Goal: Task Accomplishment & Management: Use online tool/utility

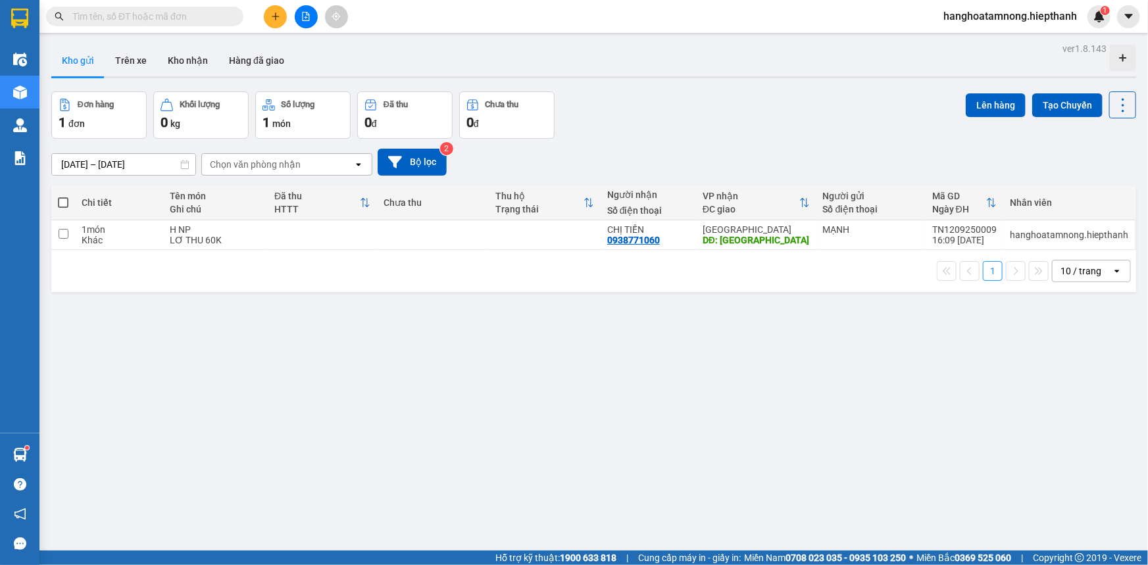
click at [62, 197] on span at bounding box center [63, 202] width 11 height 11
click at [63, 196] on input "checkbox" at bounding box center [63, 196] width 0 height 0
checkbox input "true"
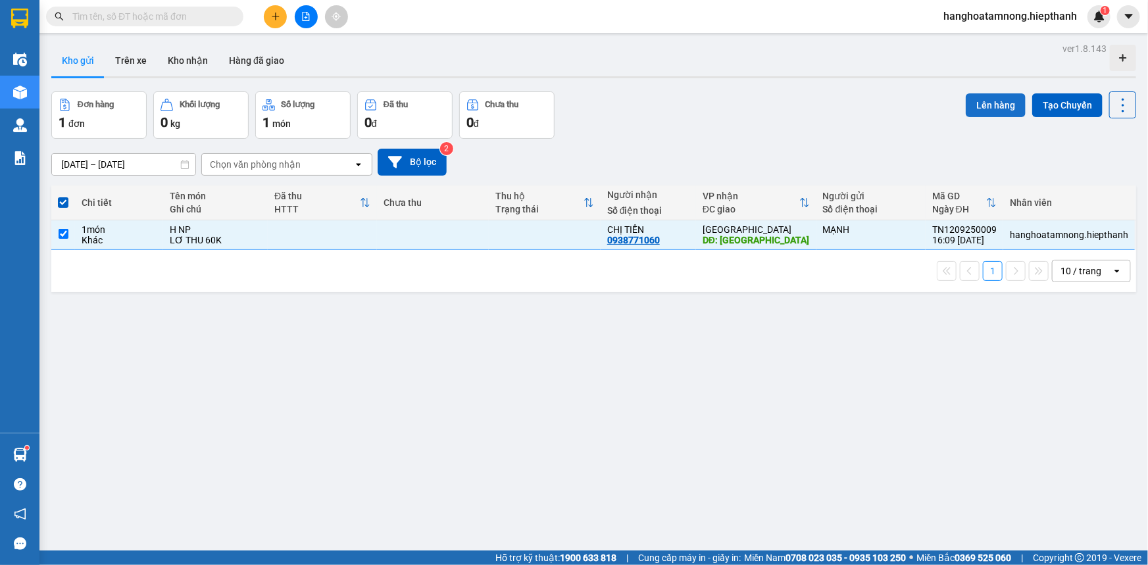
click at [618, 111] on button "Lên hàng" at bounding box center [996, 105] width 60 height 24
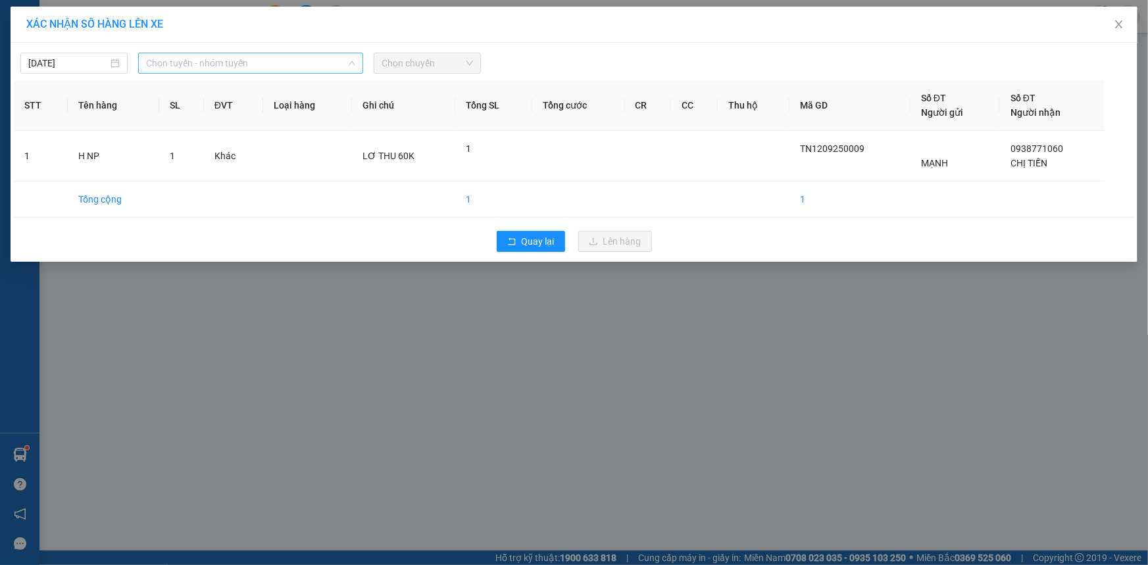
click at [280, 67] on span "Chọn tuyến - nhóm tuyến" at bounding box center [250, 63] width 209 height 20
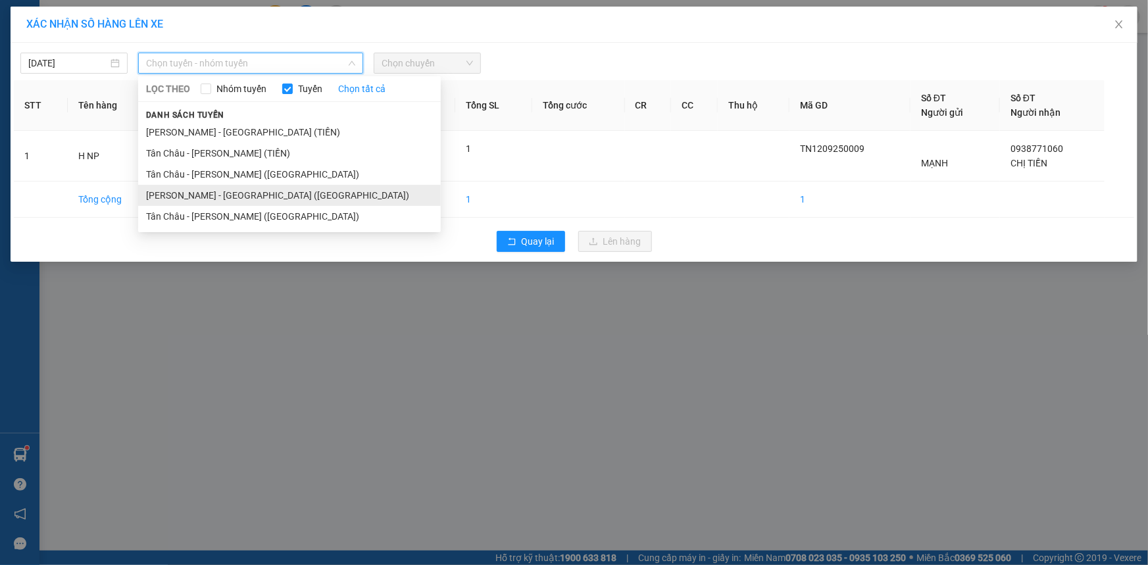
click at [265, 198] on li "[PERSON_NAME] - [GEOGRAPHIC_DATA] ([GEOGRAPHIC_DATA])" at bounding box center [289, 195] width 303 height 21
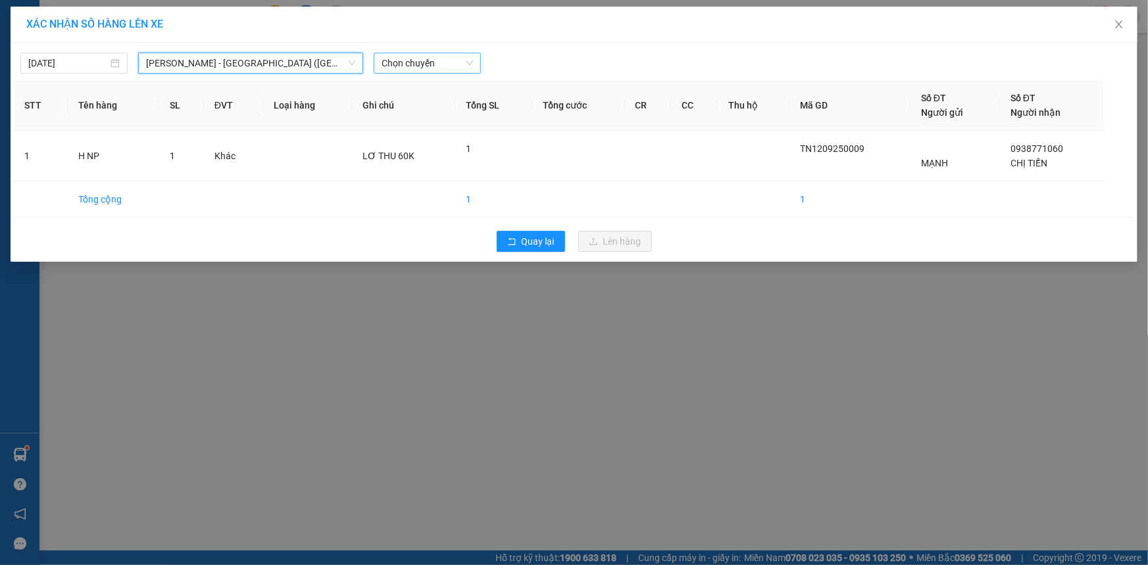
click at [422, 66] on span "Chọn chuyến" at bounding box center [427, 63] width 91 height 20
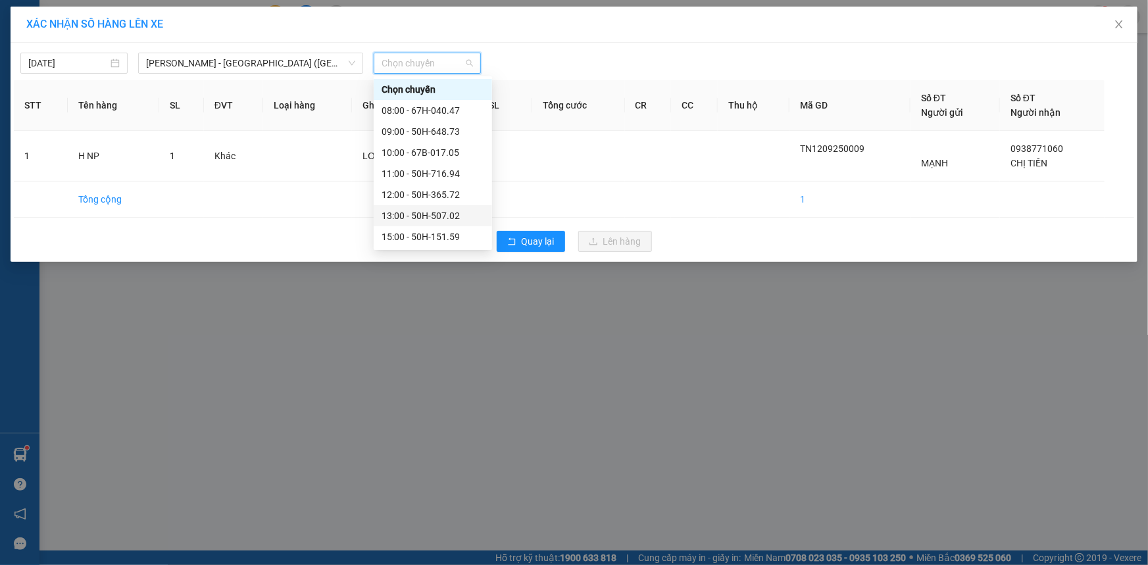
click at [405, 217] on div "13:00 - 50H-507.02" at bounding box center [433, 216] width 103 height 14
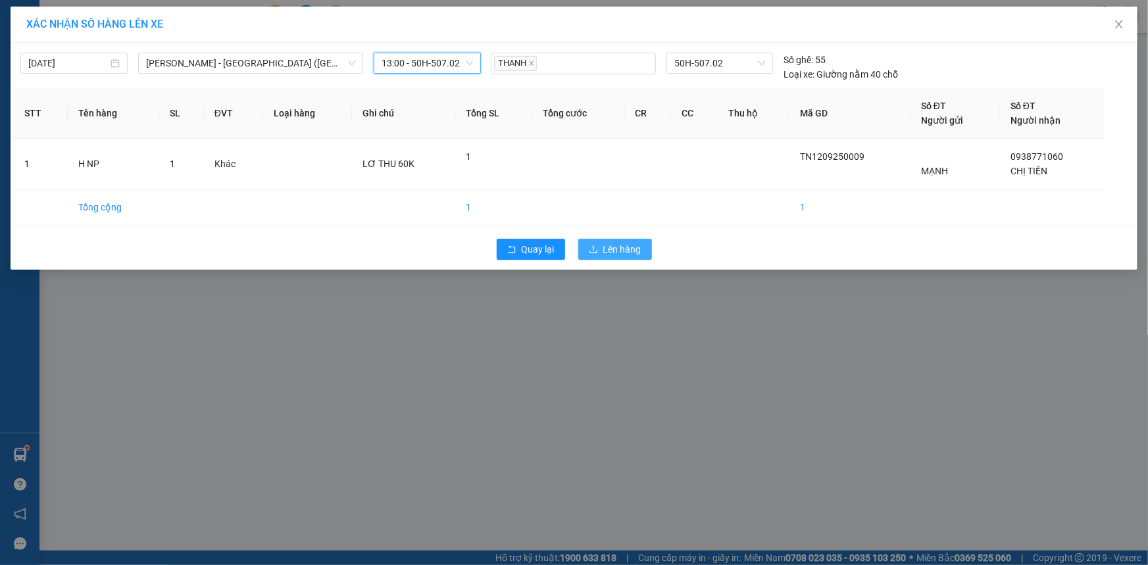
click at [609, 242] on span "Lên hàng" at bounding box center [622, 249] width 38 height 14
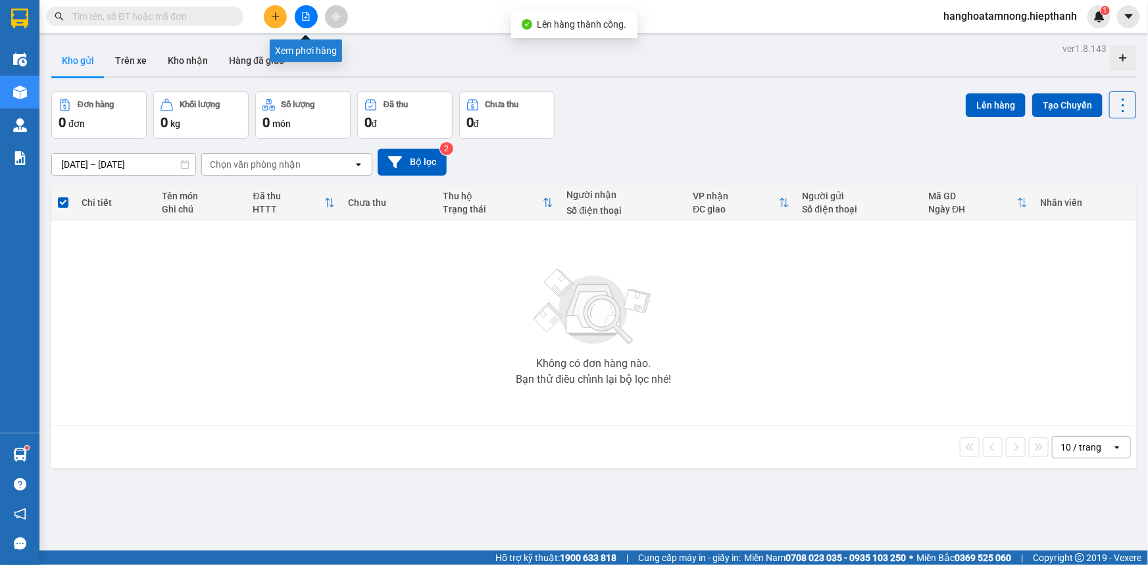
click at [301, 18] on button at bounding box center [306, 16] width 23 height 23
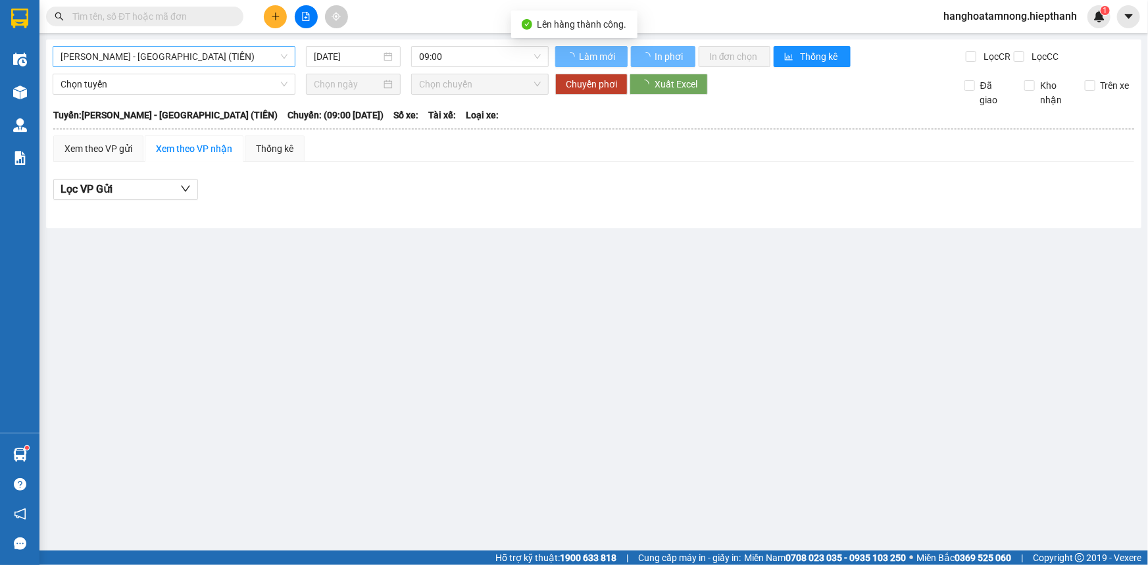
click at [178, 66] on span "[PERSON_NAME] - [GEOGRAPHIC_DATA] (TIỀN)" at bounding box center [174, 57] width 227 height 20
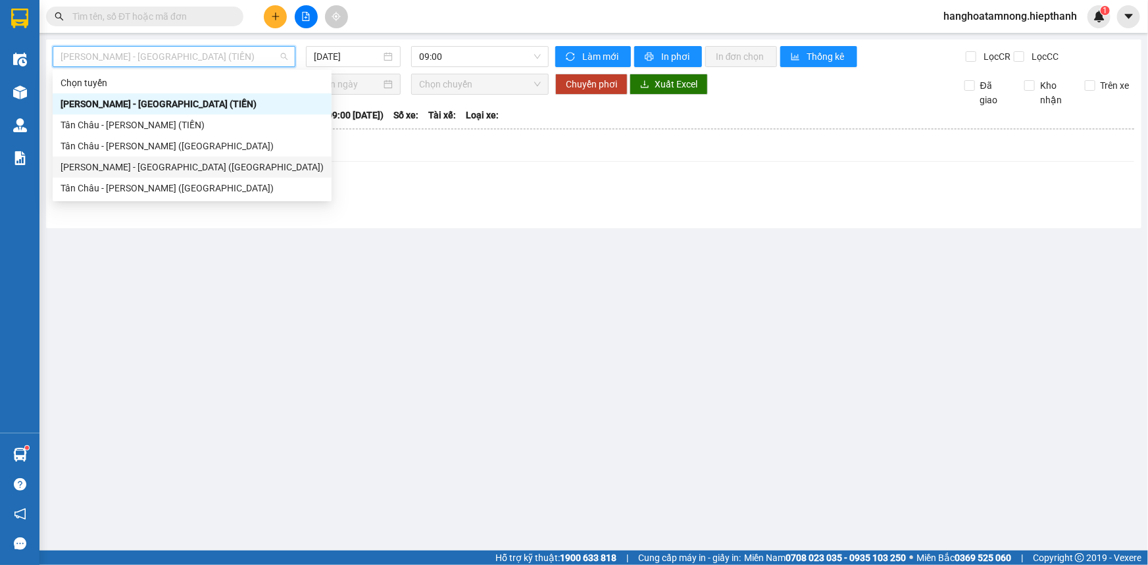
click at [108, 166] on div "[PERSON_NAME] - [GEOGRAPHIC_DATA] ([GEOGRAPHIC_DATA])" at bounding box center [192, 167] width 263 height 14
type input "[DATE]"
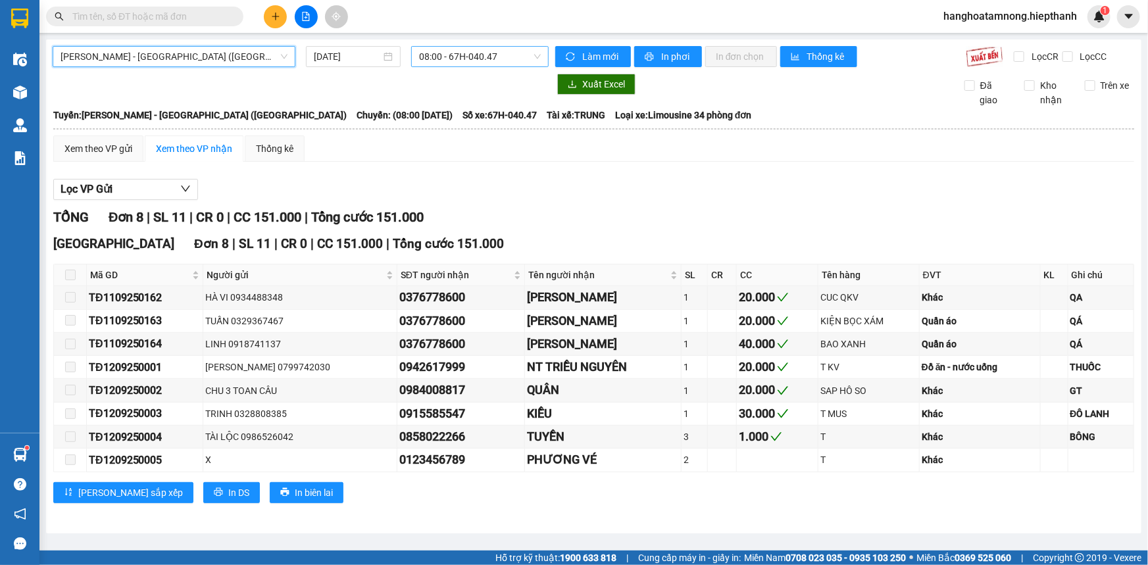
click at [533, 51] on span "08:00 - 67H-040.47" at bounding box center [480, 57] width 122 height 20
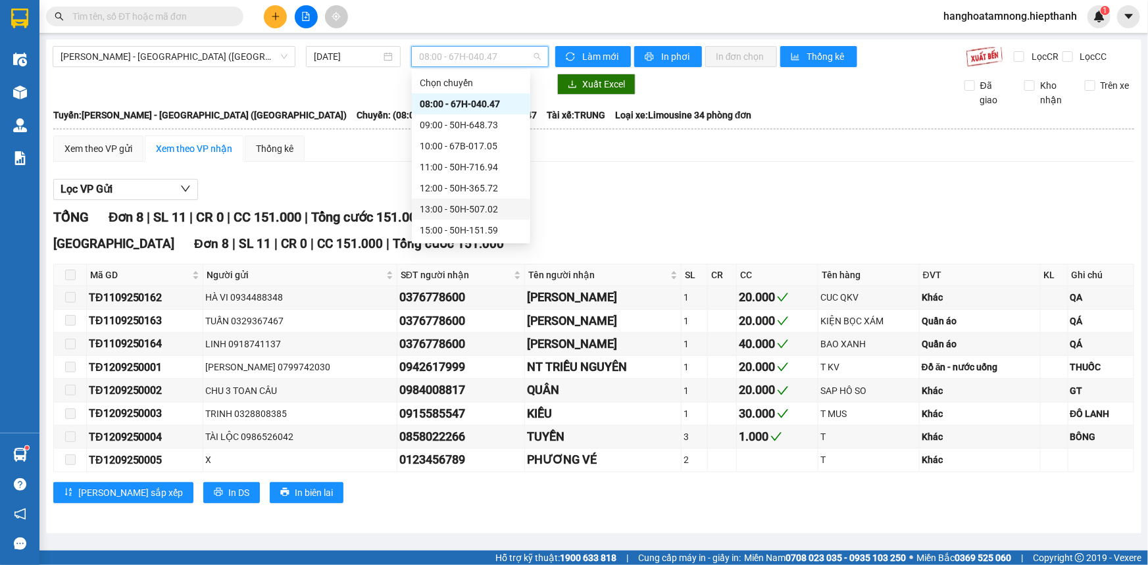
click at [445, 207] on div "13:00 - 50H-507.02" at bounding box center [471, 209] width 103 height 14
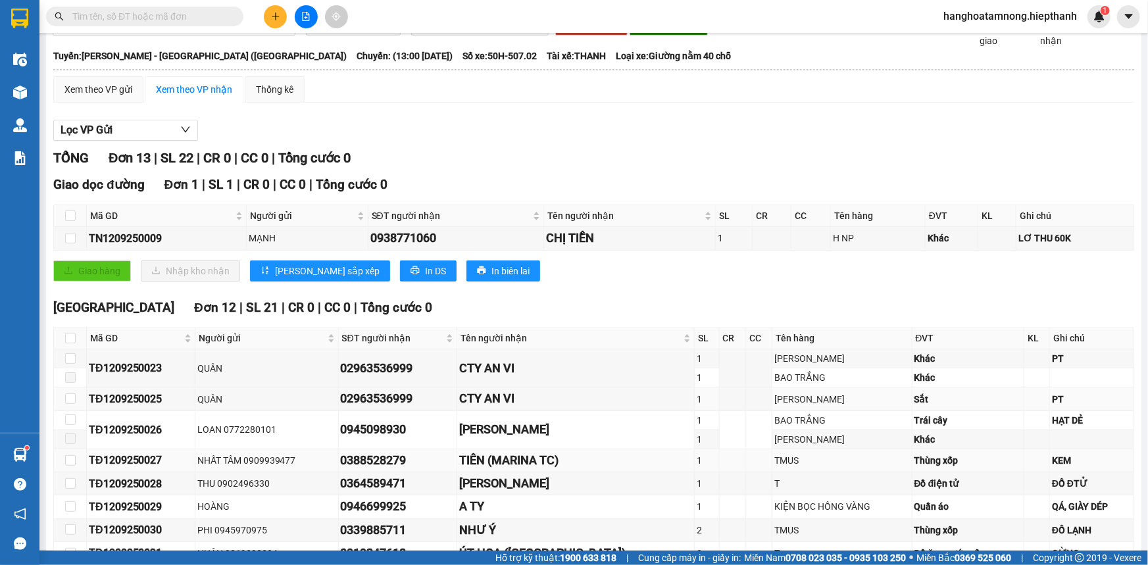
scroll to position [232, 0]
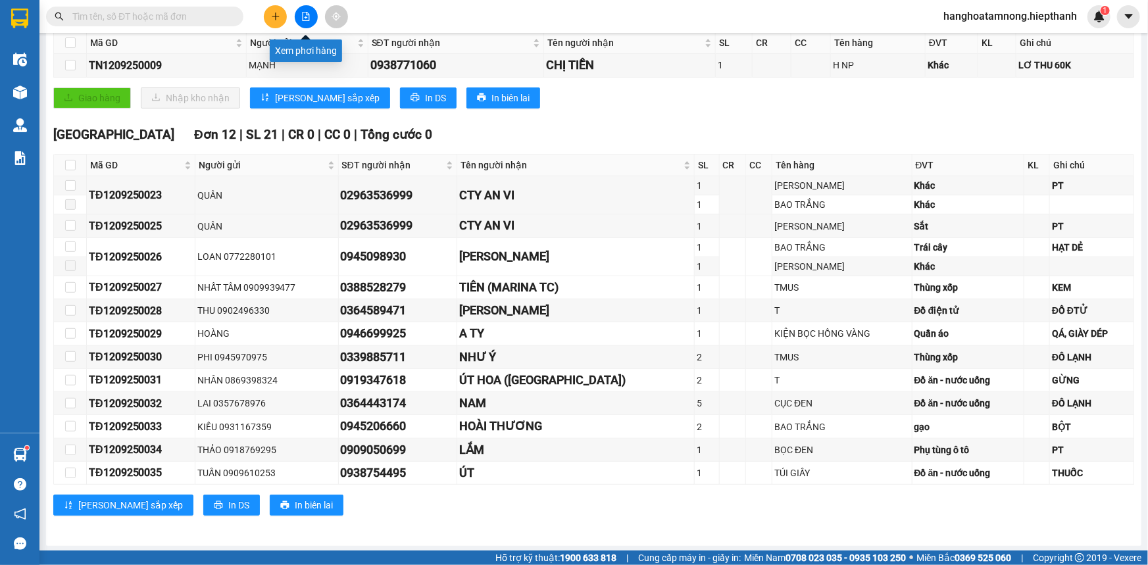
click at [307, 19] on icon "file-add" at bounding box center [305, 16] width 9 height 9
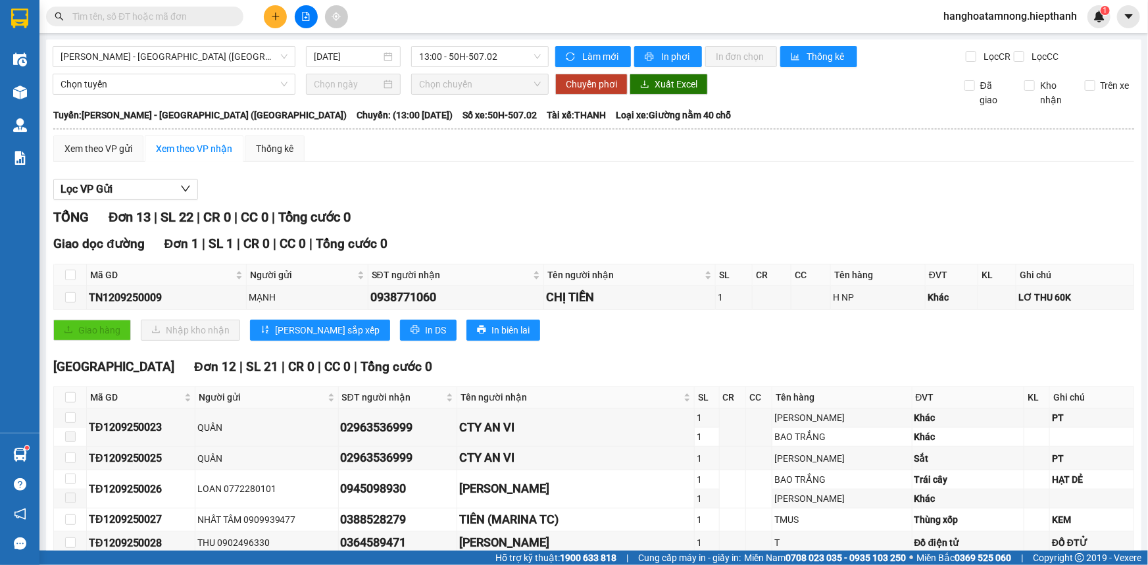
click at [170, 39] on div "[GEOGRAPHIC_DATA] - [GEOGRAPHIC_DATA] ([GEOGRAPHIC_DATA]) [DATE] 13:00 - 50H-50…" at bounding box center [593, 408] width 1095 height 739
click at [161, 59] on span "[PERSON_NAME] - [GEOGRAPHIC_DATA] ([GEOGRAPHIC_DATA])" at bounding box center [174, 57] width 227 height 20
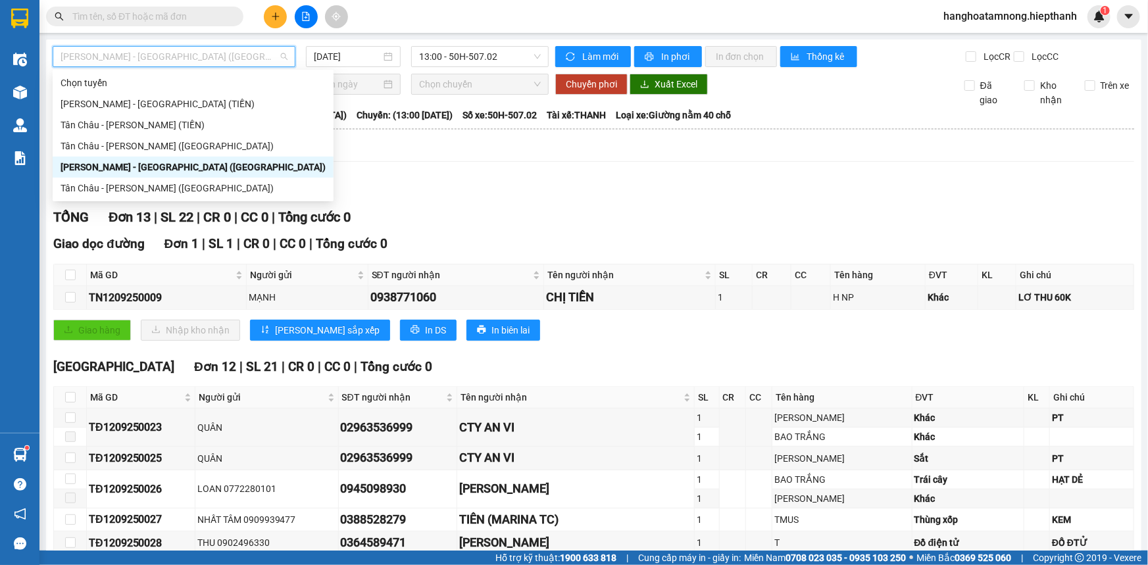
click at [134, 176] on div "[PERSON_NAME] - [GEOGRAPHIC_DATA] ([GEOGRAPHIC_DATA])" at bounding box center [193, 167] width 281 height 21
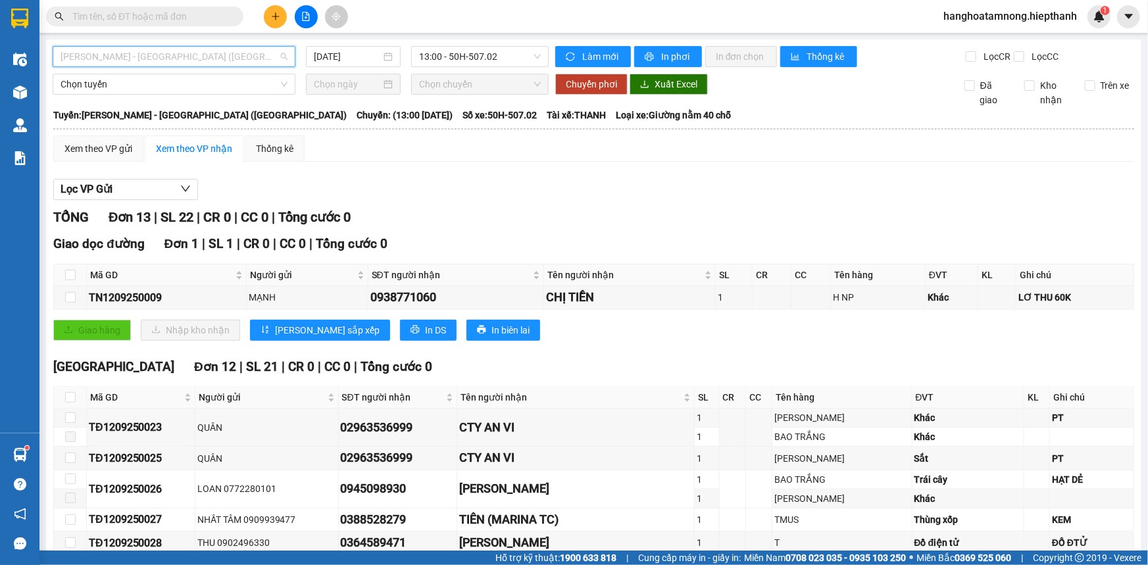
click at [185, 53] on span "[PERSON_NAME] - [GEOGRAPHIC_DATA] ([GEOGRAPHIC_DATA])" at bounding box center [174, 57] width 227 height 20
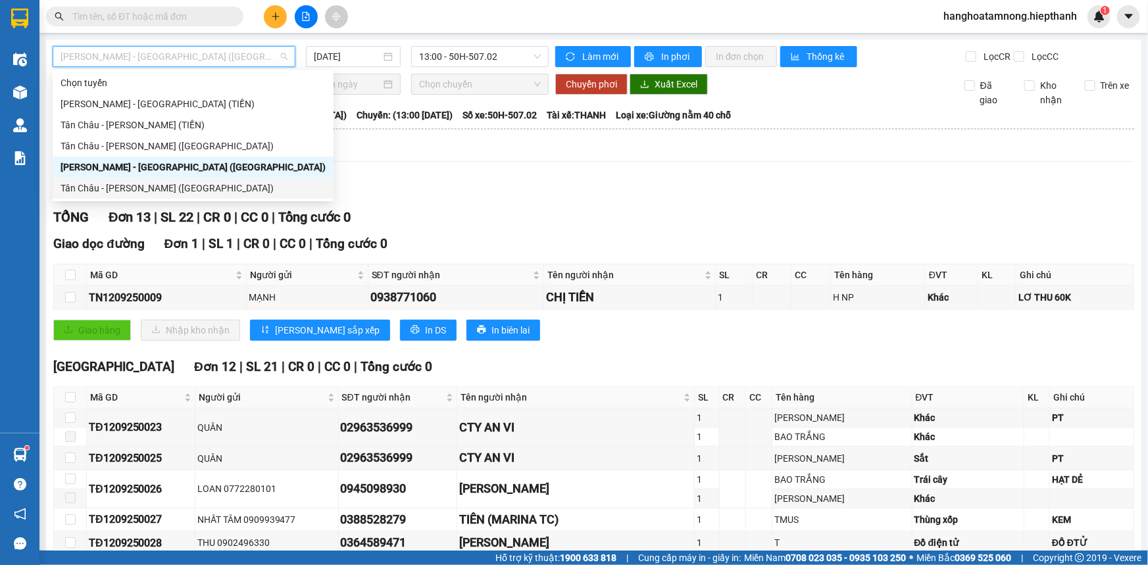
click at [153, 185] on div "Tân Châu - [PERSON_NAME] ([GEOGRAPHIC_DATA])" at bounding box center [193, 188] width 265 height 14
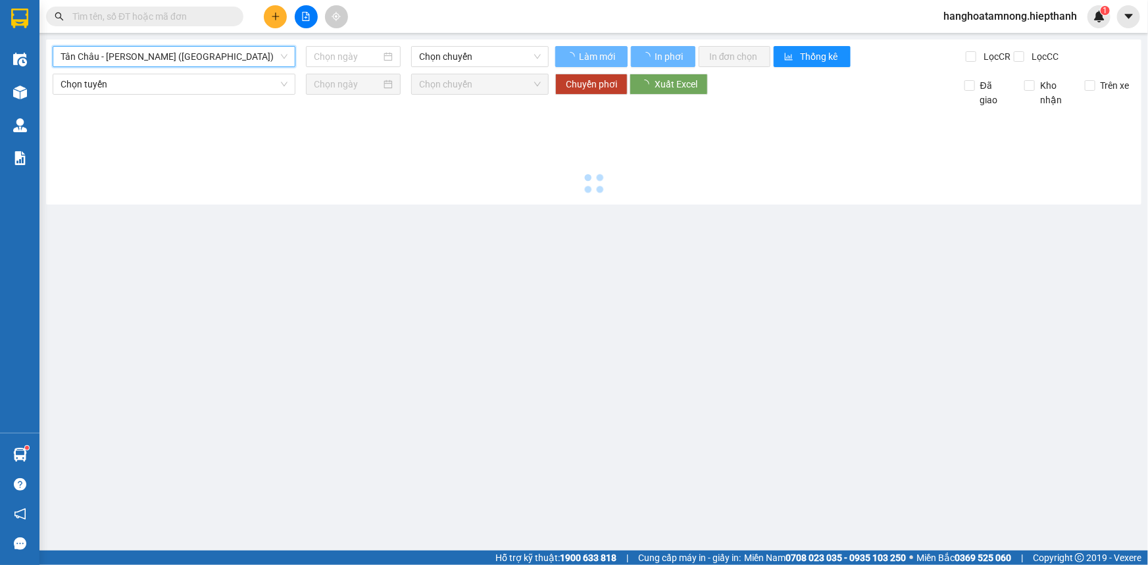
type input "[DATE]"
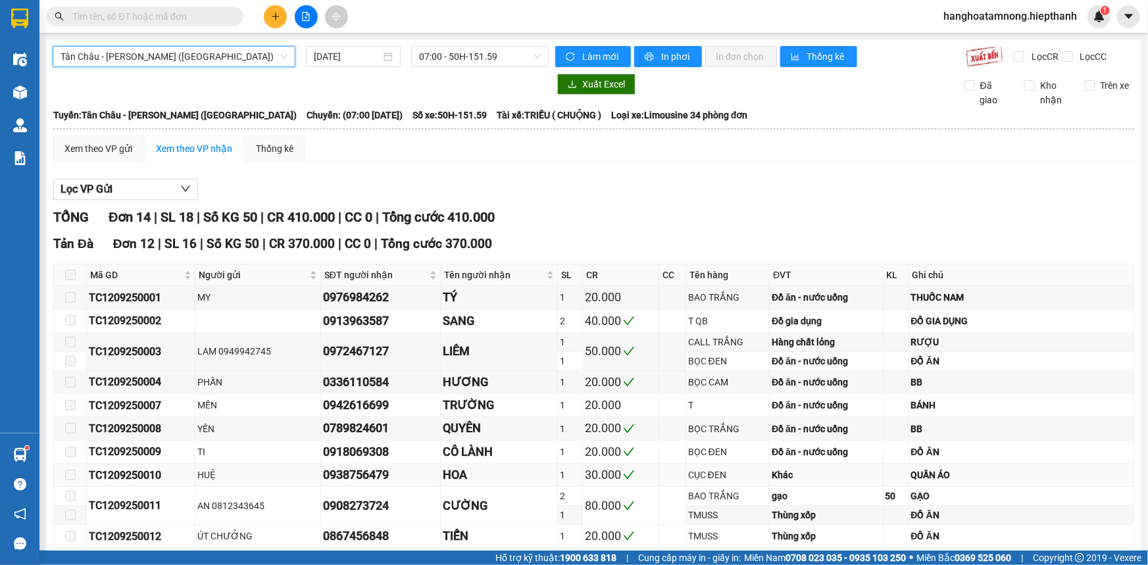
scroll to position [355, 0]
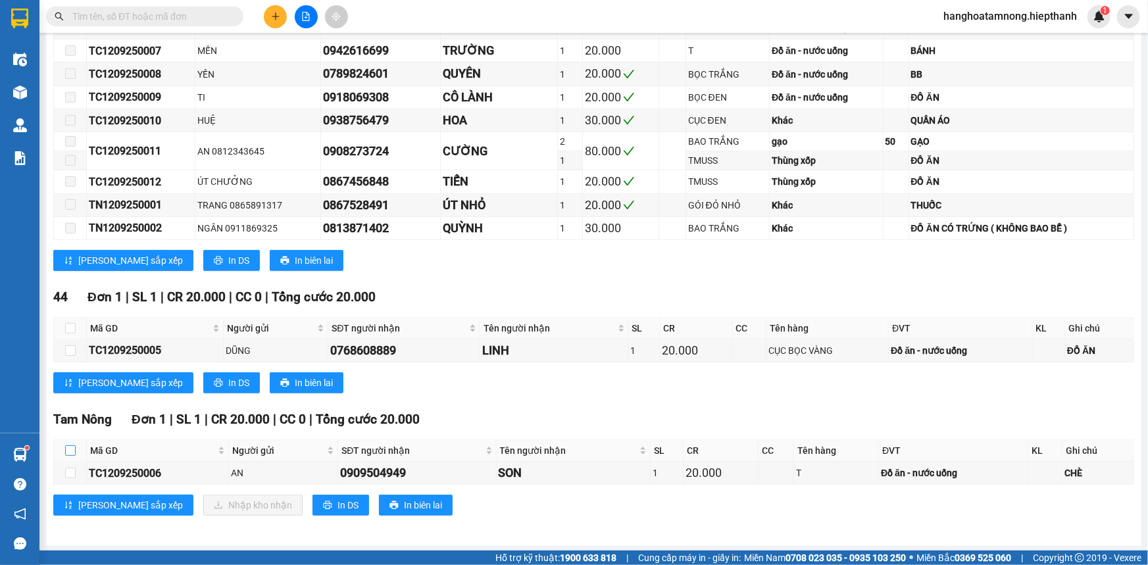
click at [65, 444] on input "checkbox" at bounding box center [70, 450] width 11 height 11
checkbox input "true"
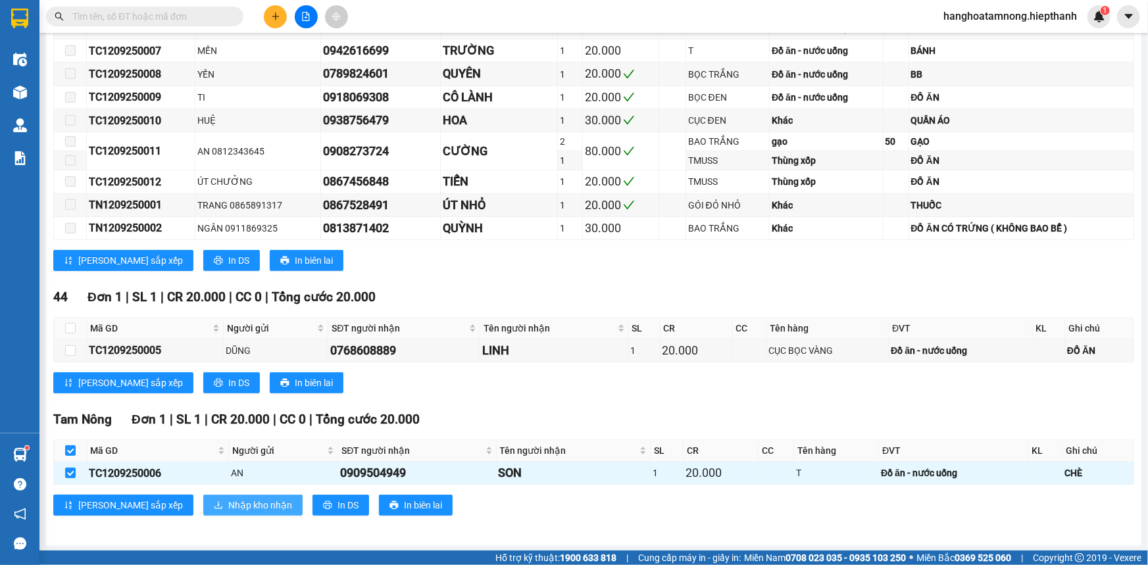
click at [228, 444] on span "Nhập kho nhận" at bounding box center [260, 505] width 64 height 14
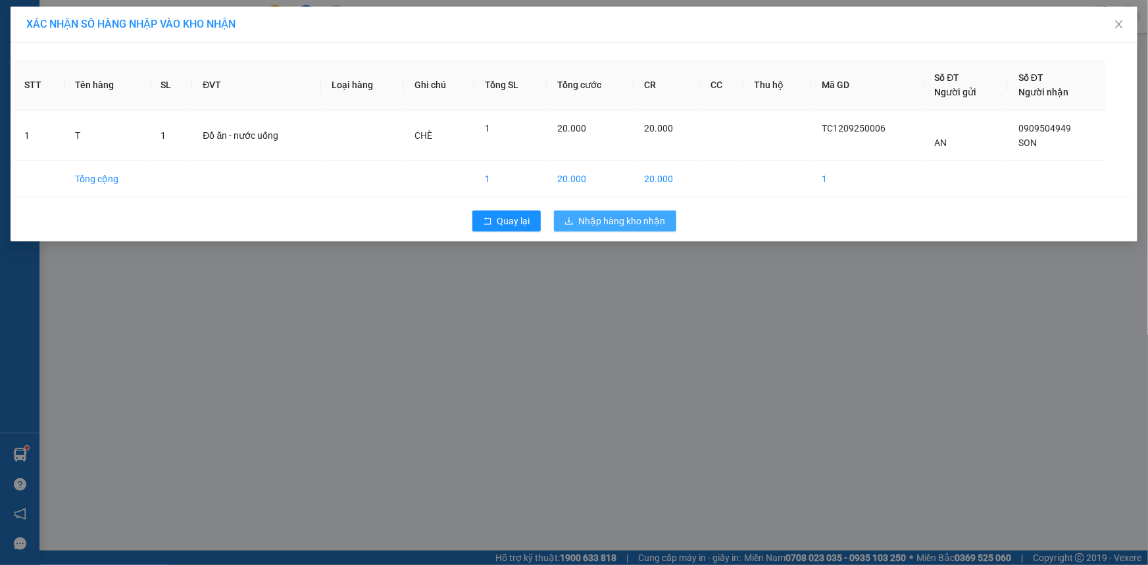
click at [618, 225] on span "Nhập hàng kho nhận" at bounding box center [622, 221] width 87 height 14
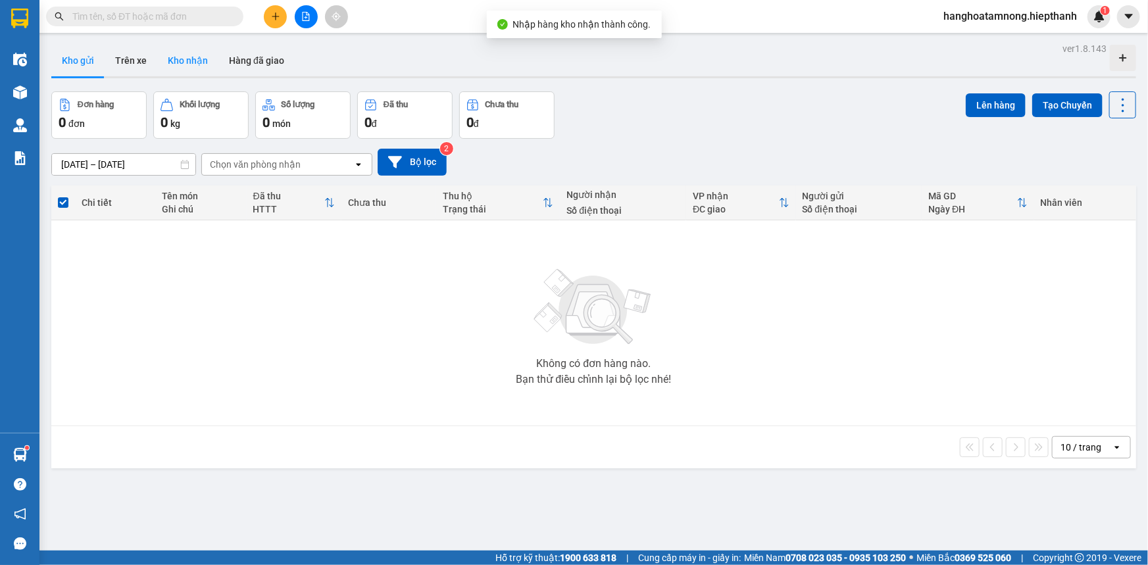
click at [168, 60] on button "Kho nhận" at bounding box center [187, 61] width 61 height 32
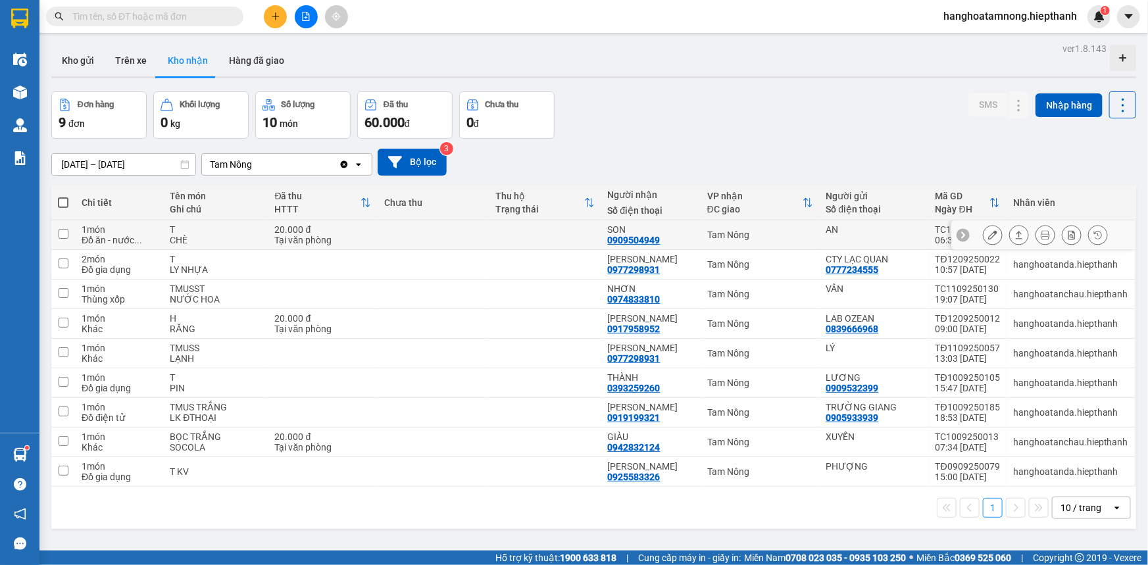
click at [618, 233] on icon at bounding box center [992, 234] width 9 height 9
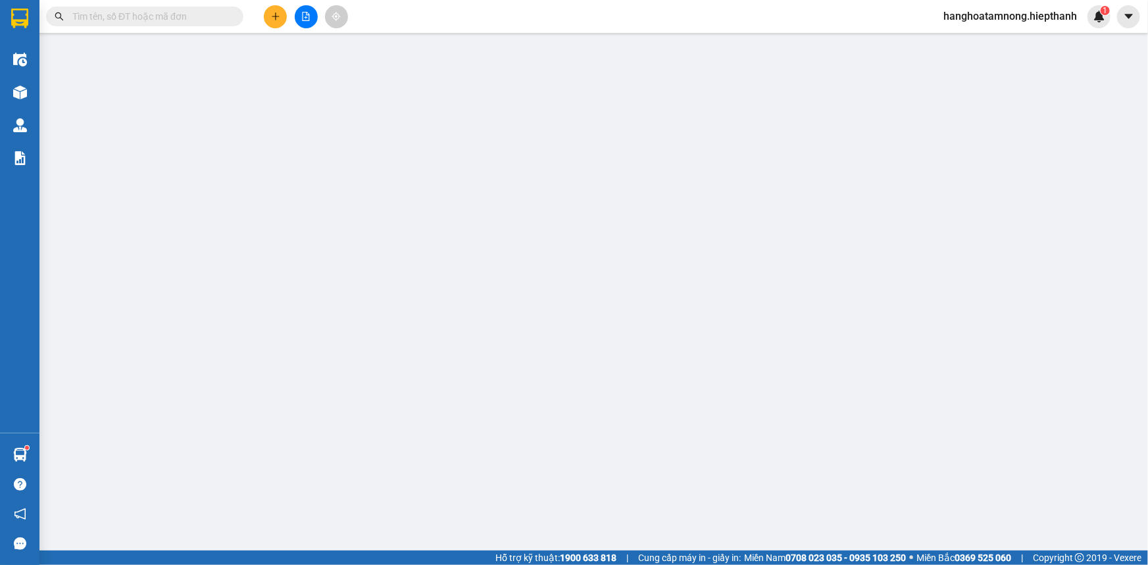
type input "AN"
type input "0909504949"
type input "SON"
type input "20.000"
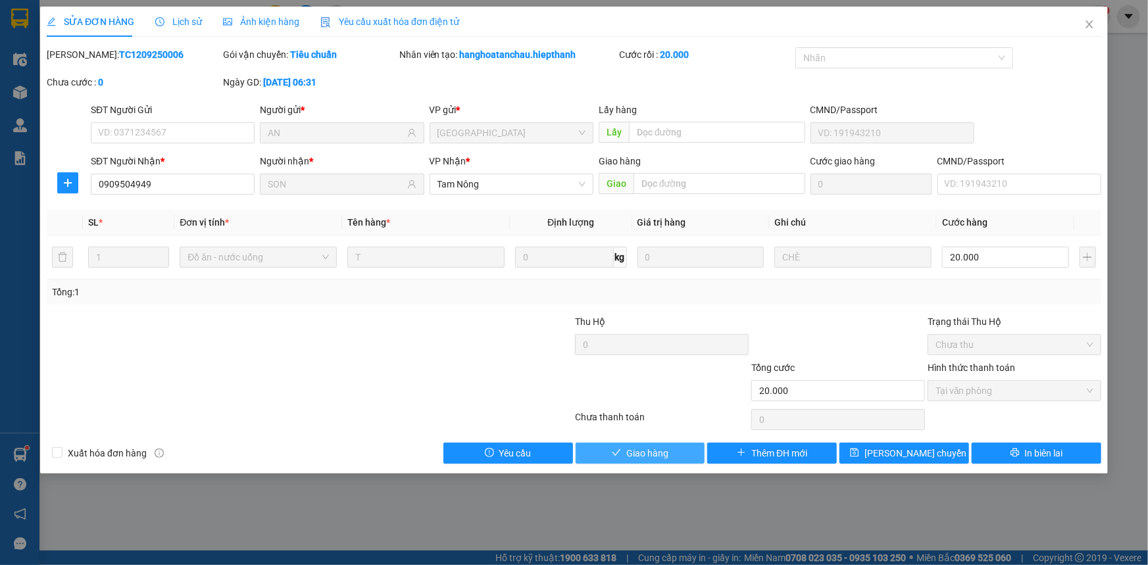
drag, startPoint x: 650, startPoint y: 448, endPoint x: 737, endPoint y: 362, distance: 122.3
click at [618, 444] on span "Giao hàng" at bounding box center [647, 453] width 42 height 14
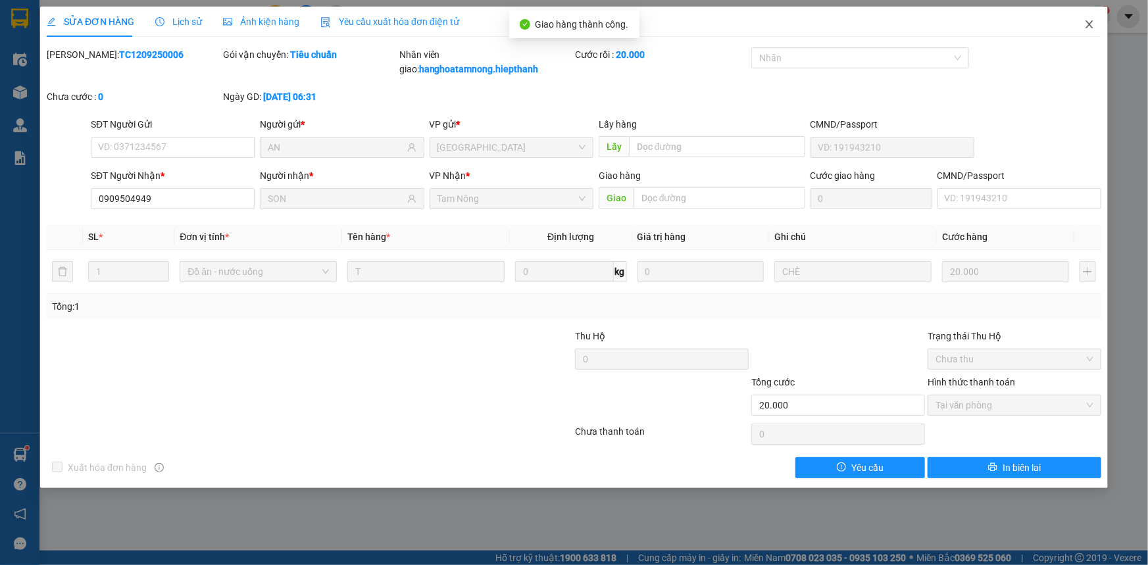
click at [618, 20] on icon "close" at bounding box center [1089, 24] width 11 height 11
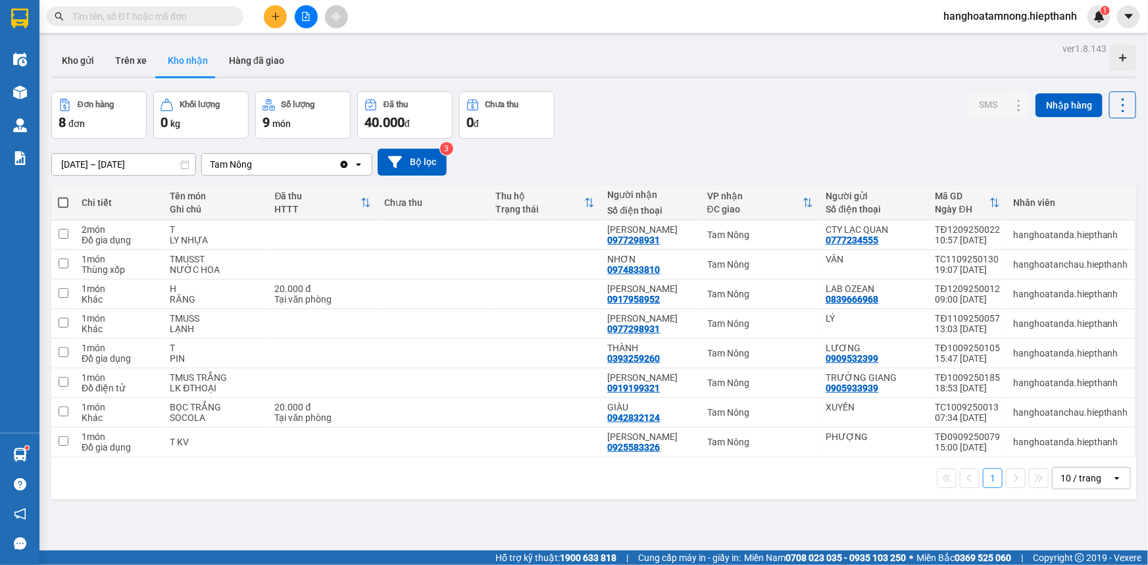
click at [189, 12] on input "text" at bounding box center [149, 16] width 155 height 14
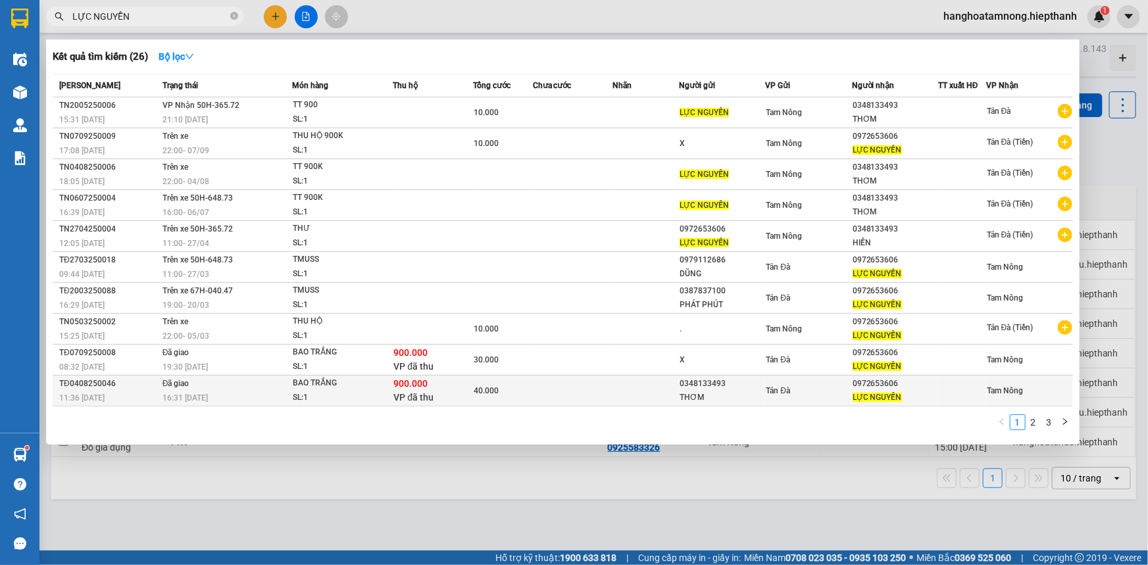
type input "LỰC NGUYỄN"
click at [538, 388] on td at bounding box center [573, 391] width 80 height 31
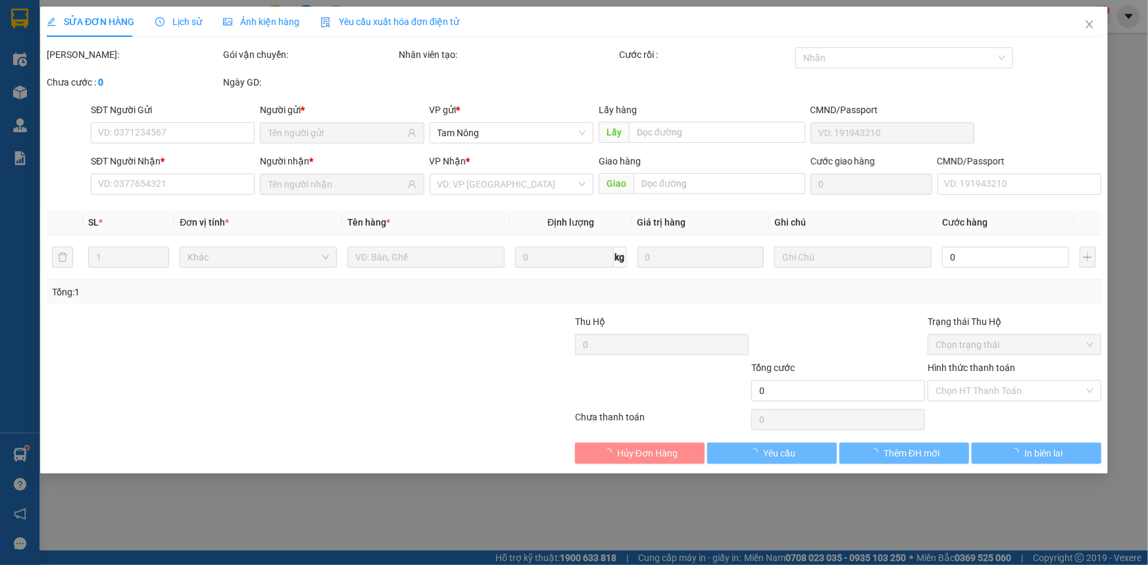
type input "0348133493"
type input "THƠM"
type input "0972653606"
type input "LỰC NGUYỄN"
type input "900.000"
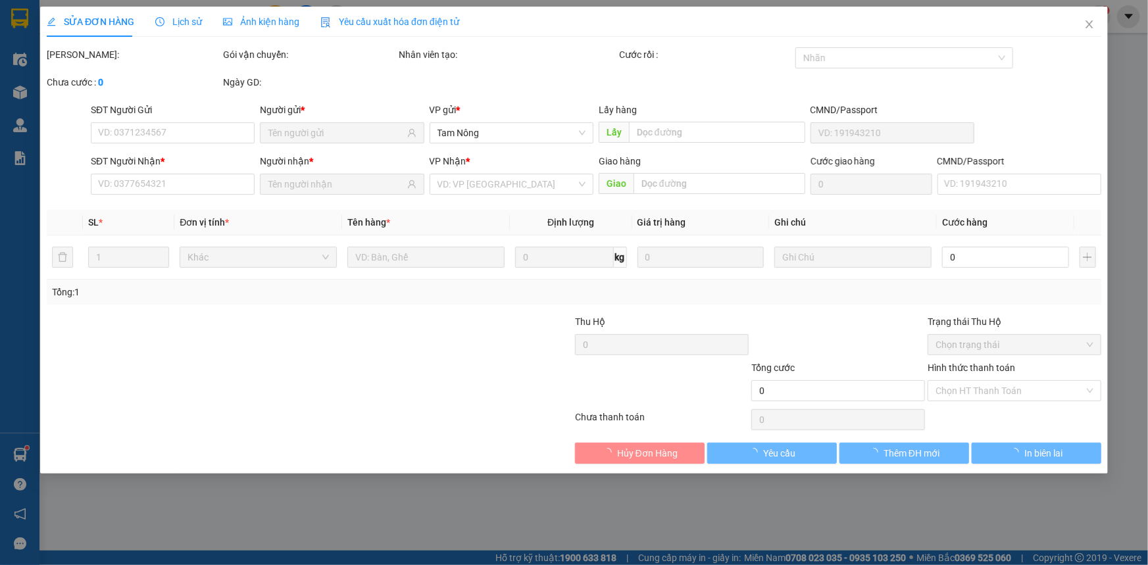
type input "40.000"
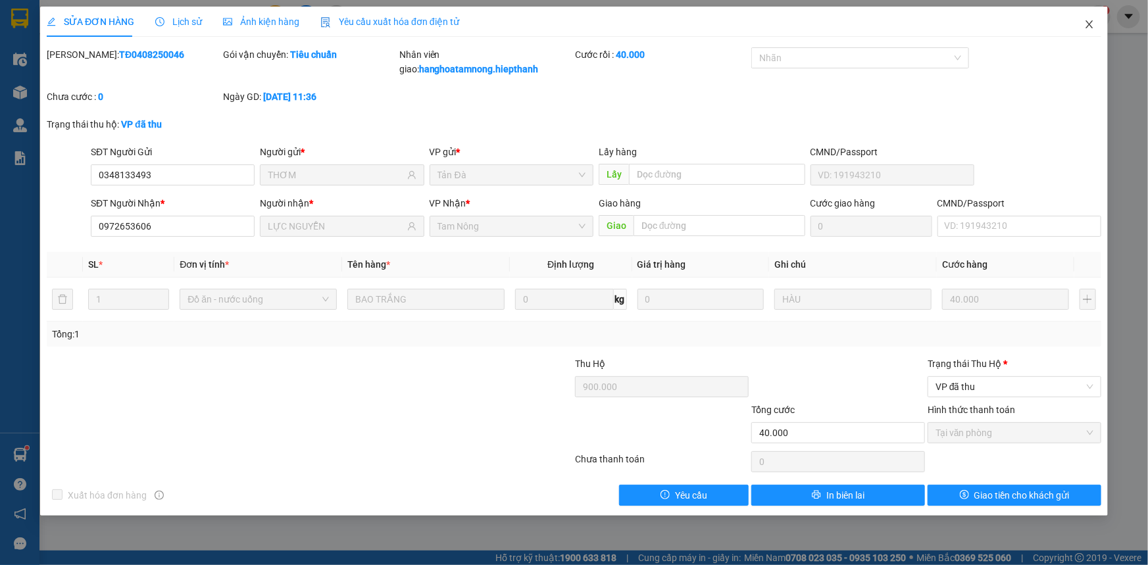
click at [618, 20] on icon "close" at bounding box center [1089, 24] width 11 height 11
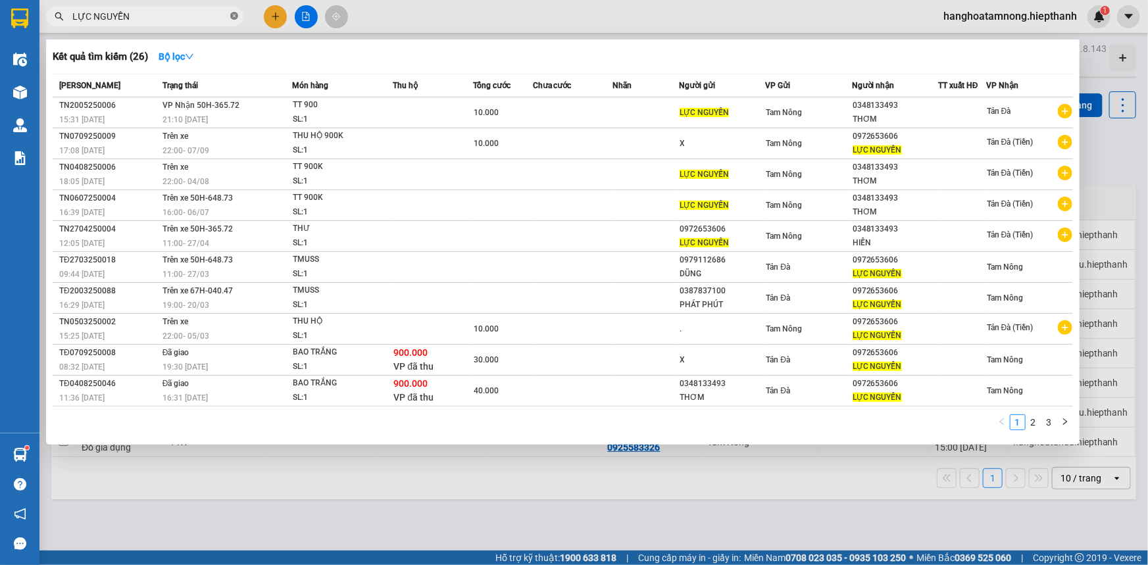
click at [235, 16] on icon "close-circle" at bounding box center [234, 16] width 8 height 8
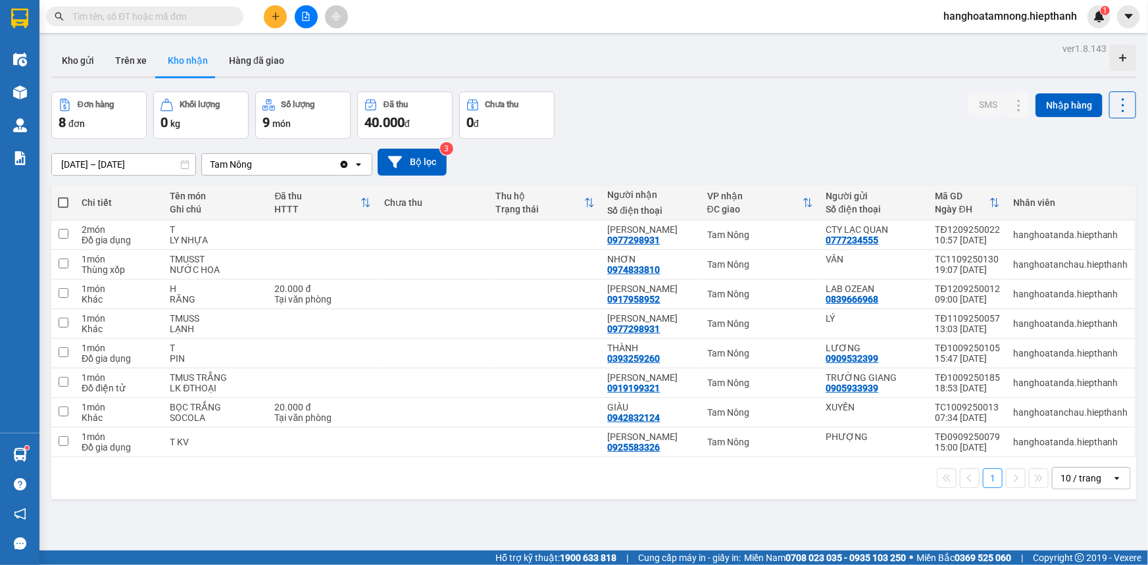
click at [393, 59] on div "Kho gửi Trên xe Kho nhận Hàng đã giao" at bounding box center [593, 62] width 1085 height 35
click at [282, 19] on button at bounding box center [275, 16] width 23 height 23
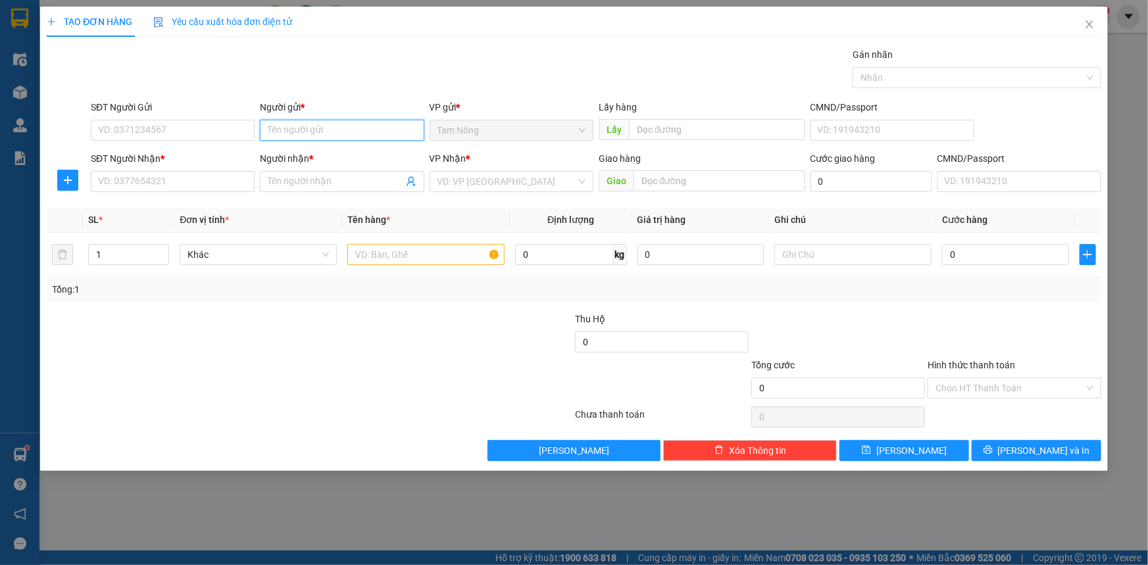
click at [324, 127] on input "Người gửi *" at bounding box center [342, 130] width 164 height 21
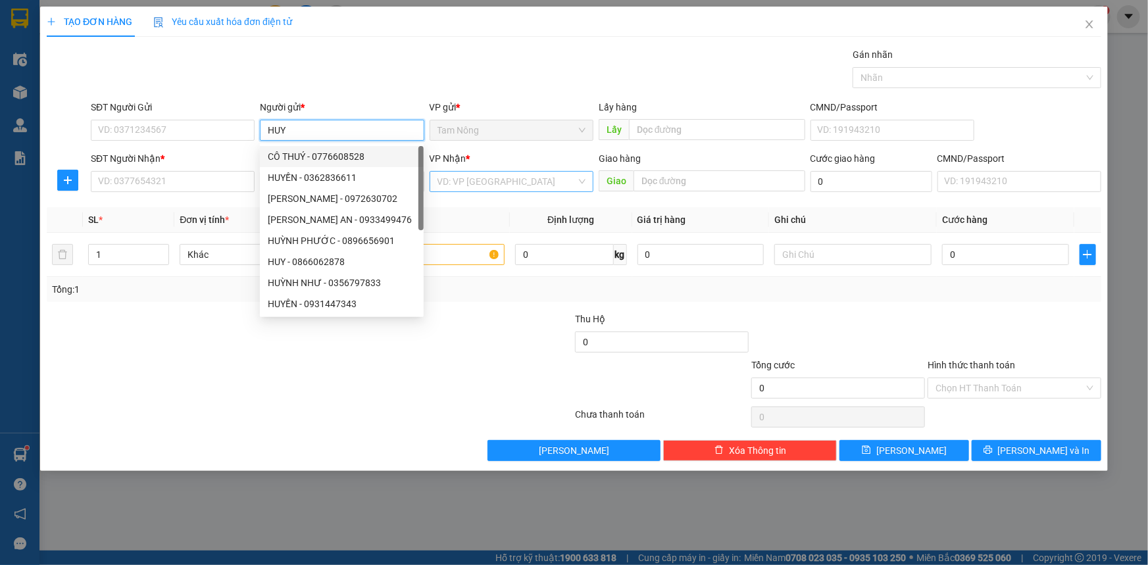
type input "HUY"
click at [537, 184] on input "search" at bounding box center [506, 182] width 139 height 20
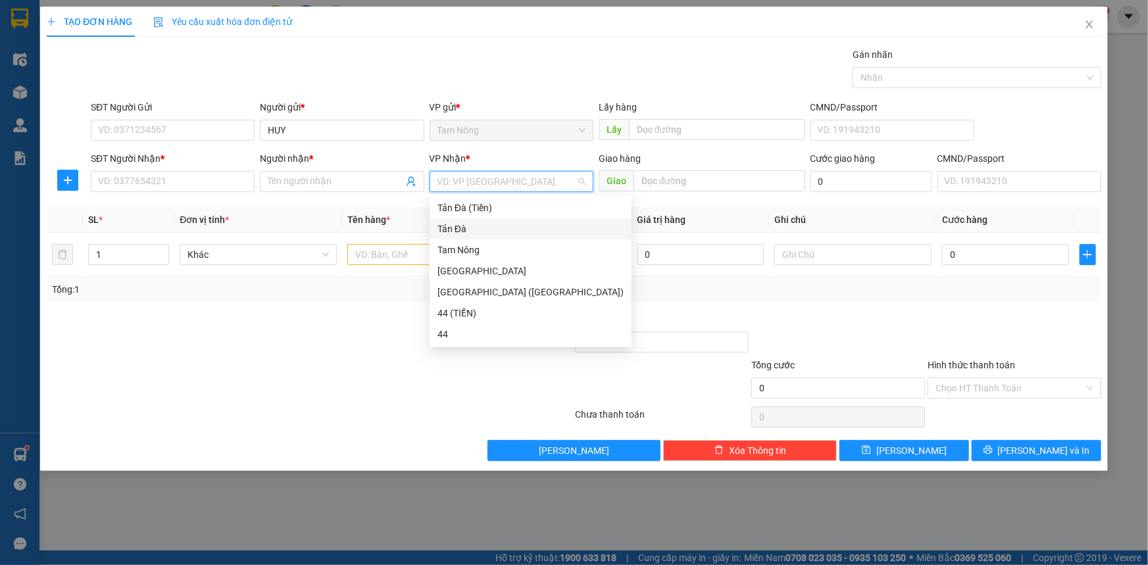
click at [472, 229] on div "Tản Đà" at bounding box center [530, 229] width 186 height 14
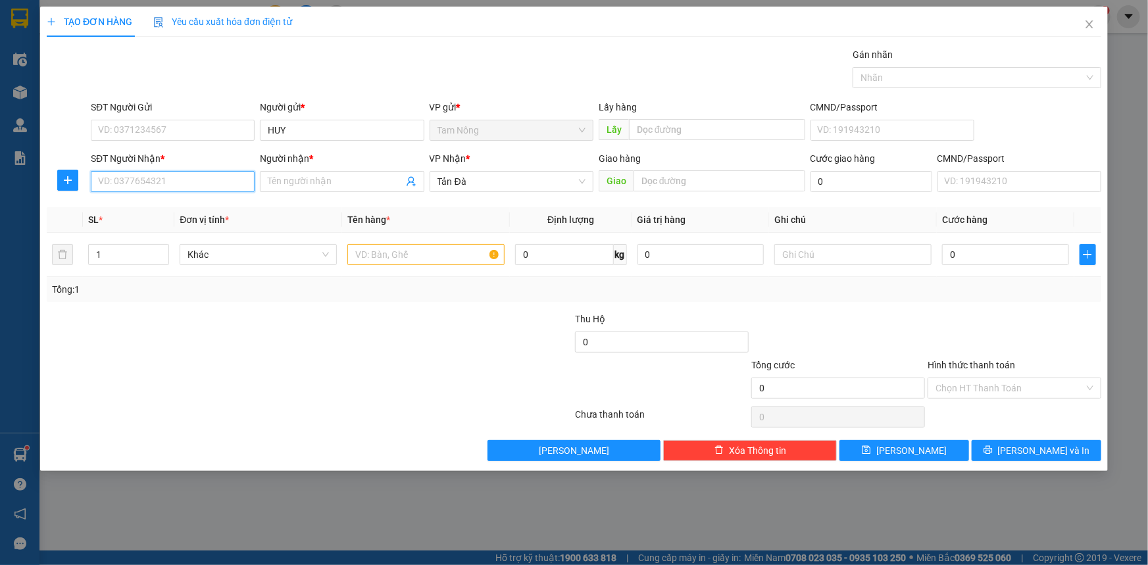
click at [193, 178] on input "SĐT Người Nhận *" at bounding box center [173, 181] width 164 height 21
type input "0989262737"
click at [171, 204] on div "0989262737 - [PERSON_NAME]" at bounding box center [173, 208] width 148 height 14
type input "HUY"
type input "0989262737"
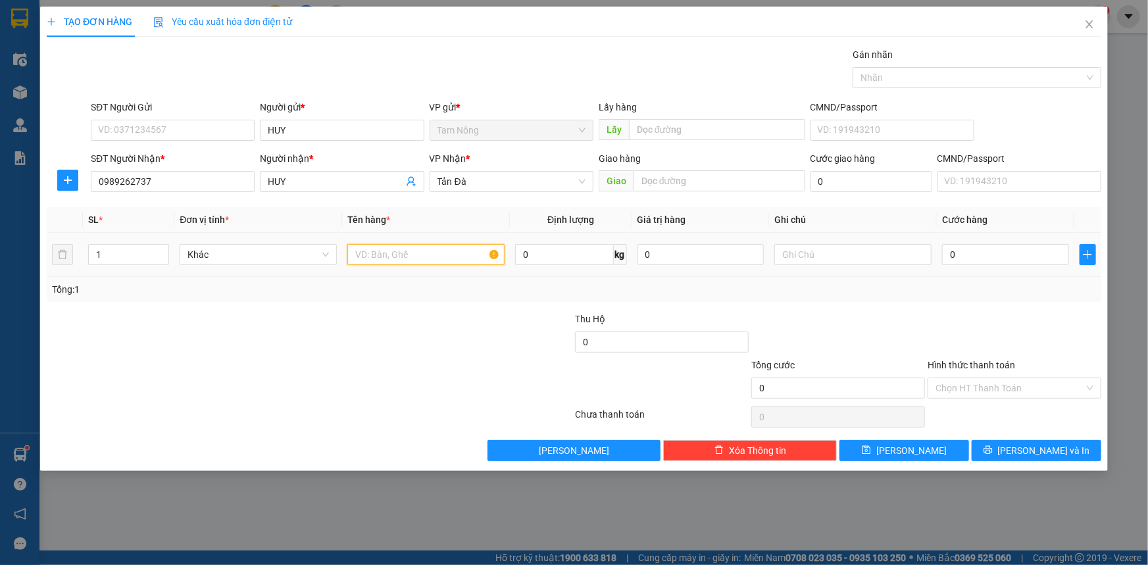
click at [400, 259] on input "text" at bounding box center [425, 254] width 157 height 21
type input "T"
click at [618, 268] on td at bounding box center [853, 255] width 168 height 44
click at [618, 253] on input "text" at bounding box center [852, 254] width 157 height 21
click at [618, 256] on input "text" at bounding box center [852, 254] width 157 height 21
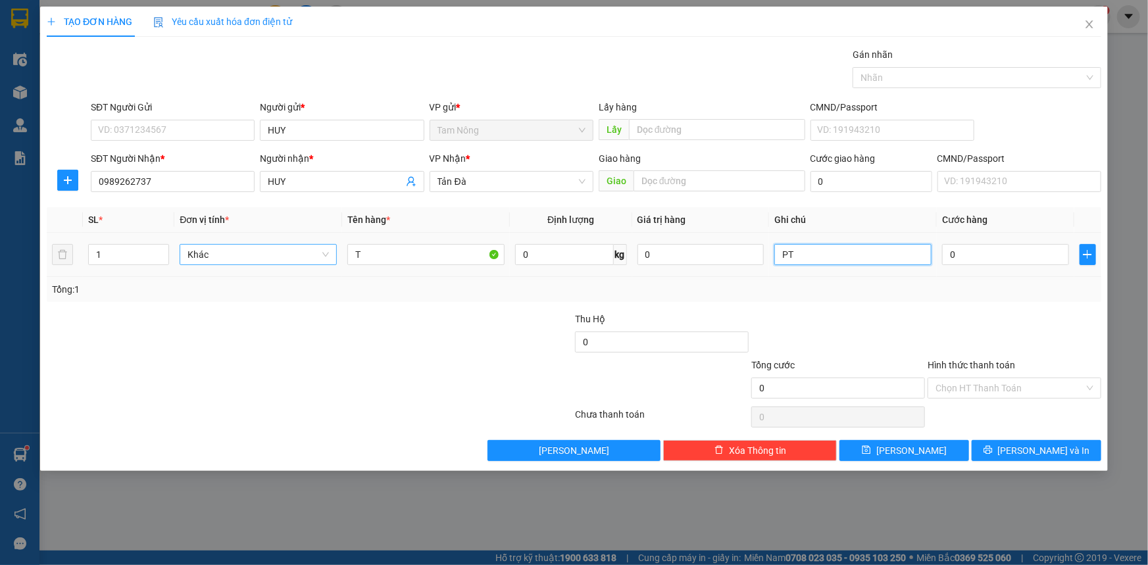
click at [289, 256] on span "Khác" at bounding box center [257, 255] width 141 height 20
type input "PT"
click at [414, 324] on div at bounding box center [486, 335] width 176 height 46
click at [328, 180] on input "HUY" at bounding box center [335, 181] width 135 height 14
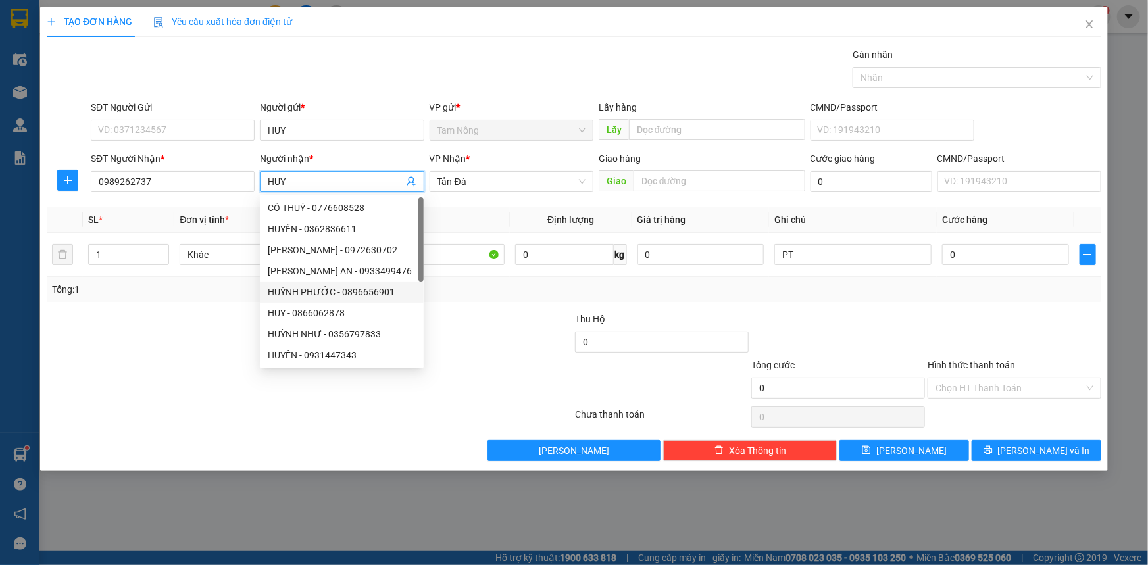
click at [481, 318] on div at bounding box center [486, 335] width 176 height 46
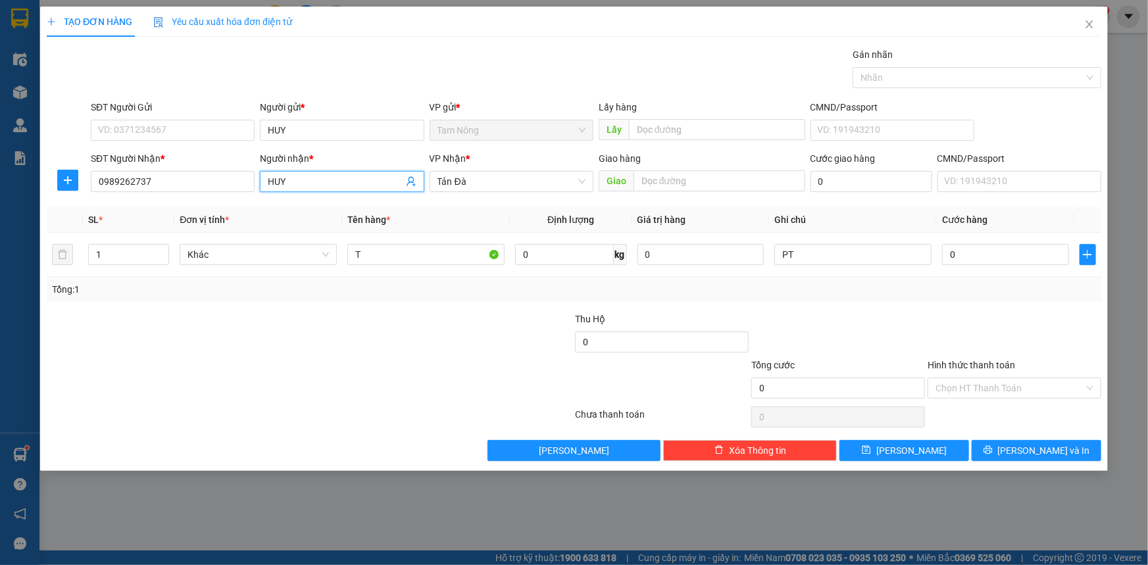
click at [308, 185] on input "HUY" at bounding box center [335, 181] width 135 height 14
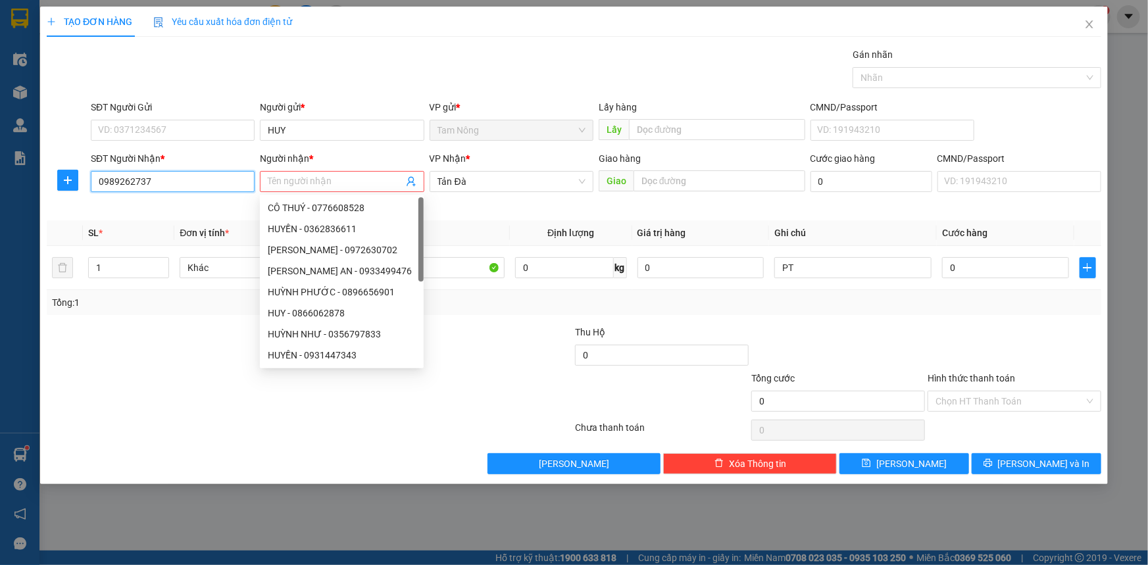
click at [181, 178] on input "0989262737" at bounding box center [173, 181] width 164 height 21
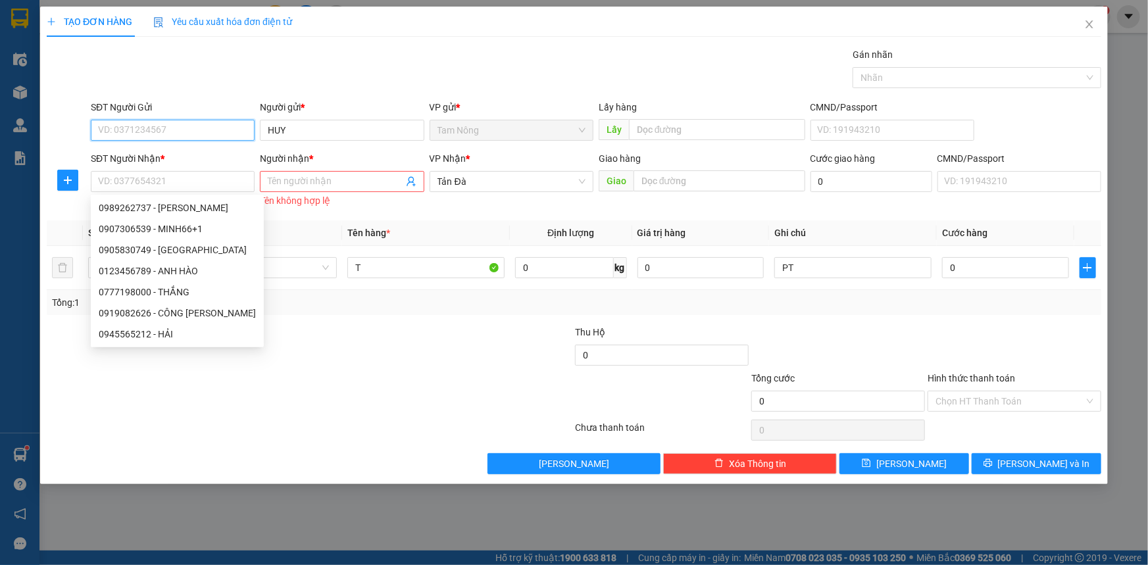
click at [191, 125] on input "SĐT Người Gửi" at bounding box center [173, 130] width 164 height 21
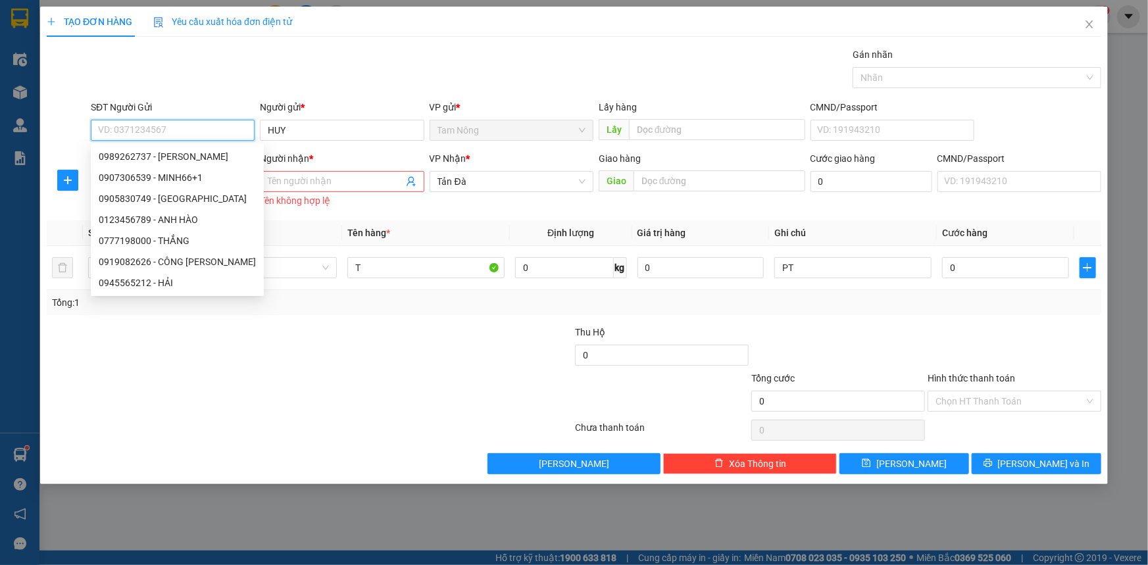
paste input "0989262737"
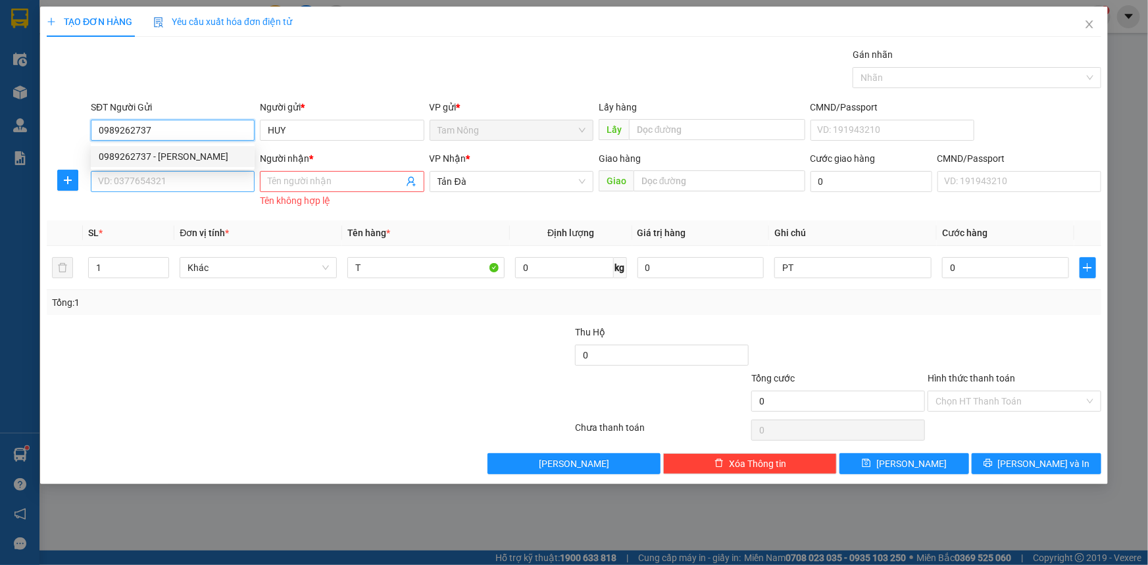
type input "0989262737"
click at [216, 187] on input "SĐT Người Nhận *" at bounding box center [173, 181] width 164 height 21
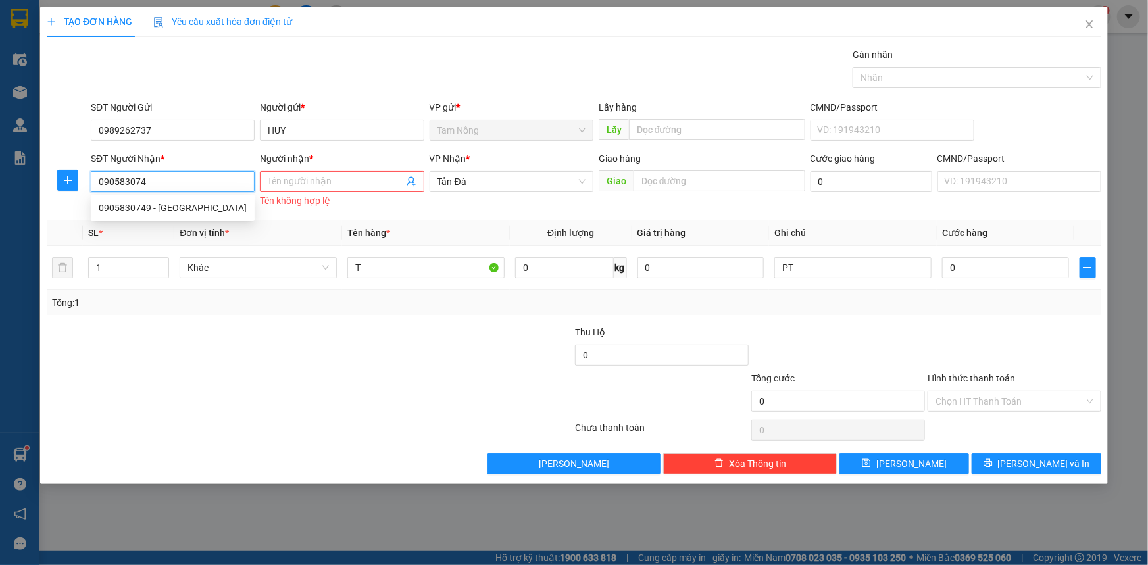
type input "0905830749"
click at [209, 205] on div "0905830749 - [GEOGRAPHIC_DATA]" at bounding box center [173, 208] width 148 height 14
type input "ĐỨC"
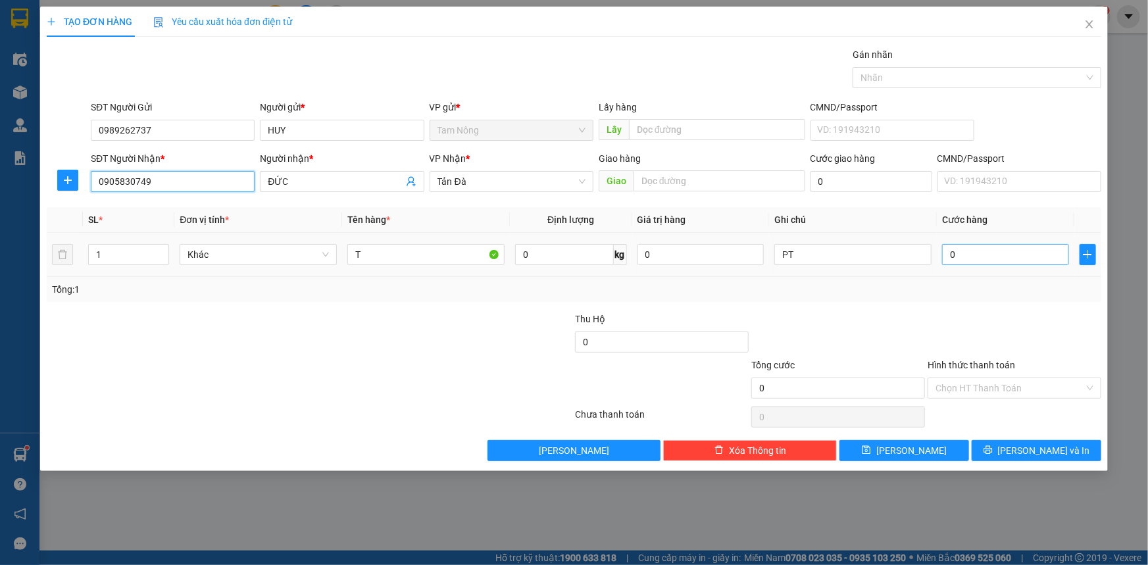
type input "0905830749"
click at [618, 255] on input "0" at bounding box center [1005, 254] width 127 height 21
click at [618, 264] on div "PT" at bounding box center [852, 254] width 157 height 26
click at [618, 260] on input "PT" at bounding box center [852, 254] width 157 height 21
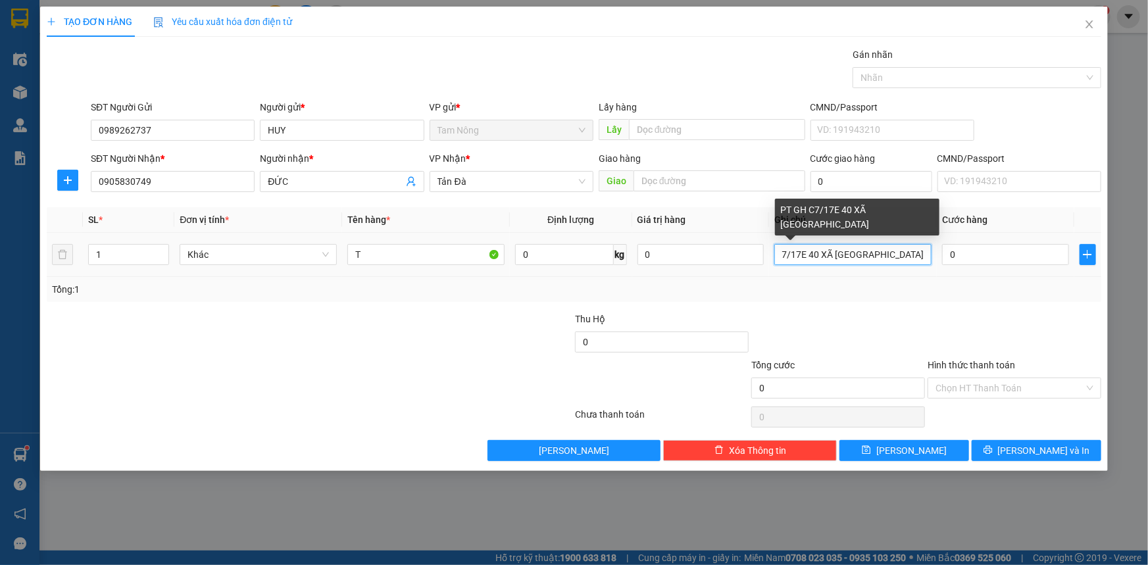
scroll to position [0, 51]
type input "PT GH C7/17E 40 XÃ [GEOGRAPHIC_DATA]"
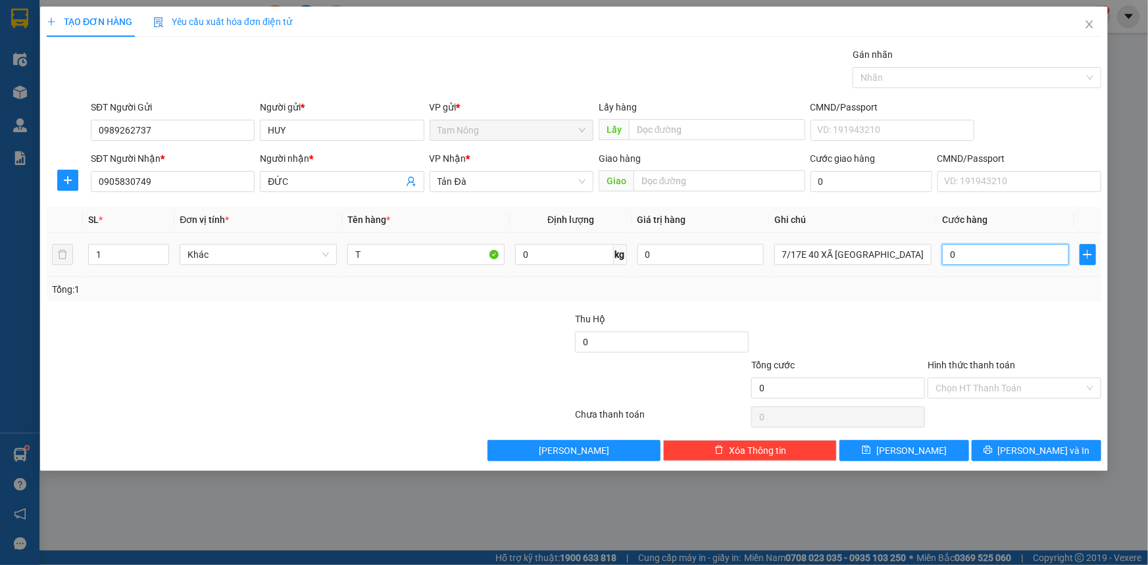
scroll to position [0, 0]
click at [618, 247] on input "0" at bounding box center [1005, 254] width 127 height 21
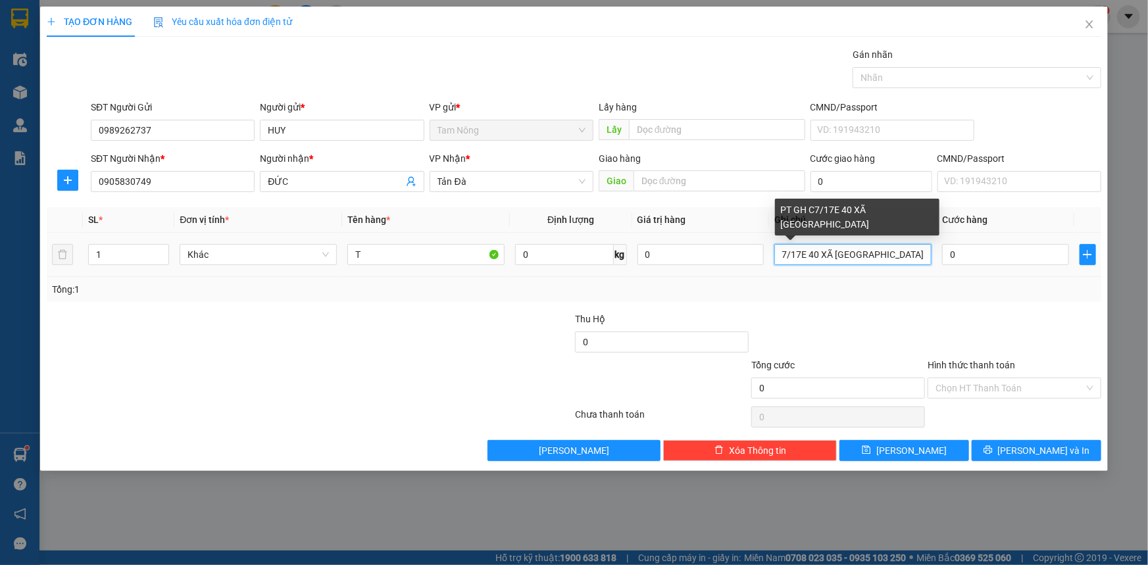
scroll to position [0, 51]
drag, startPoint x: 779, startPoint y: 260, endPoint x: 942, endPoint y: 260, distance: 163.1
click at [618, 260] on tr "1 Khác T 0 kg 0 PT GH C7/17E 40 XÃ [GEOGRAPHIC_DATA] 0" at bounding box center [574, 255] width 1054 height 44
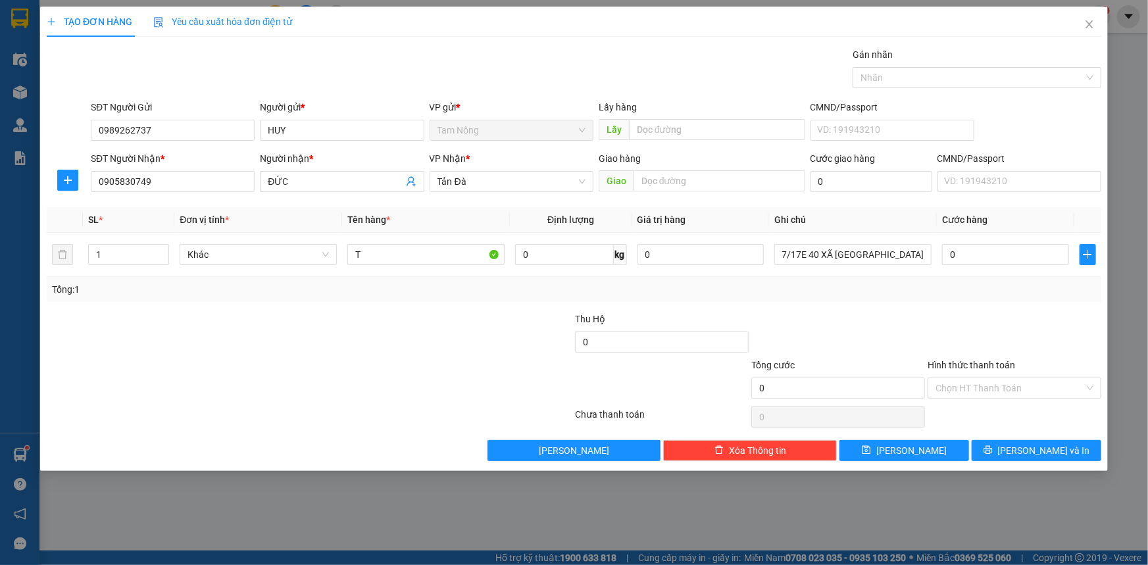
scroll to position [0, 0]
click at [618, 298] on div "Tổng: 1" at bounding box center [574, 289] width 1054 height 25
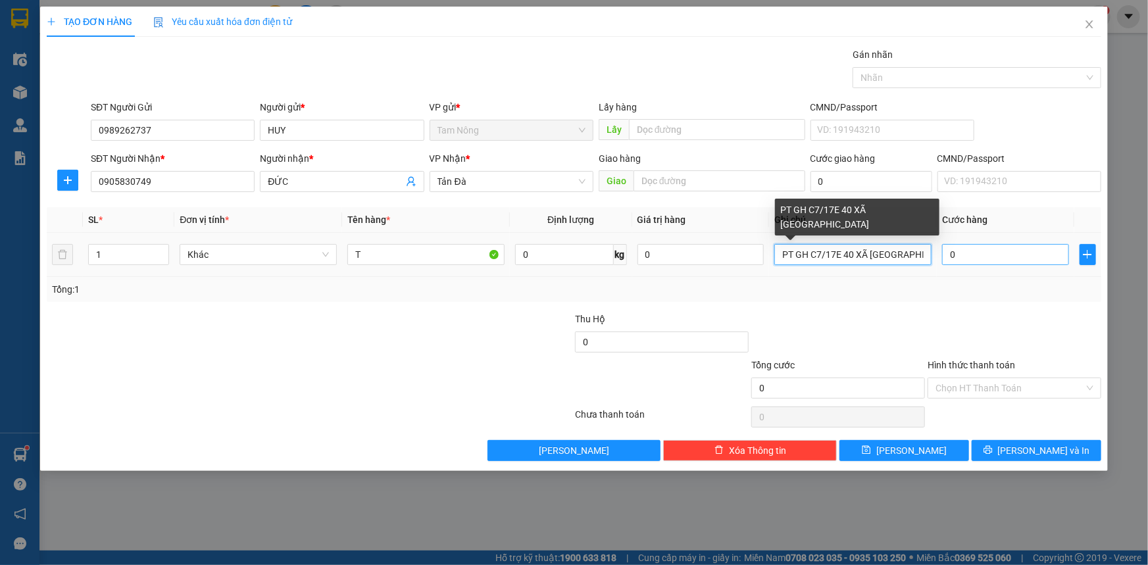
scroll to position [0, 51]
drag, startPoint x: 783, startPoint y: 253, endPoint x: 947, endPoint y: 248, distance: 164.5
click at [618, 248] on tr "1 Khác T 0 kg 0 PT GH C7/17E 40 XÃ [GEOGRAPHIC_DATA] 0" at bounding box center [574, 255] width 1054 height 44
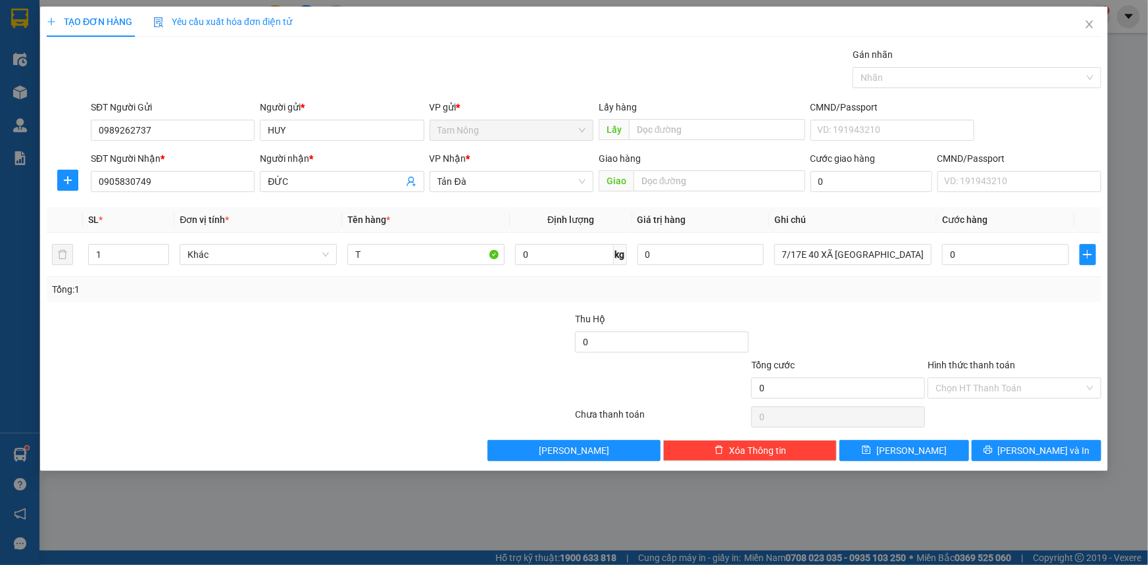
scroll to position [0, 0]
click at [618, 291] on div "Tổng: 1" at bounding box center [574, 289] width 1044 height 14
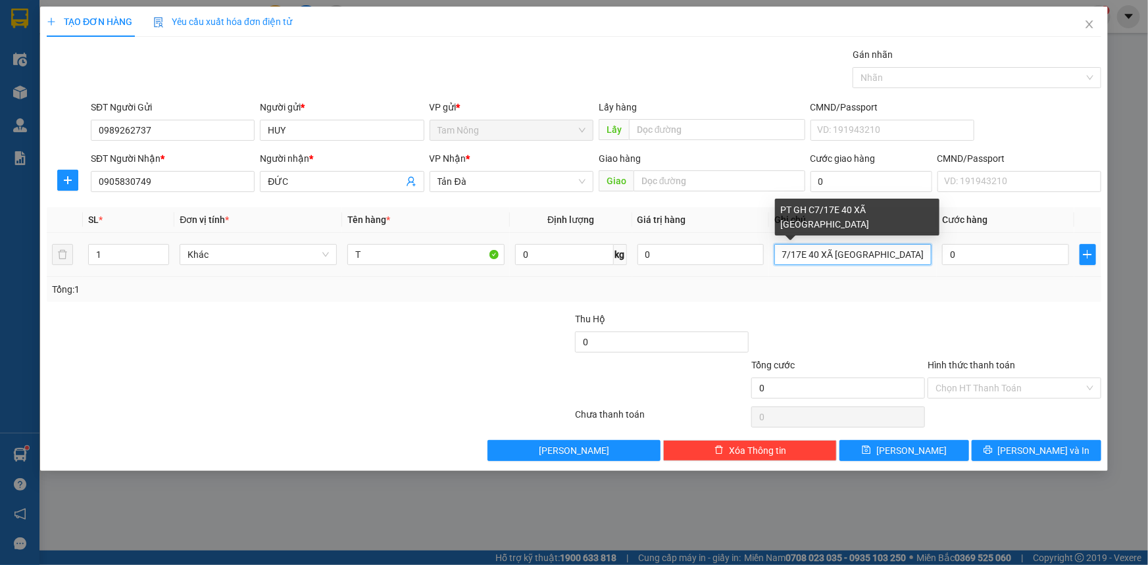
scroll to position [0, 51]
drag, startPoint x: 783, startPoint y: 253, endPoint x: 924, endPoint y: 273, distance: 142.1
click at [618, 260] on tr "1 Khác T 0 kg 0 PT GH C7/17E 40 XÃ [GEOGRAPHIC_DATA] 0" at bounding box center [574, 255] width 1054 height 44
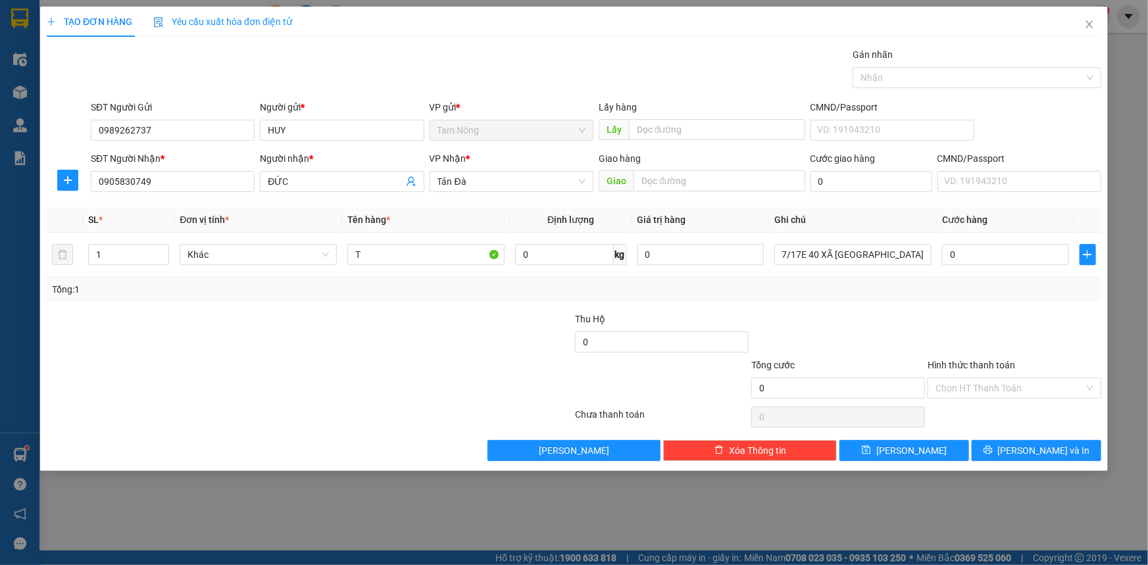
scroll to position [0, 0]
click at [618, 295] on div "Tổng: 1" at bounding box center [574, 289] width 1044 height 14
drag, startPoint x: 926, startPoint y: 255, endPoint x: 770, endPoint y: 287, distance: 160.0
click at [618, 287] on div "SL * Đơn vị tính * Tên hàng * Định lượng Giá trị hàng Ghi chú Cước hàng 1 Khác …" at bounding box center [574, 254] width 1054 height 95
click at [618, 322] on div at bounding box center [838, 335] width 176 height 46
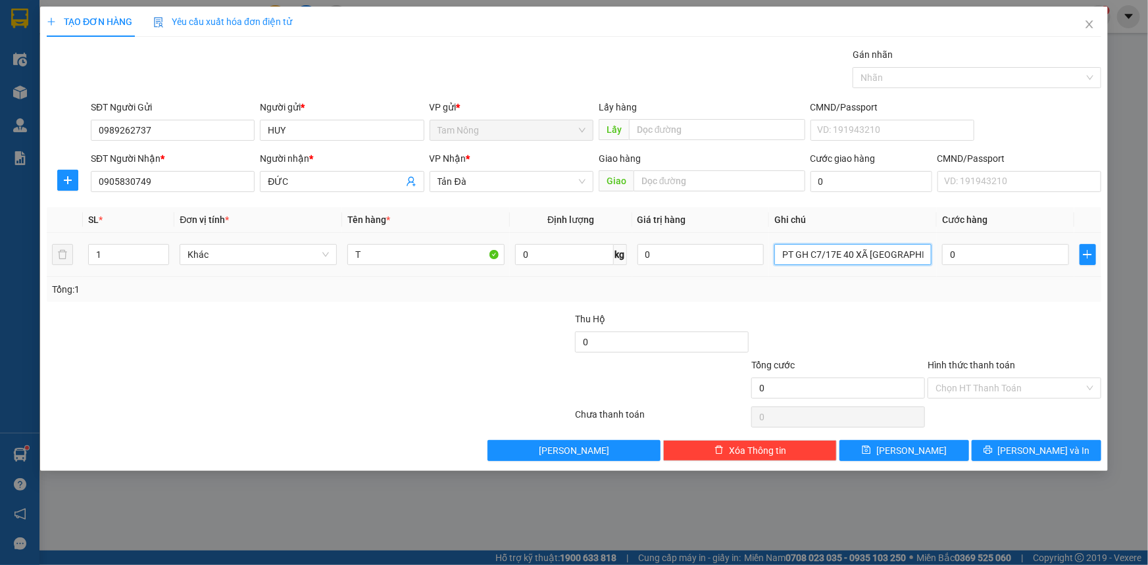
scroll to position [0, 51]
drag, startPoint x: 777, startPoint y: 259, endPoint x: 939, endPoint y: 276, distance: 162.0
click at [618, 276] on tr "1 Khác T 0 kg 0 PT GH C7/17E 40 XÃ [GEOGRAPHIC_DATA] 0" at bounding box center [574, 255] width 1054 height 44
click at [618, 296] on div "Tổng: 1" at bounding box center [574, 289] width 1054 height 25
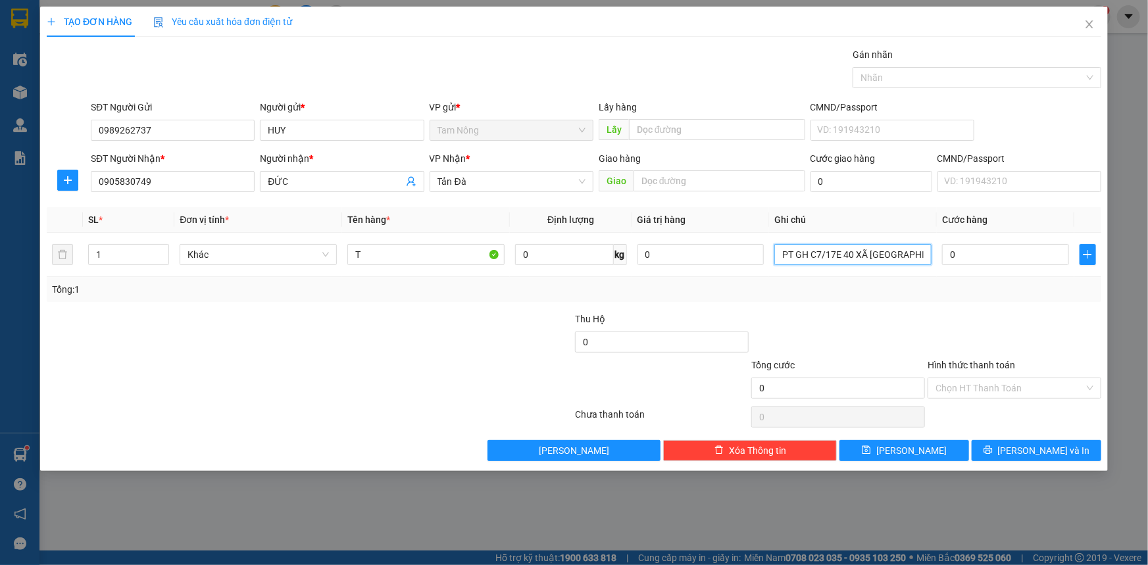
scroll to position [0, 51]
drag, startPoint x: 781, startPoint y: 257, endPoint x: 965, endPoint y: 293, distance: 187.1
click at [618, 293] on div "SL * Đơn vị tính * Tên hàng * Định lượng Giá trị hàng Ghi chú Cước hàng 1 Khác …" at bounding box center [574, 254] width 1054 height 95
click at [618, 298] on div "Tổng: 1" at bounding box center [574, 289] width 1054 height 25
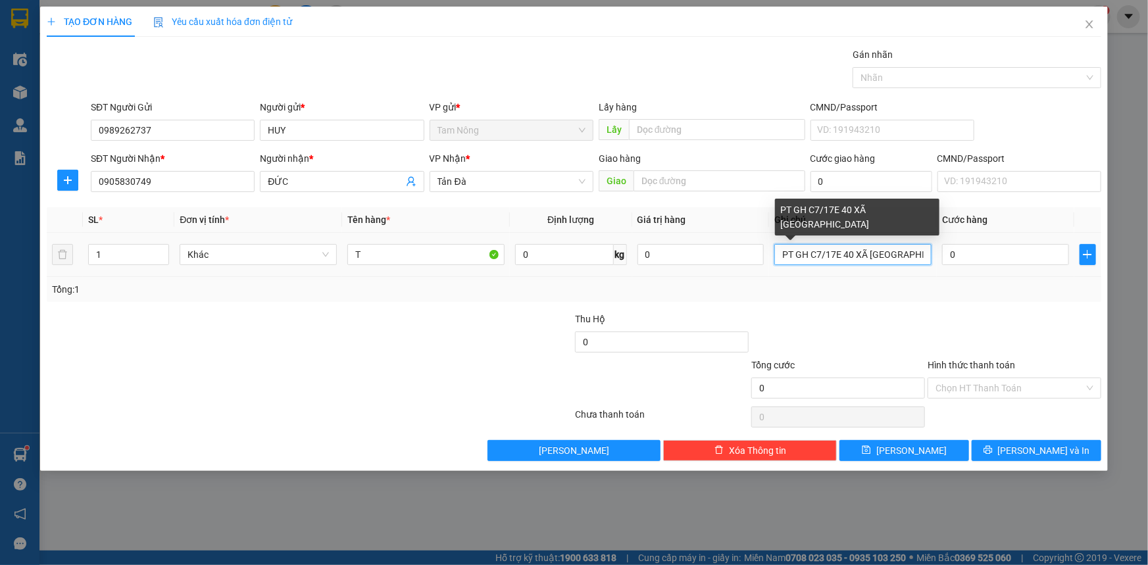
scroll to position [0, 51]
drag, startPoint x: 779, startPoint y: 257, endPoint x: 925, endPoint y: 257, distance: 145.4
click at [618, 257] on input "PT GH C7/17E 40 XÃ [GEOGRAPHIC_DATA]" at bounding box center [852, 254] width 157 height 21
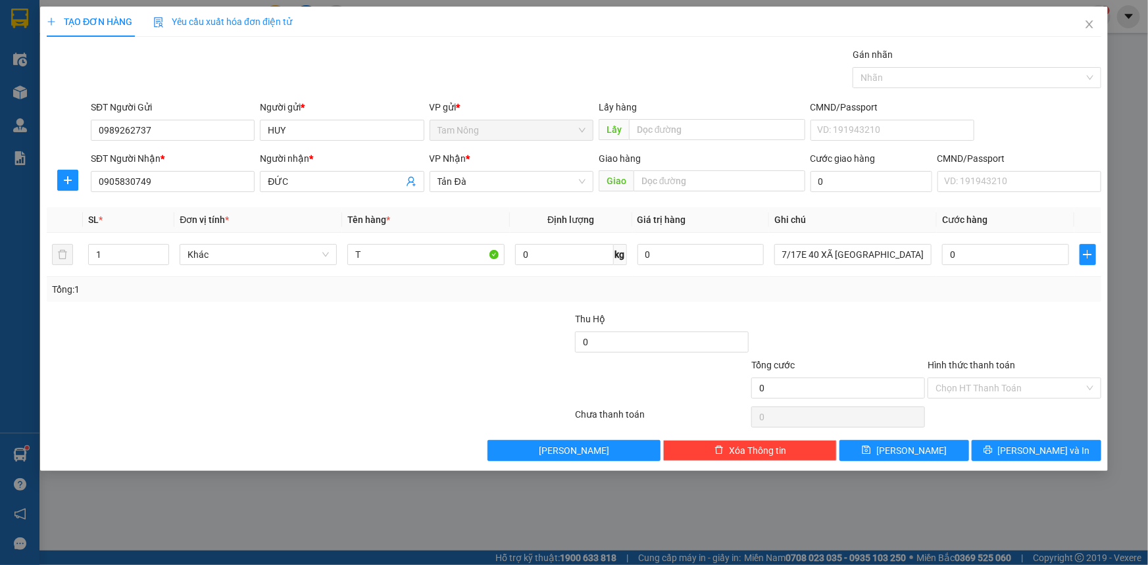
scroll to position [0, 0]
click at [489, 374] on div at bounding box center [486, 381] width 176 height 46
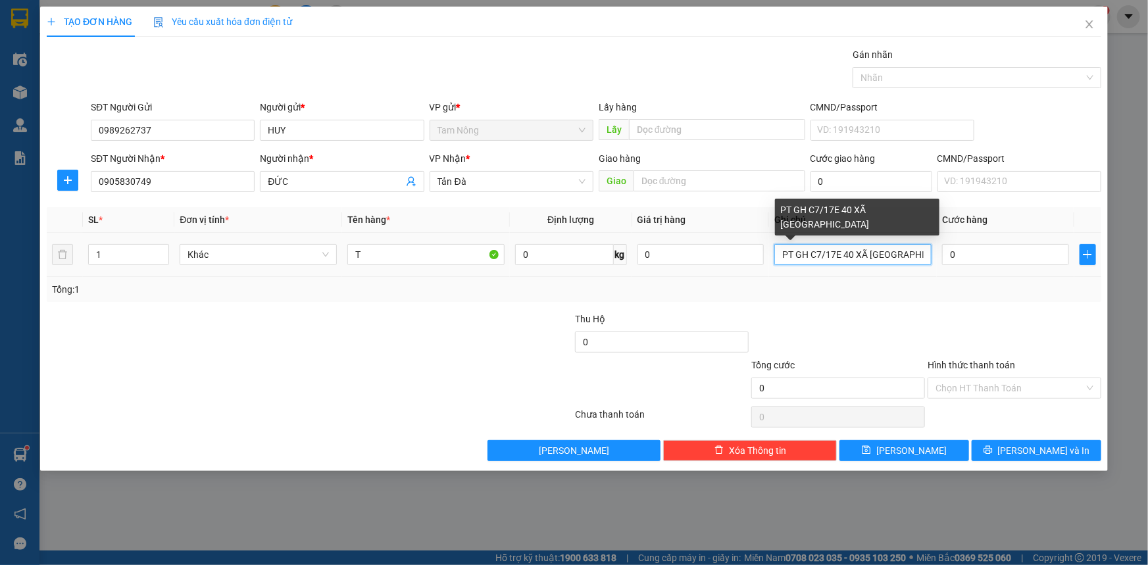
scroll to position [0, 51]
drag, startPoint x: 781, startPoint y: 255, endPoint x: 968, endPoint y: 248, distance: 186.9
click at [618, 240] on tr "1 Khác T 0 kg 0 PT GH C7/17E 40 XÃ [GEOGRAPHIC_DATA] 0" at bounding box center [574, 255] width 1054 height 44
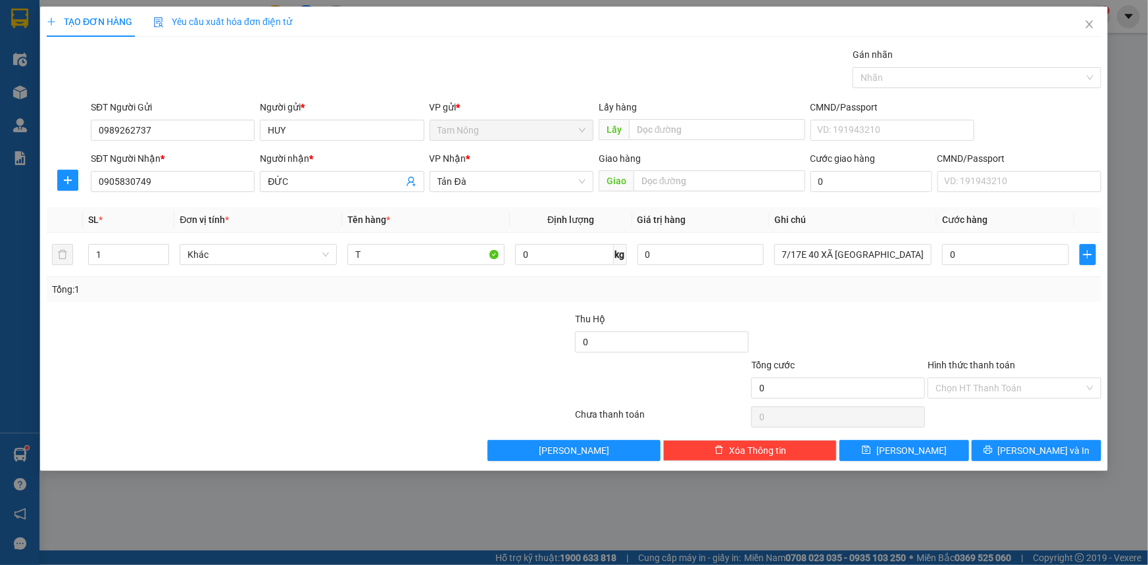
scroll to position [0, 0]
click at [618, 298] on div "Tổng: 1" at bounding box center [574, 289] width 1054 height 25
drag, startPoint x: 930, startPoint y: 255, endPoint x: 779, endPoint y: 299, distance: 157.4
click at [618, 299] on div "SL * Đơn vị tính * Tên hàng * Định lượng Giá trị hàng Ghi chú Cước hàng 1 Khác …" at bounding box center [574, 254] width 1054 height 95
click at [618, 274] on td "PT GH C7/17E 40 XÃ [GEOGRAPHIC_DATA]" at bounding box center [853, 255] width 168 height 44
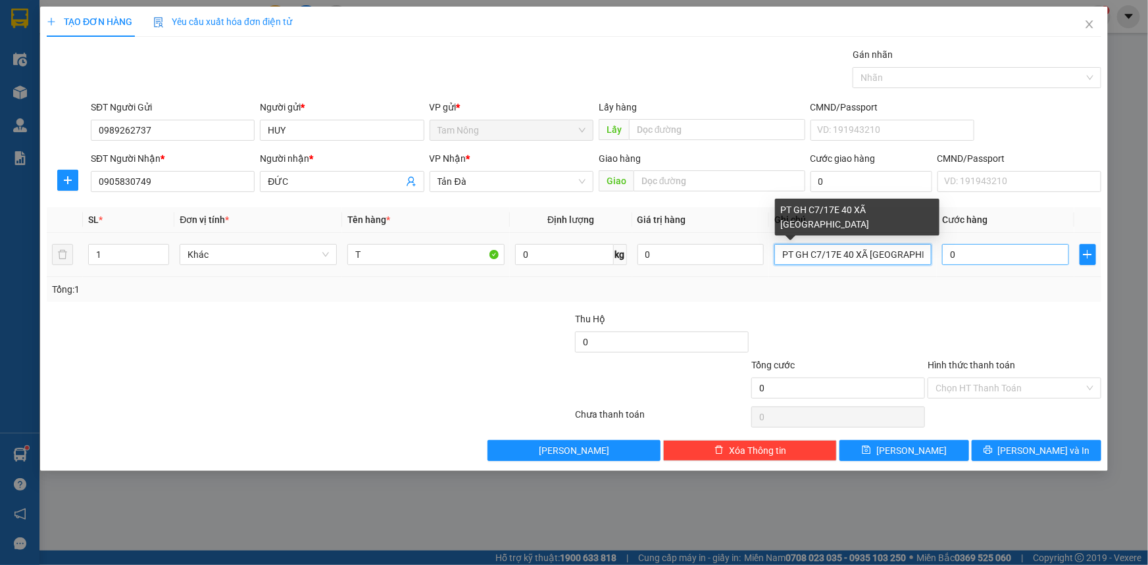
scroll to position [0, 51]
drag, startPoint x: 793, startPoint y: 257, endPoint x: 939, endPoint y: 270, distance: 146.6
click at [618, 259] on tr "1 Khác T 0 kg 0 PT GH C7/17E 40 XÃ [GEOGRAPHIC_DATA] 0" at bounding box center [574, 255] width 1054 height 44
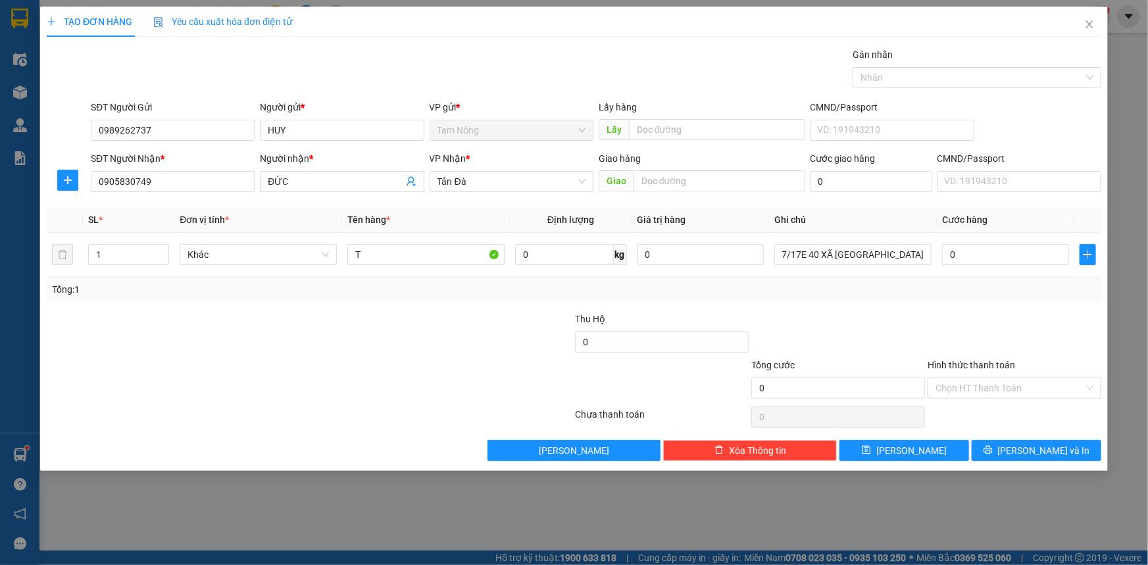
scroll to position [0, 0]
drag, startPoint x: 940, startPoint y: 284, endPoint x: 929, endPoint y: 283, distance: 11.2
click at [618, 284] on div "Tổng: 1" at bounding box center [574, 289] width 1044 height 14
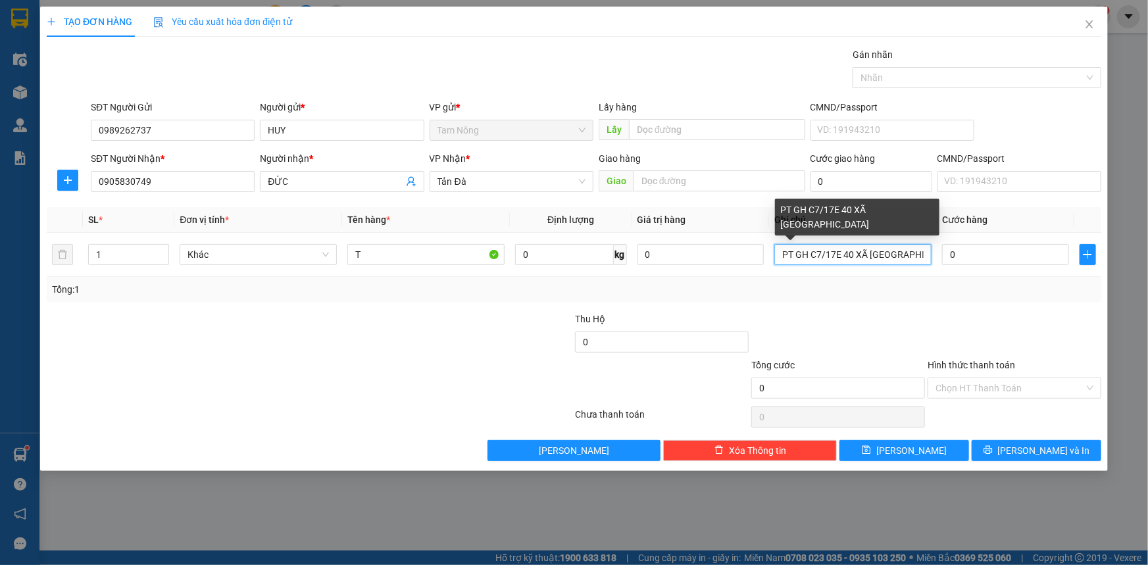
drag, startPoint x: 918, startPoint y: 257, endPoint x: 742, endPoint y: 291, distance: 179.7
click at [618, 291] on div "SL * Đơn vị tính * Tên hàng * Định lượng Giá trị hàng Ghi chú Cước hàng 1 Khác …" at bounding box center [574, 254] width 1054 height 95
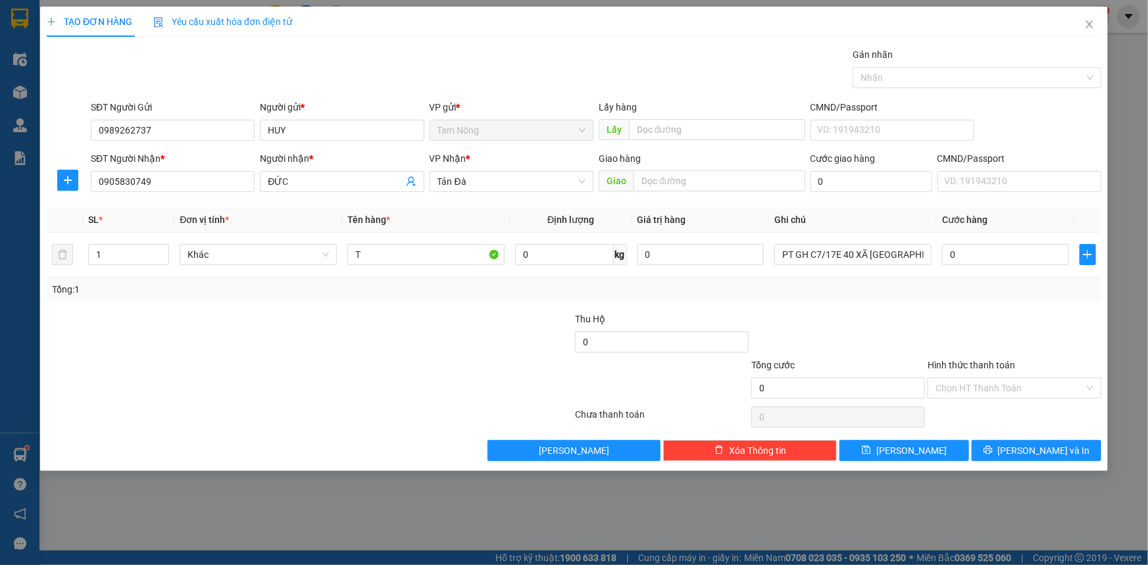
drag, startPoint x: 803, startPoint y: 314, endPoint x: 813, endPoint y: 295, distance: 21.5
click at [618, 312] on div at bounding box center [838, 335] width 176 height 46
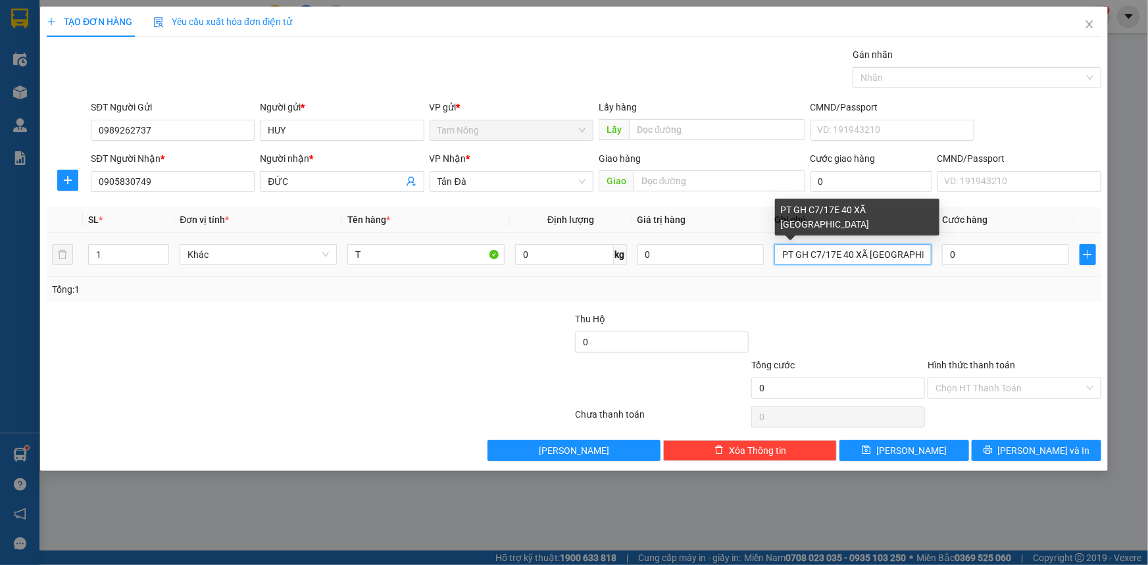
scroll to position [0, 51]
drag, startPoint x: 812, startPoint y: 255, endPoint x: 943, endPoint y: 261, distance: 130.4
click at [618, 261] on tr "1 Khác T 0 kg 0 PT GH C7/17E 40 XÃ [GEOGRAPHIC_DATA] 0" at bounding box center [574, 255] width 1054 height 44
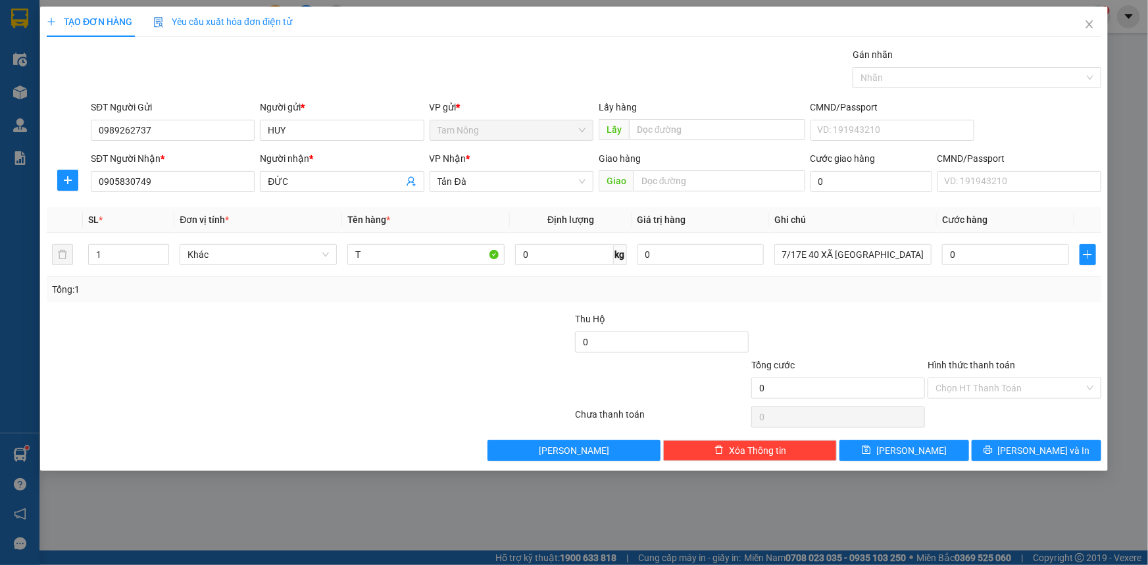
scroll to position [0, 0]
click at [618, 319] on div at bounding box center [1014, 335] width 176 height 46
click at [618, 26] on icon "close" at bounding box center [1088, 24] width 7 height 8
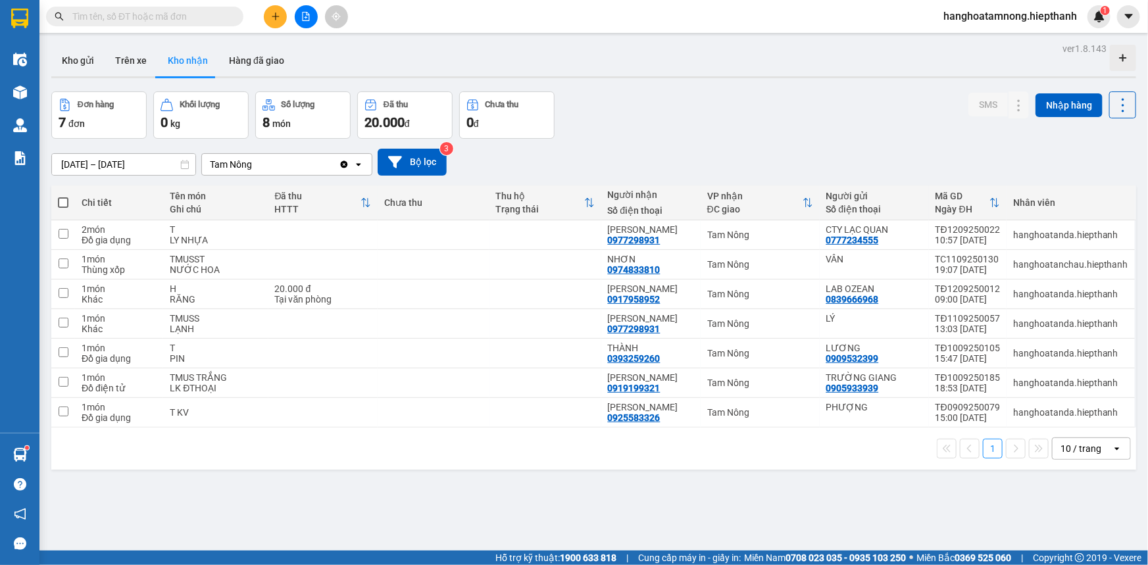
click at [272, 14] on icon "plus" at bounding box center [275, 16] width 9 height 9
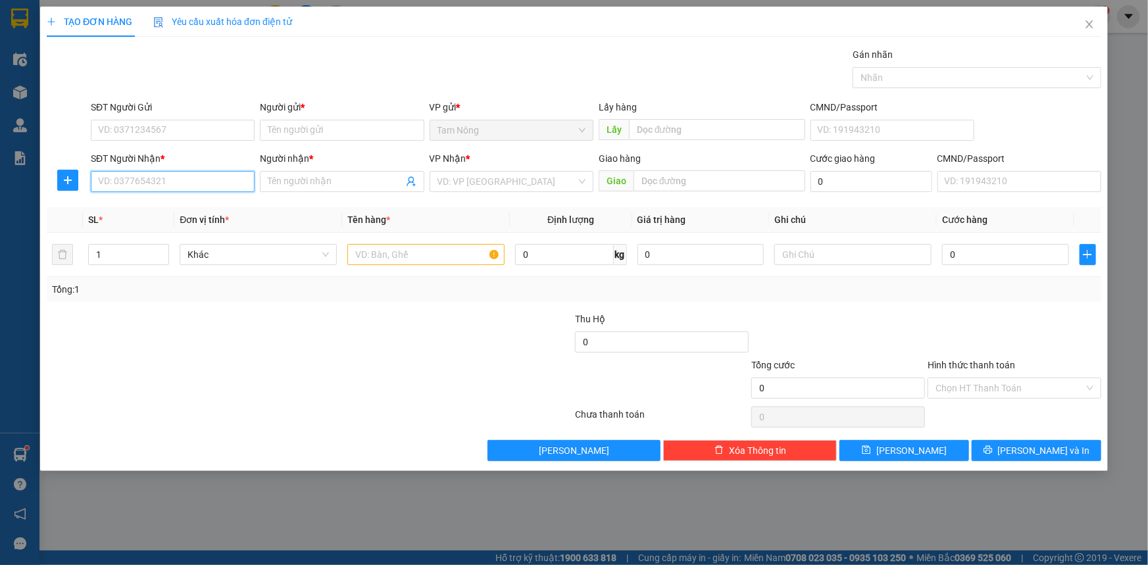
click at [197, 185] on input "SĐT Người Nhận *" at bounding box center [173, 181] width 164 height 21
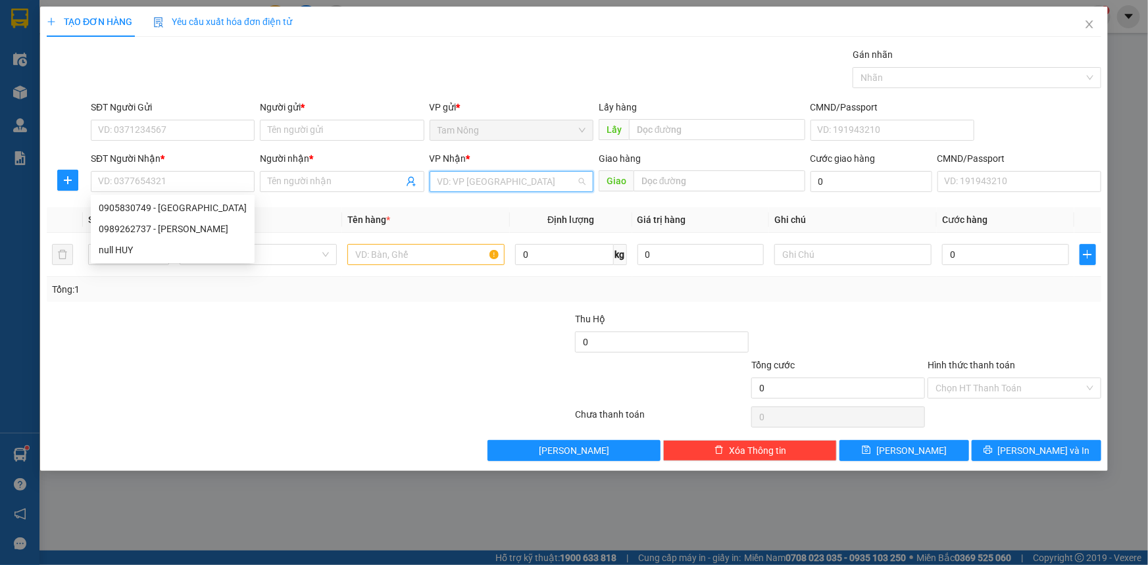
click at [498, 174] on input "search" at bounding box center [506, 182] width 139 height 20
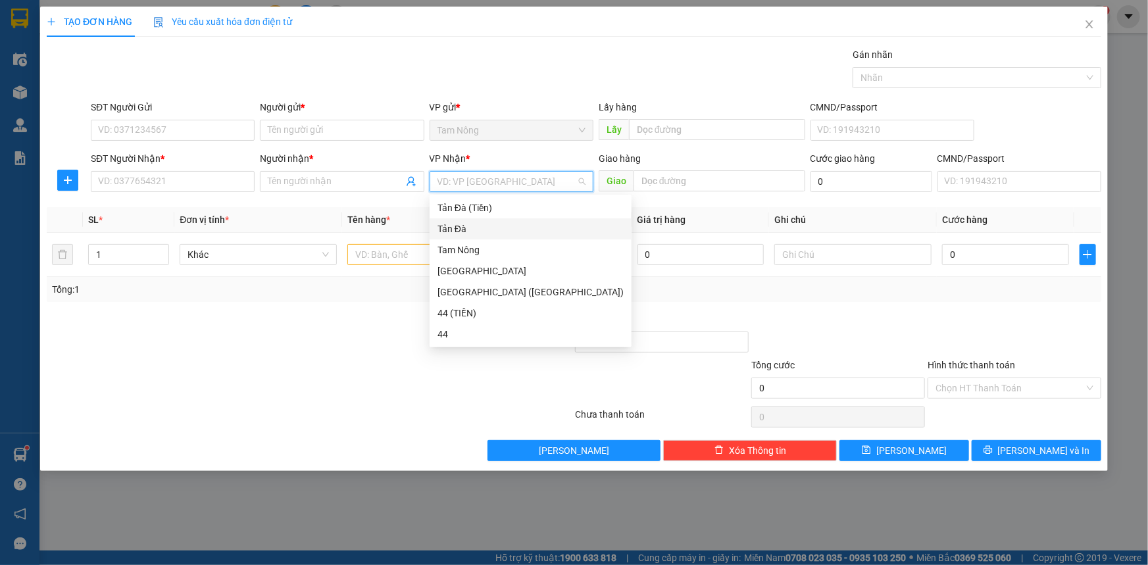
click at [464, 236] on div "Tản Đà" at bounding box center [531, 228] width 202 height 21
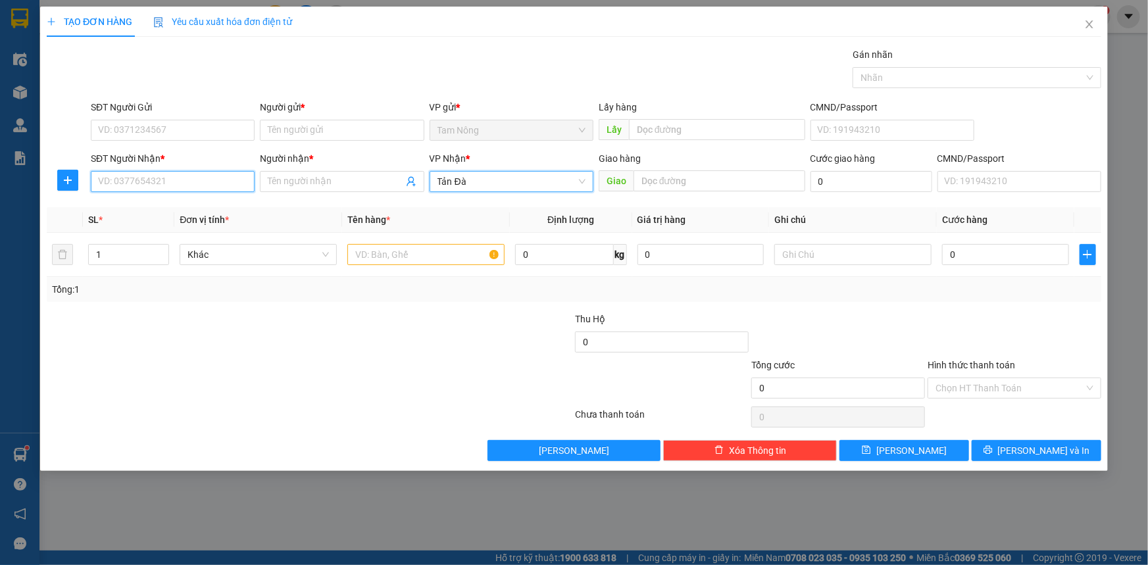
click at [189, 182] on input "SĐT Người Nhận *" at bounding box center [173, 181] width 164 height 21
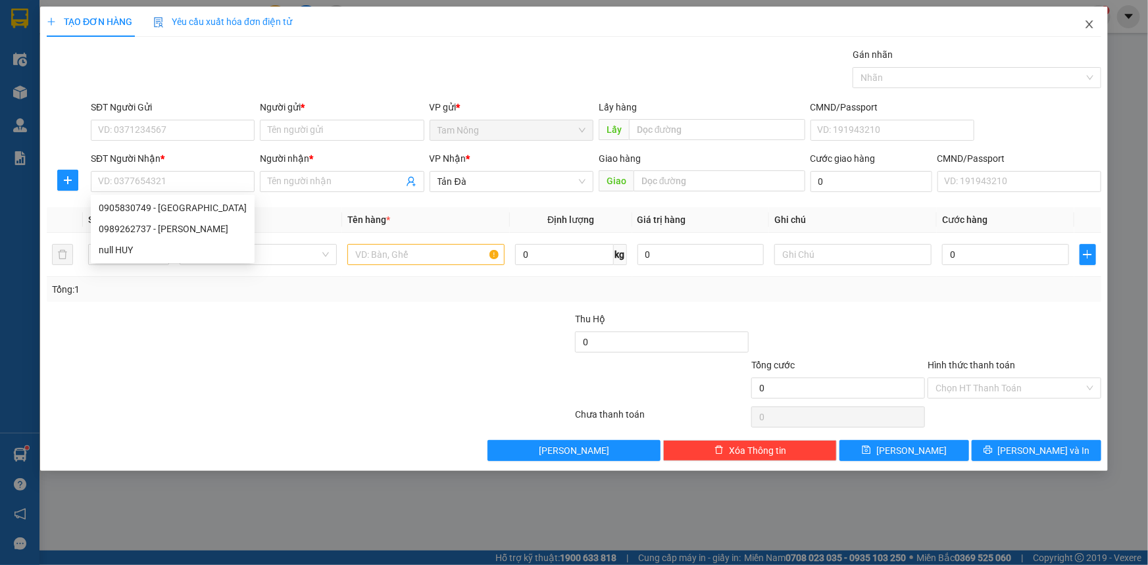
click at [618, 26] on icon "close" at bounding box center [1089, 24] width 11 height 11
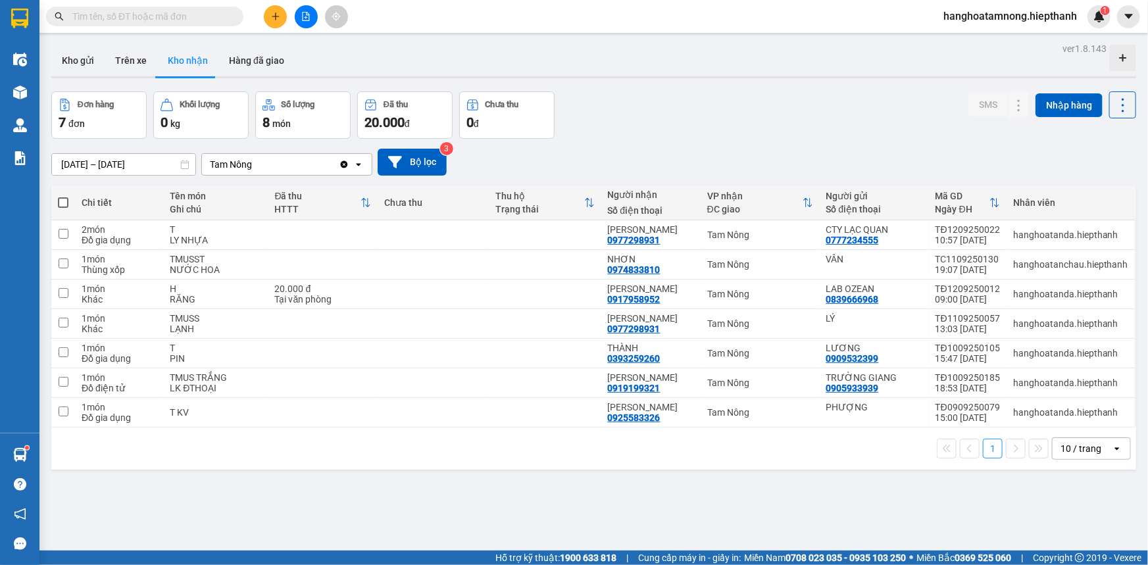
click at [193, 23] on input "text" at bounding box center [149, 16] width 155 height 14
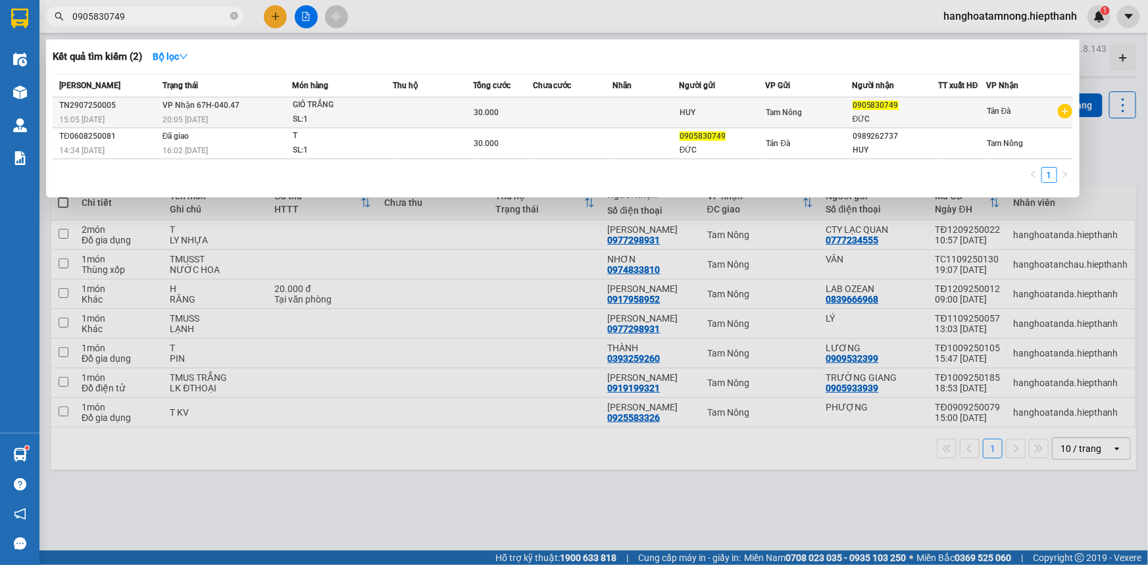
type input "0905830749"
click at [493, 109] on span "30.000" at bounding box center [486, 112] width 25 height 9
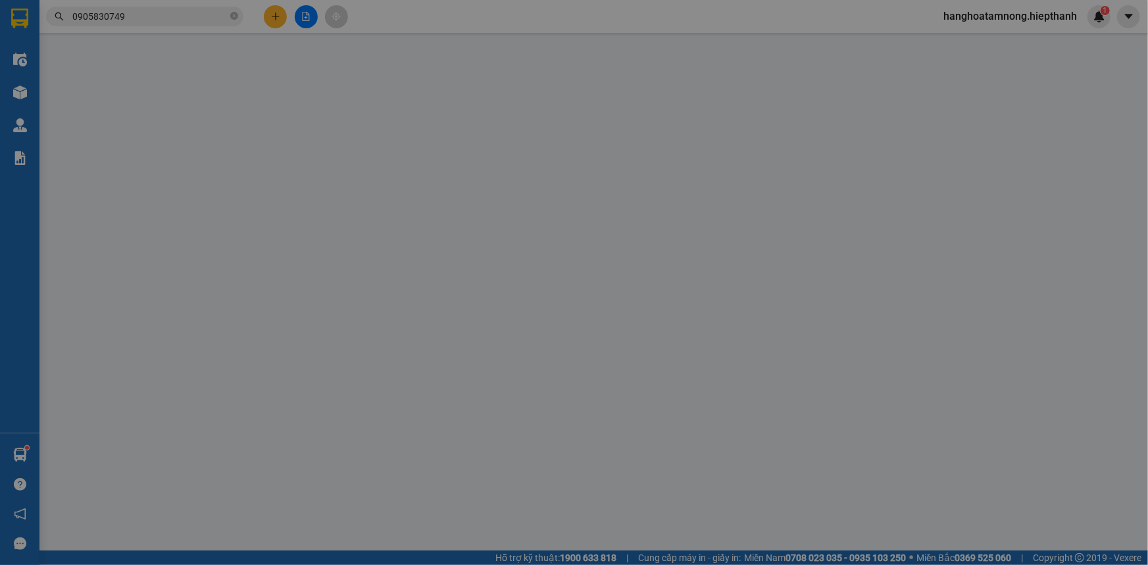
type input "0905830749"
type input "30.000"
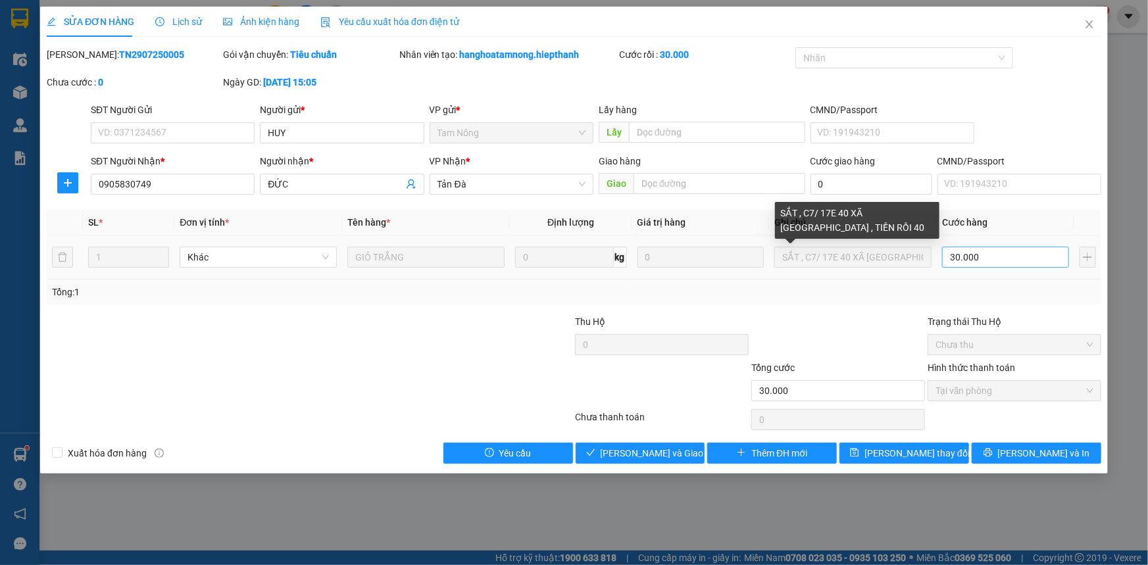
scroll to position [0, 137]
click at [618, 256] on tr "1 Khác GIỎ TRẮNG 0 kg 0 SẮT , C7/ 17E 40 XÃ [GEOGRAPHIC_DATA] , TIỀN RỒI 40 30.…" at bounding box center [574, 257] width 1054 height 44
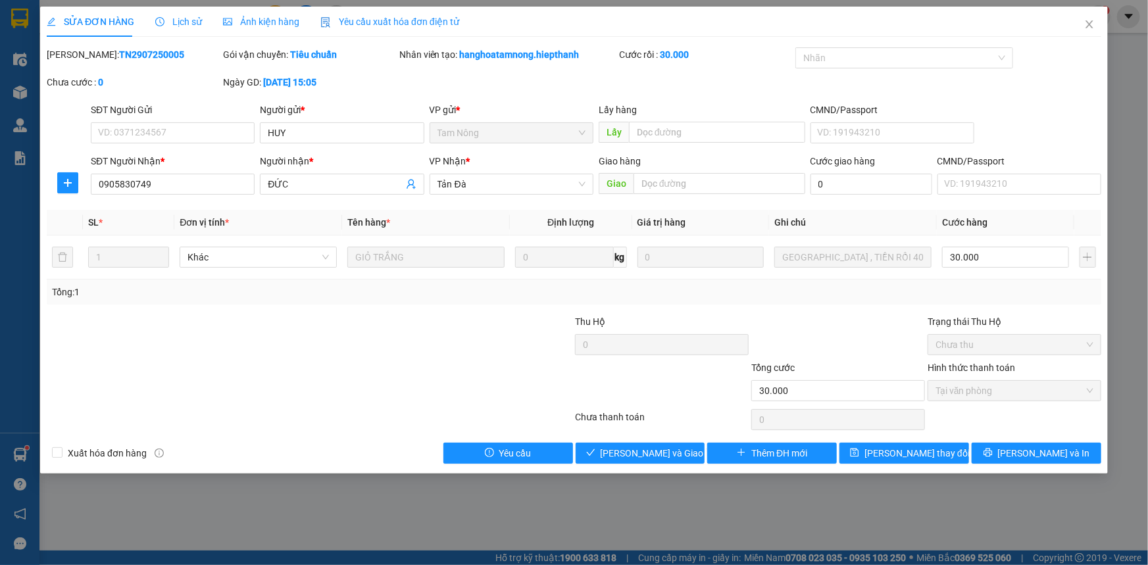
click at [618, 303] on div "Tổng: 1" at bounding box center [574, 292] width 1054 height 25
click at [618, 297] on div "SL * Đơn vị tính * Tên hàng * Định lượng Giá trị hàng Ghi chú Cước hàng 1 Khác …" at bounding box center [574, 257] width 1054 height 95
click at [230, 397] on div at bounding box center [221, 383] width 353 height 46
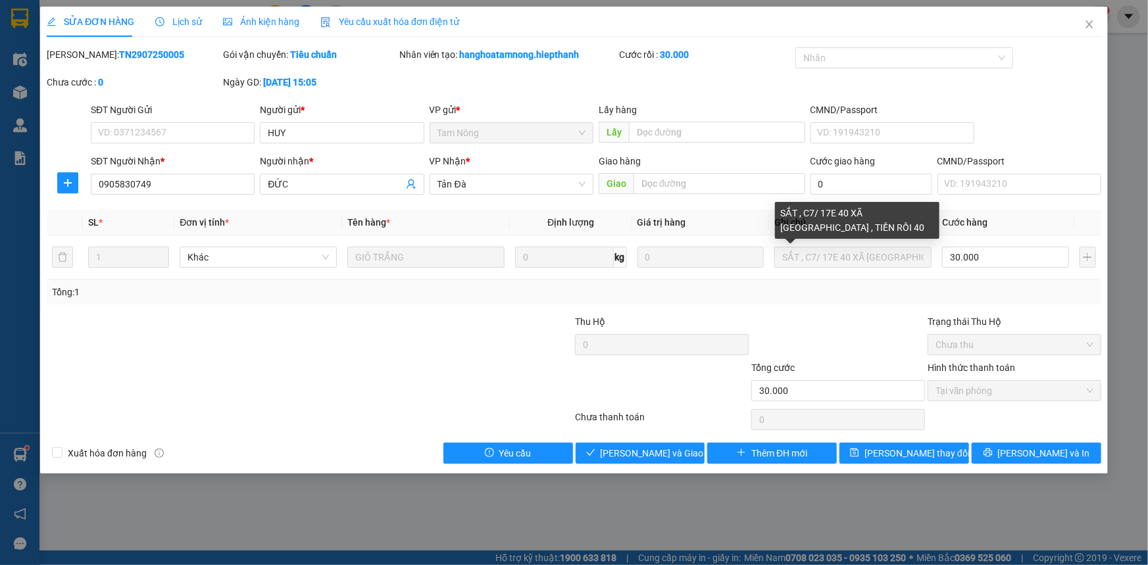
scroll to position [0, 137]
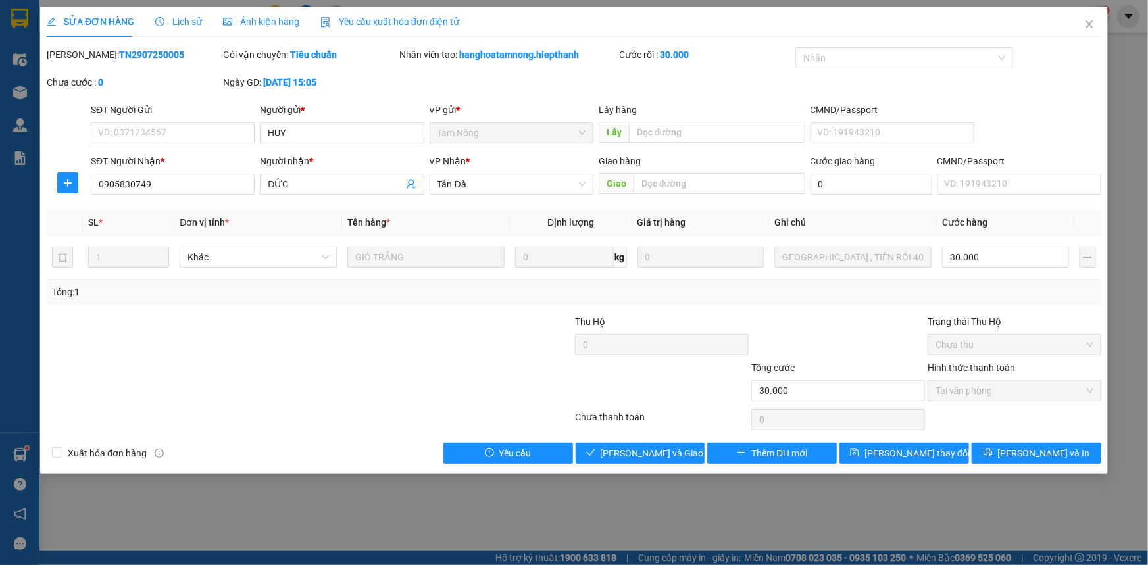
click at [618, 287] on div "SL * Đơn vị tính * Tên hàng * Định lượng Giá trị hàng Ghi chú Cước hàng 1 Khác …" at bounding box center [574, 257] width 1054 height 95
click at [618, 309] on div "Total Paid Fee 30.000 Total UnPaid Fee 0 Cash Collection Total Fee Mã ĐH: TN290…" at bounding box center [574, 255] width 1054 height 416
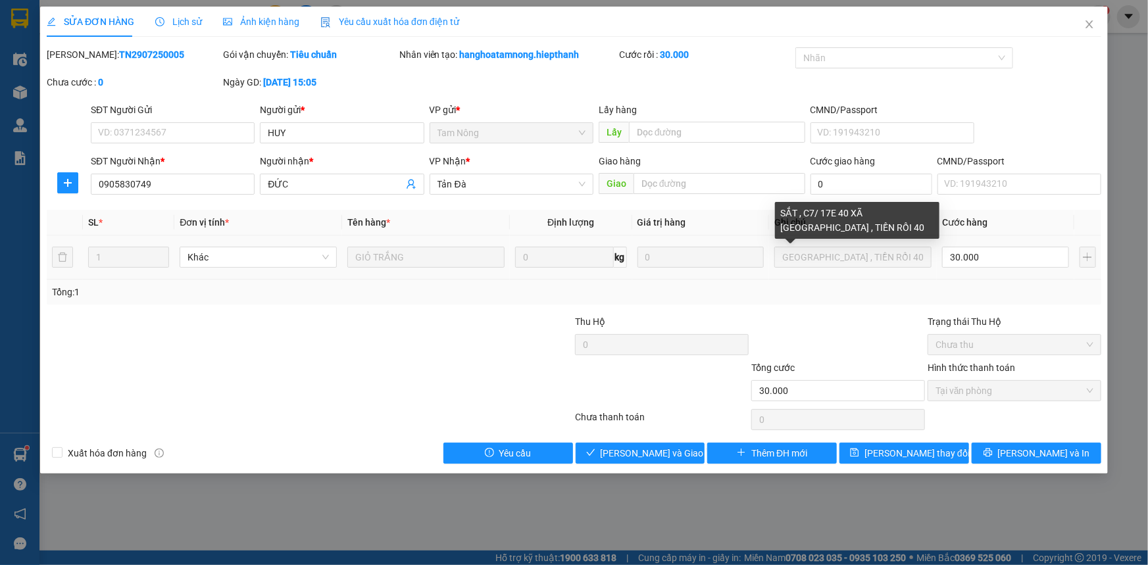
scroll to position [0, 0]
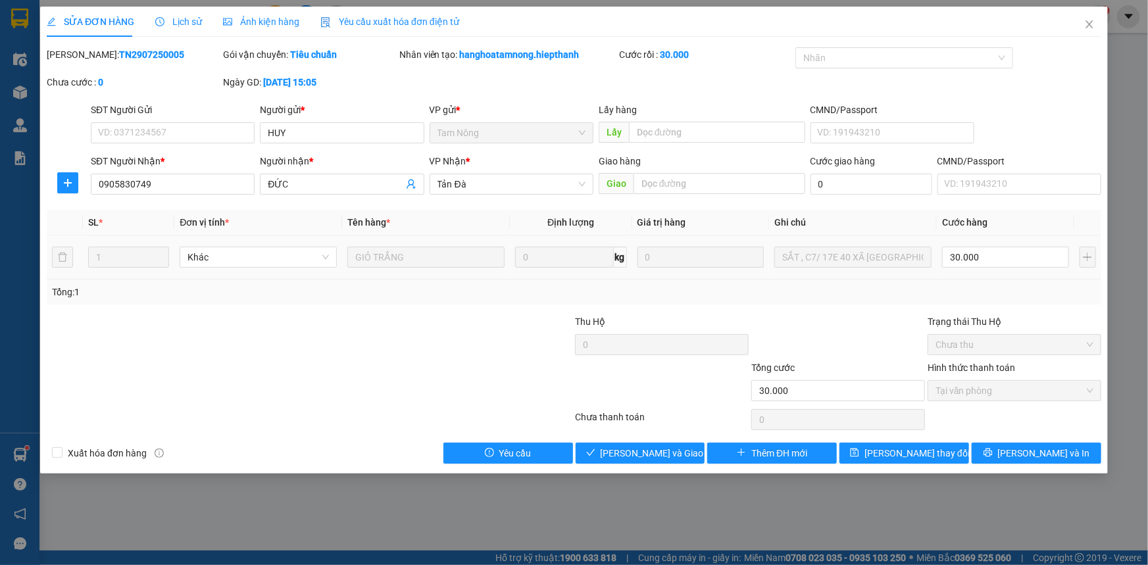
click at [618, 270] on tr "1 Khác GIỎ TRẮNG 0 kg 0 SẮT , C7/ 17E 40 XÃ [GEOGRAPHIC_DATA] , TIỀN RỒI 40 30.…" at bounding box center [574, 257] width 1054 height 44
click at [373, 322] on div at bounding box center [221, 337] width 353 height 46
drag, startPoint x: 165, startPoint y: 182, endPoint x: 73, endPoint y: 191, distance: 92.5
click at [73, 191] on div "SĐT Người Nhận * 0905830749 Người nhận * ĐỨC VP Nhận * Tản Đà Giao hàng Giao Cư…" at bounding box center [573, 177] width 1057 height 46
click at [618, 26] on icon "close" at bounding box center [1089, 24] width 11 height 11
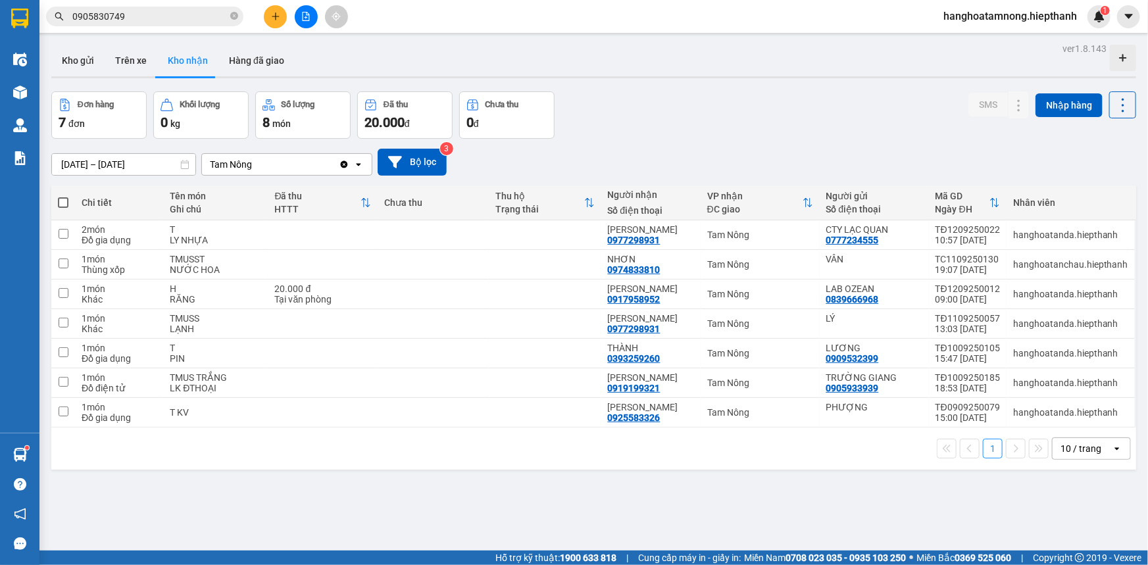
click at [284, 7] on div at bounding box center [306, 16] width 99 height 23
click at [271, 12] on icon "plus" at bounding box center [275, 16] width 9 height 9
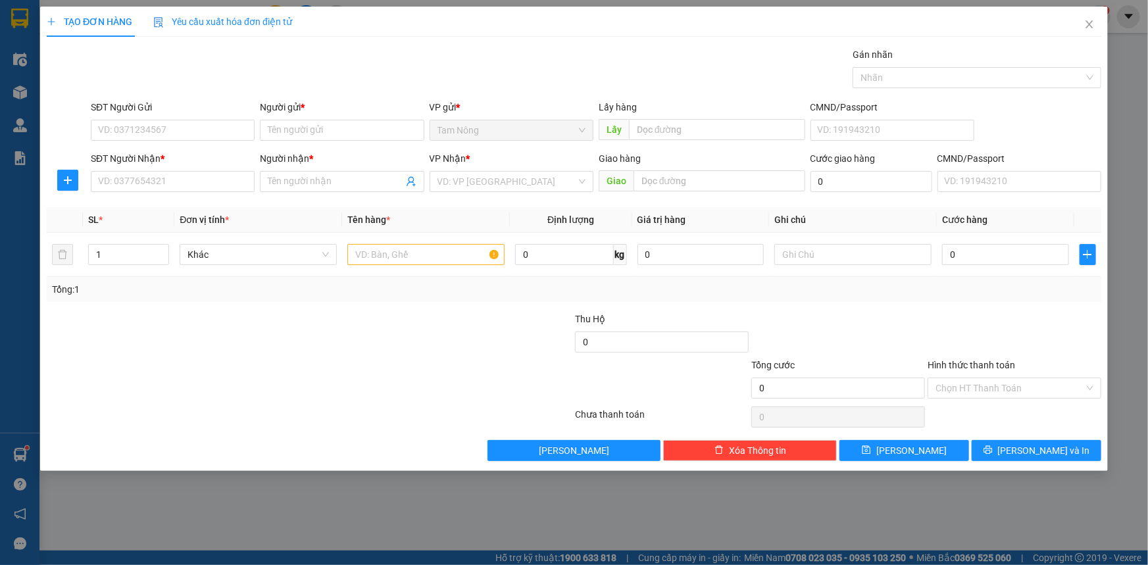
click at [293, 144] on div "Người gửi * Tên người gửi" at bounding box center [342, 123] width 164 height 46
click at [297, 131] on input "Người gửi *" at bounding box center [342, 130] width 164 height 21
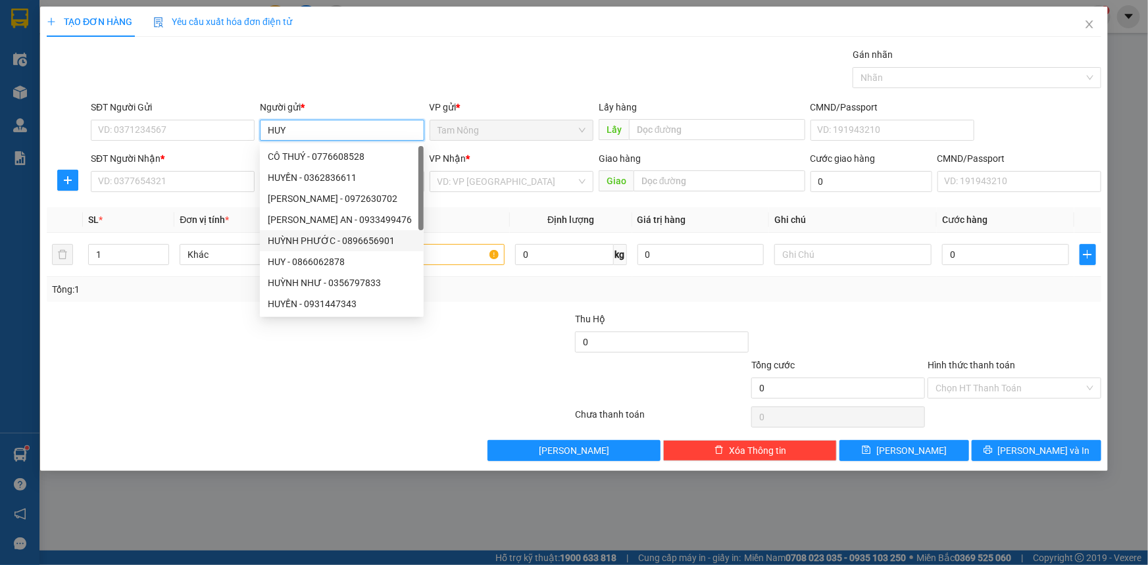
type input "HUY"
click at [132, 169] on div "SĐT Người Nhận *" at bounding box center [173, 161] width 164 height 20
click at [132, 184] on input "SĐT Người Nhận *" at bounding box center [173, 181] width 164 height 21
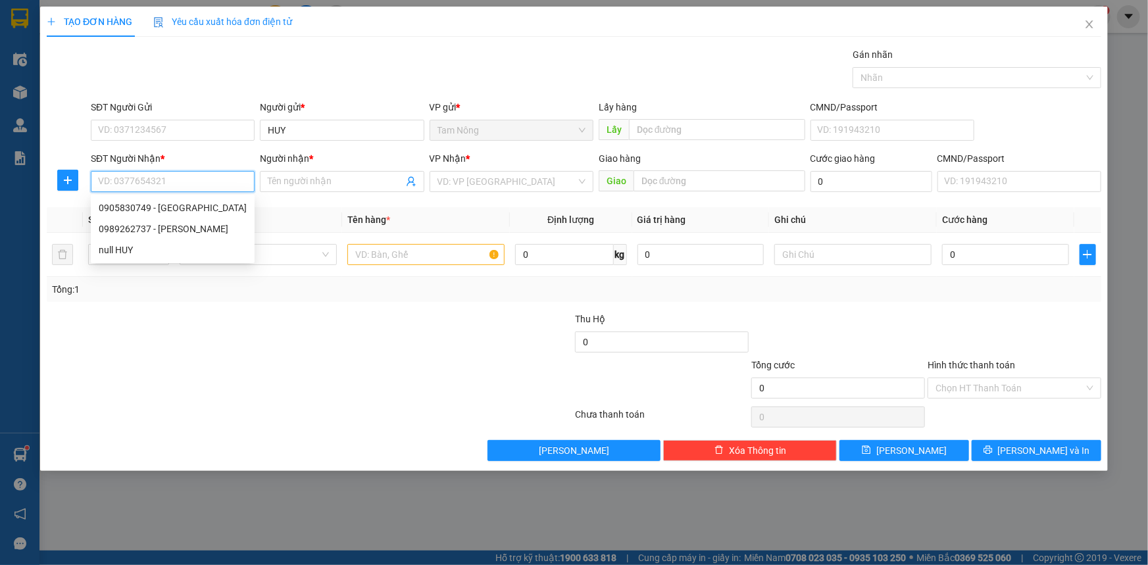
paste input "0905830749"
type input "0905830749"
click at [166, 206] on div "0905830749 - [GEOGRAPHIC_DATA]" at bounding box center [173, 208] width 148 height 14
type input "ĐỨC"
type input "0905830749"
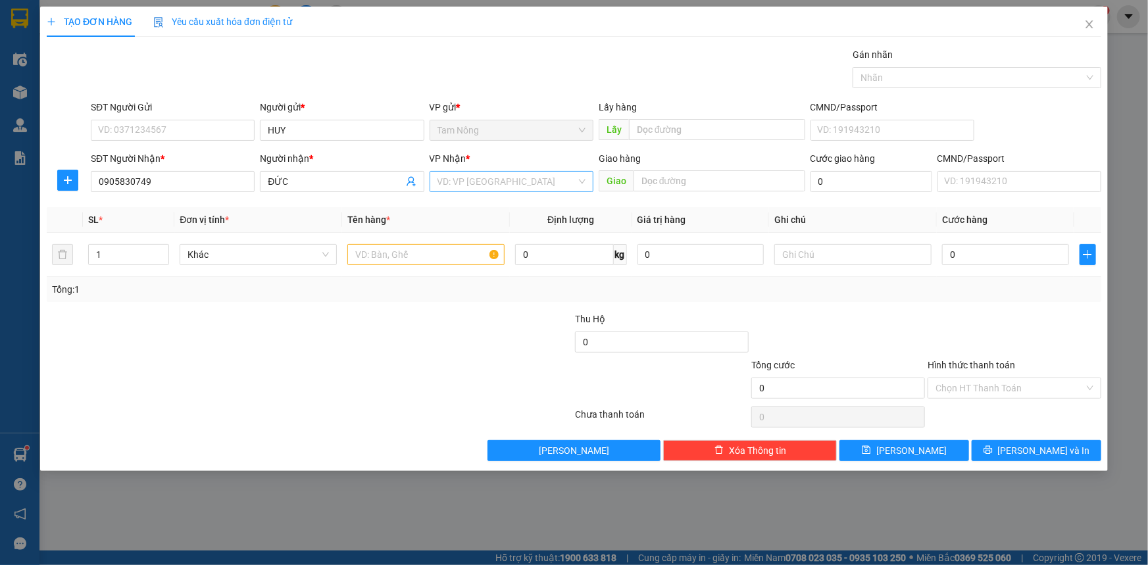
click at [475, 181] on input "search" at bounding box center [506, 182] width 139 height 20
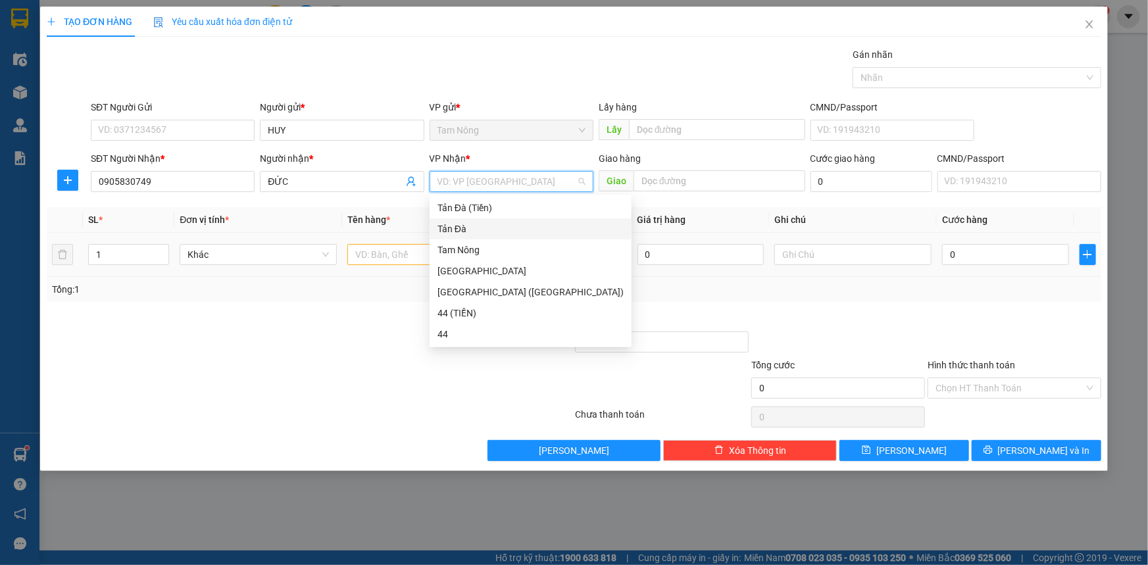
click at [450, 228] on div "Tản Đà" at bounding box center [530, 229] width 186 height 14
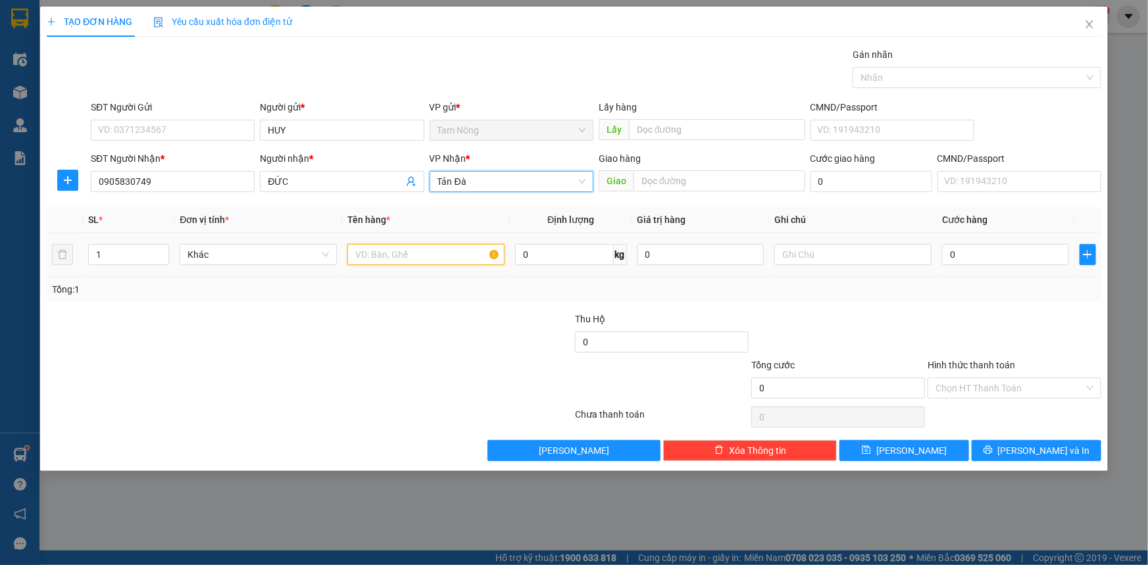
click at [400, 257] on input "text" at bounding box center [425, 254] width 157 height 21
type input "T"
click at [618, 253] on input "text" at bounding box center [852, 254] width 157 height 21
type input "PT"
click at [618, 259] on input "0" at bounding box center [1005, 254] width 127 height 21
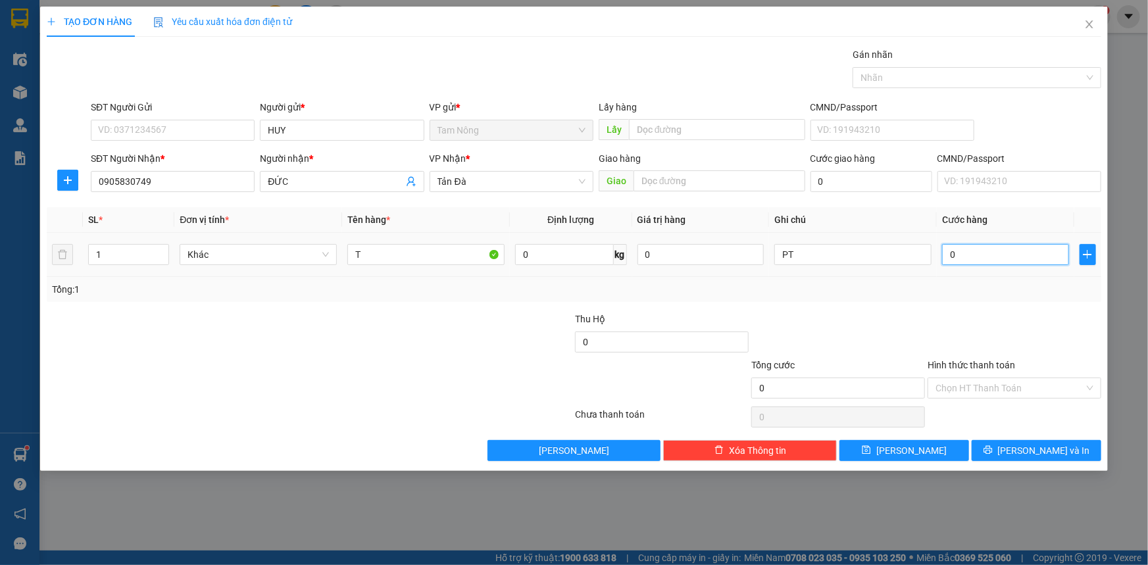
type input "3"
type input "30"
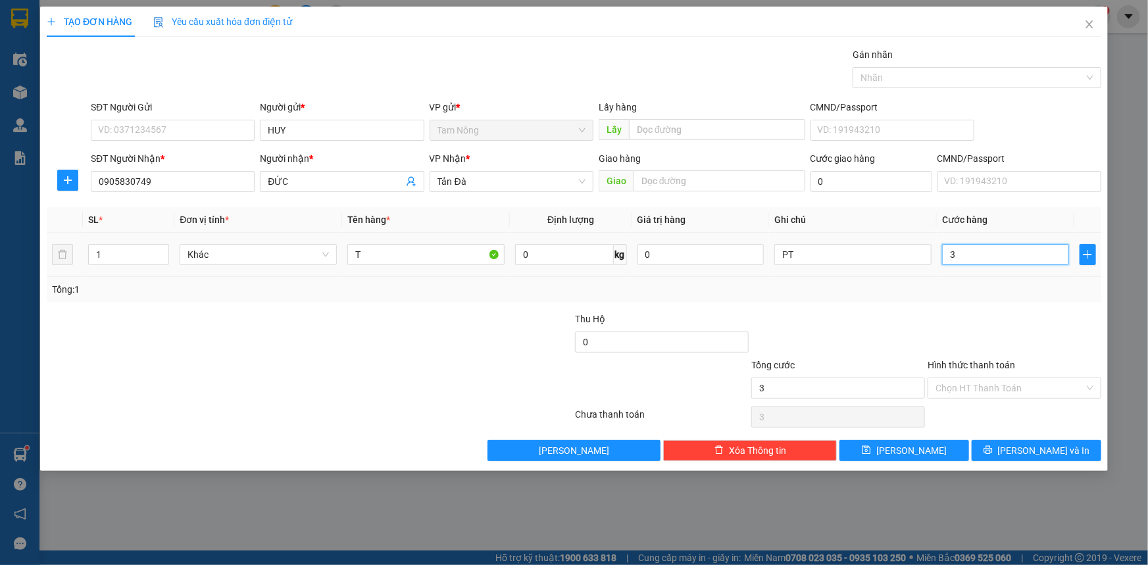
type input "30"
type input "30.000"
click at [618, 385] on input "Hình thức thanh toán" at bounding box center [1009, 388] width 149 height 20
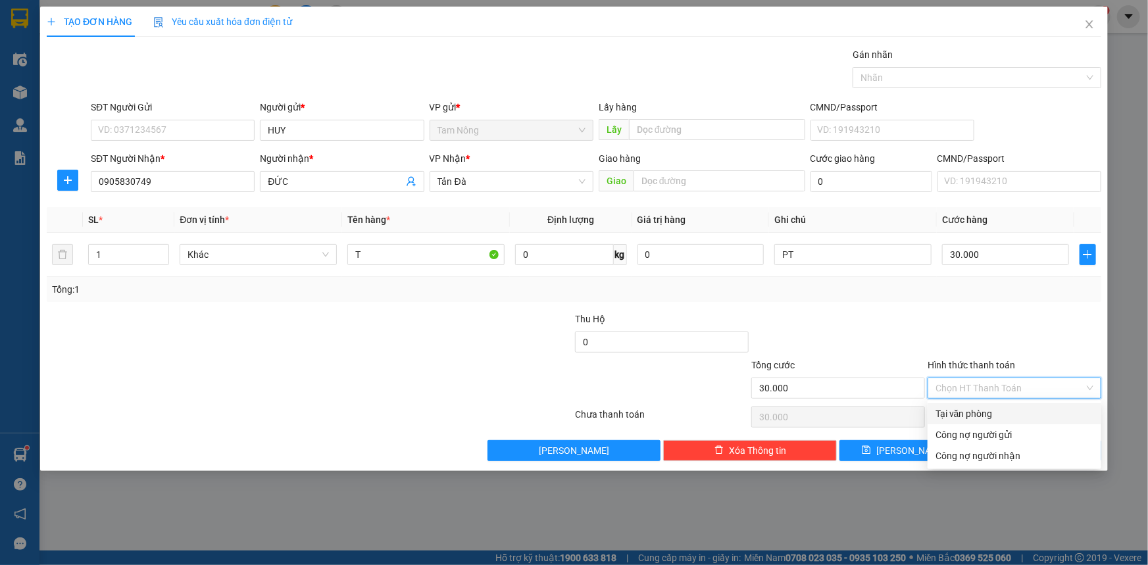
drag, startPoint x: 969, startPoint y: 408, endPoint x: 937, endPoint y: 419, distance: 33.9
click at [618, 409] on div "Tại văn phòng" at bounding box center [1014, 414] width 158 height 14
type input "0"
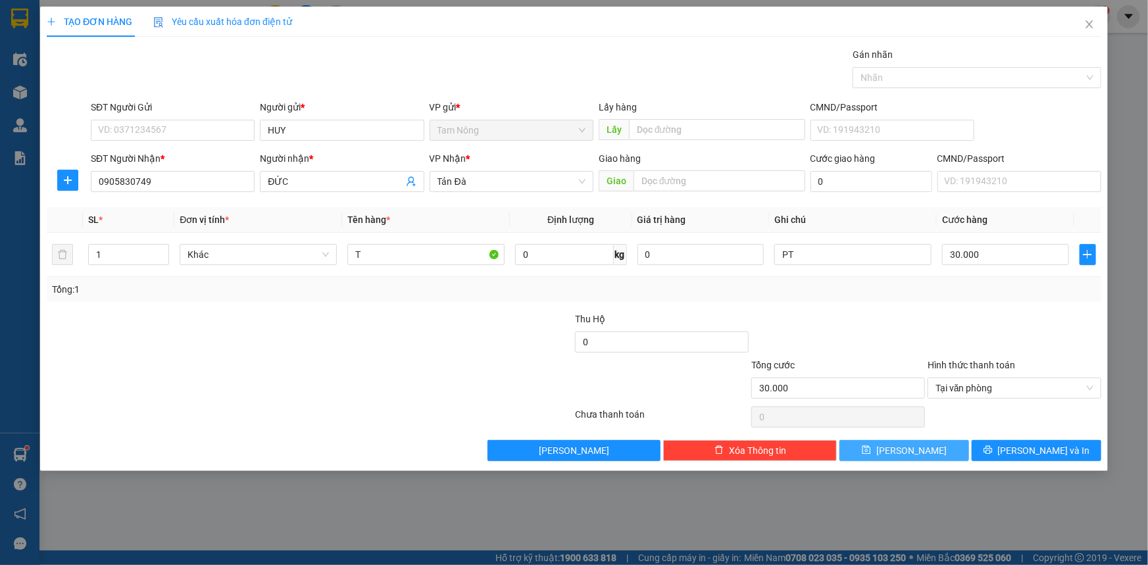
click at [618, 444] on icon "save" at bounding box center [866, 450] width 9 height 9
type input "0"
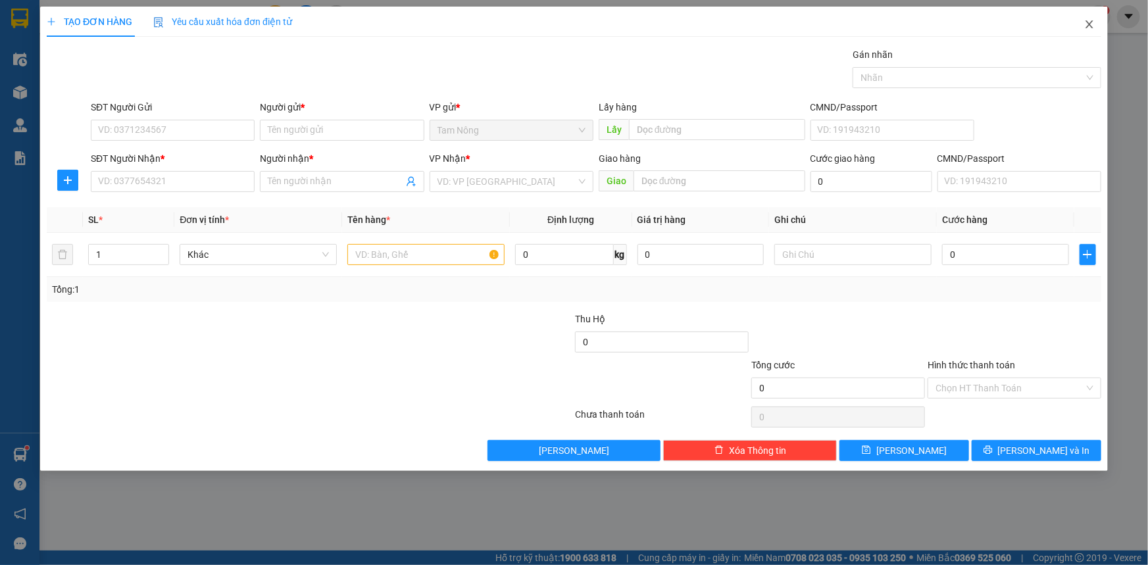
click at [618, 28] on icon "close" at bounding box center [1089, 24] width 11 height 11
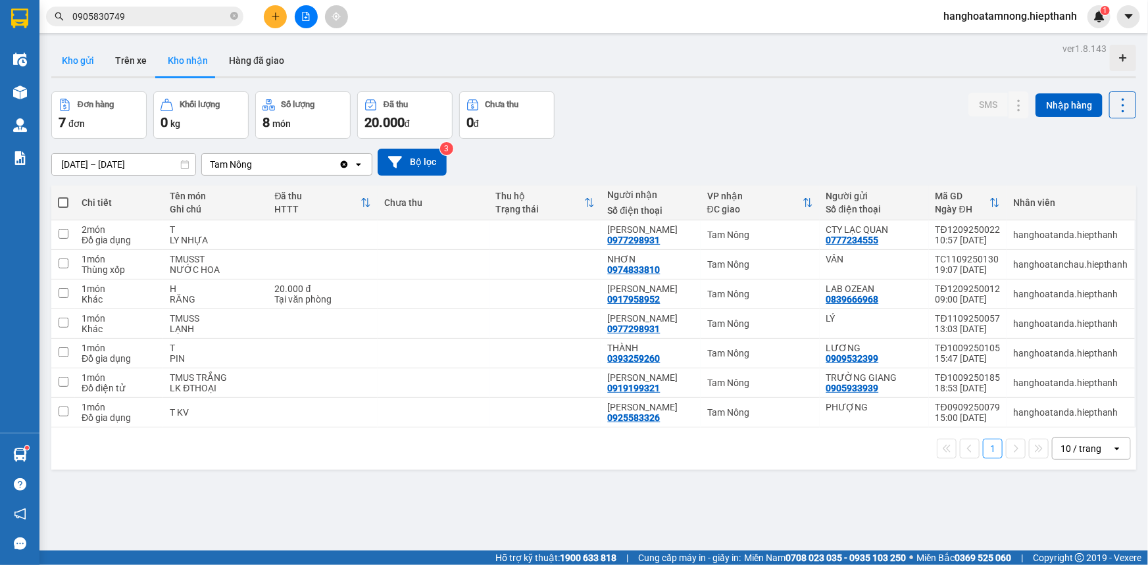
click at [73, 59] on button "Kho gửi" at bounding box center [77, 61] width 53 height 32
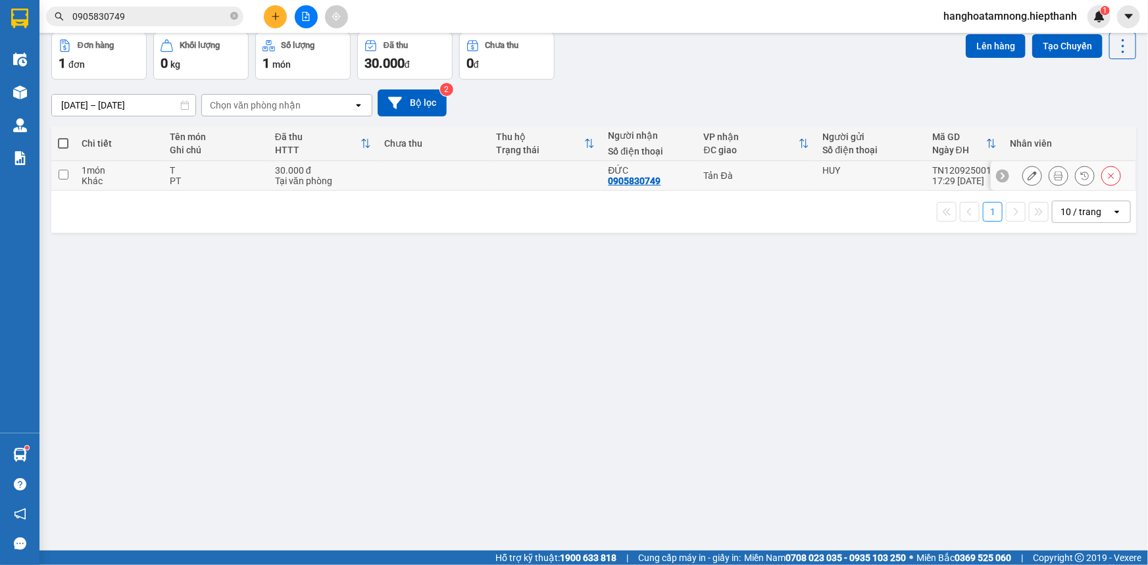
scroll to position [60, 0]
click at [64, 137] on span at bounding box center [63, 142] width 11 height 11
click at [63, 136] on input "checkbox" at bounding box center [63, 136] width 0 height 0
checkbox input "true"
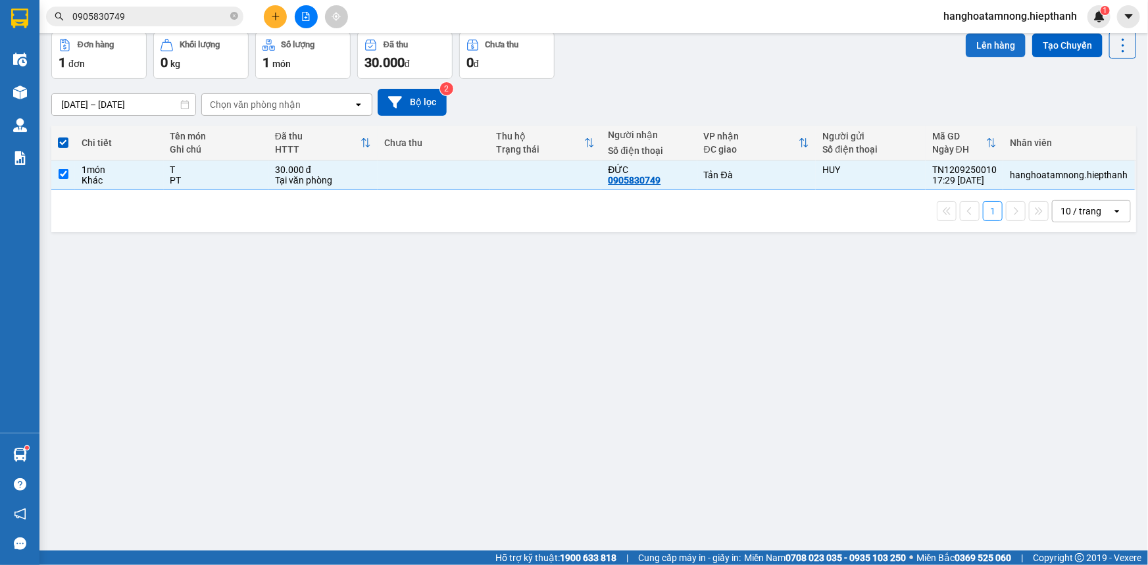
click at [618, 47] on button "Lên hàng" at bounding box center [996, 46] width 60 height 24
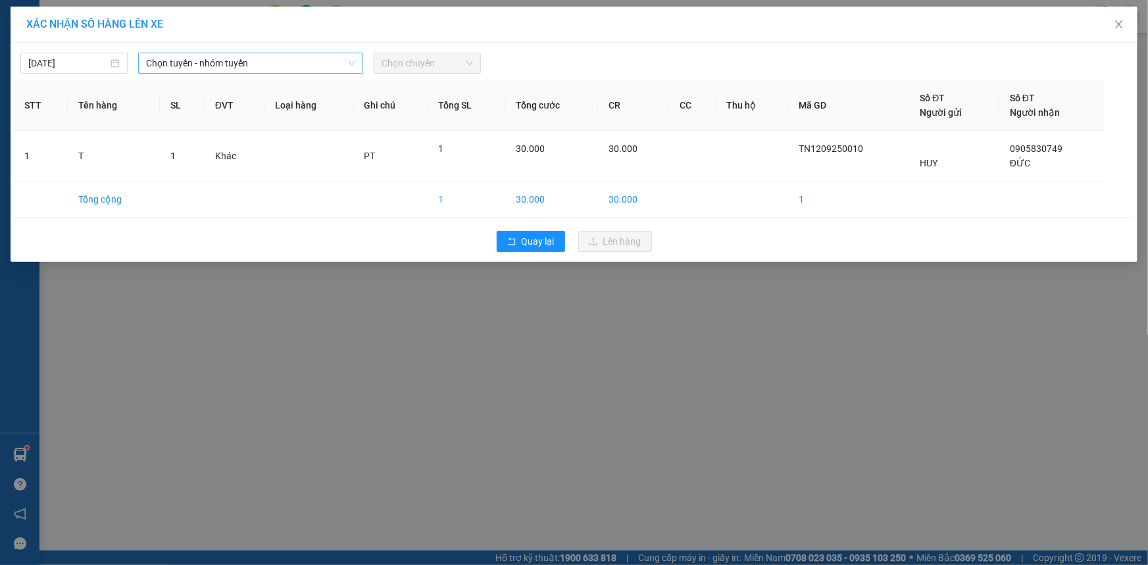
click at [276, 66] on span "Chọn tuyến - nhóm tuyến" at bounding box center [250, 63] width 209 height 20
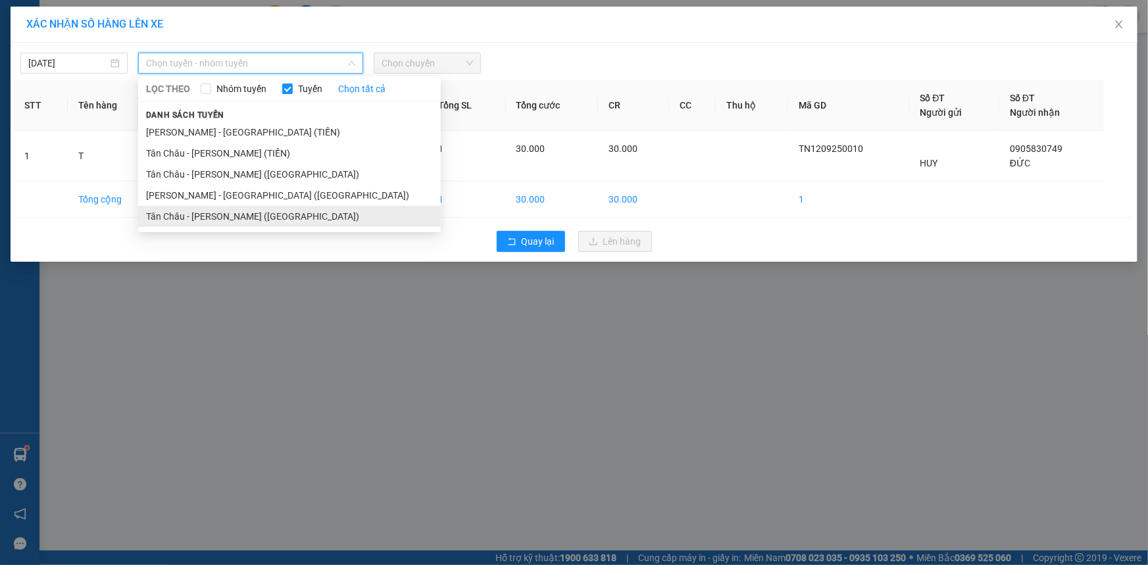
click at [193, 213] on li "Tân Châu - [PERSON_NAME] ([GEOGRAPHIC_DATA])" at bounding box center [289, 216] width 303 height 21
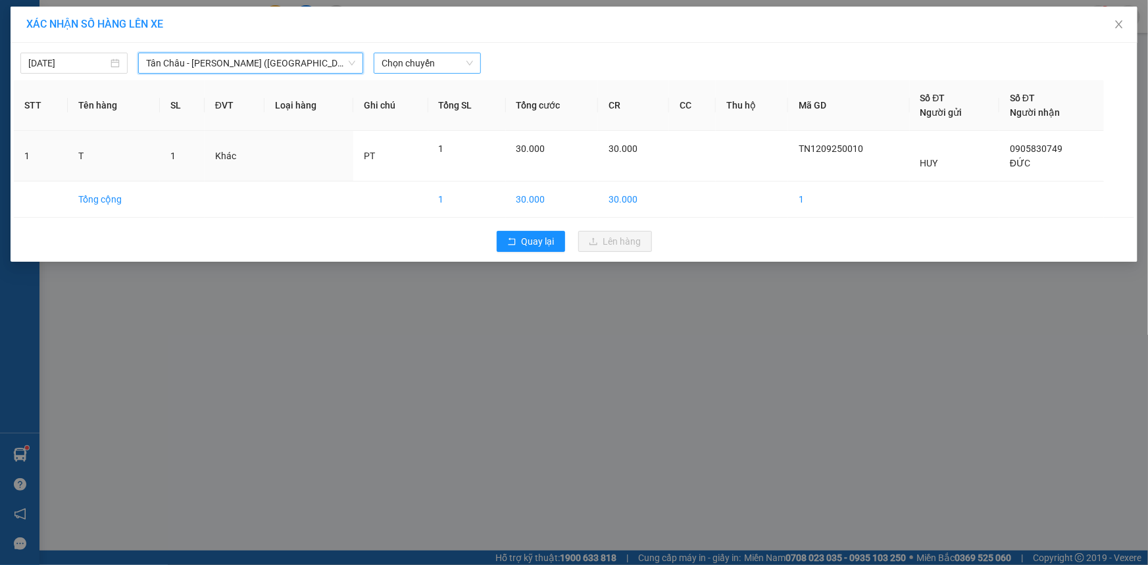
click at [406, 61] on span "Chọn chuyến" at bounding box center [427, 63] width 91 height 20
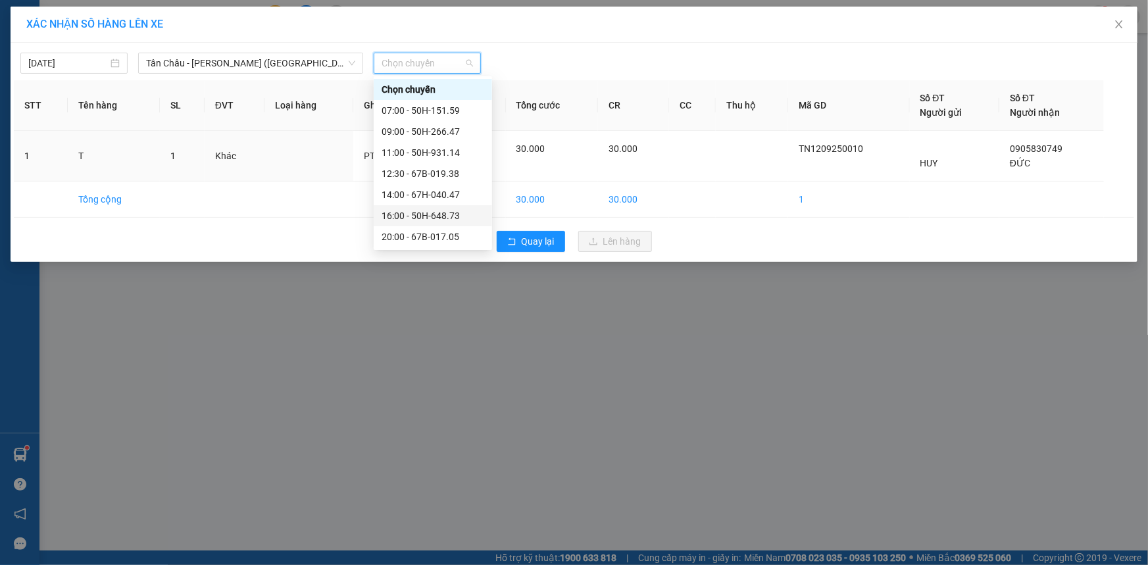
click at [401, 216] on div "16:00 - 50H-648.73" at bounding box center [433, 216] width 103 height 14
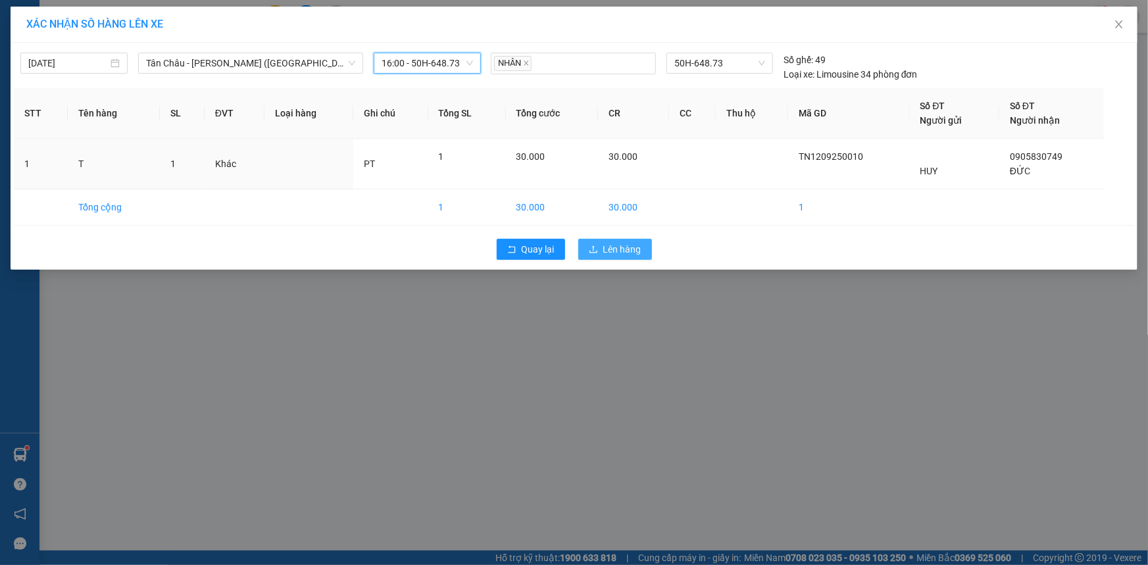
click at [618, 251] on span "Lên hàng" at bounding box center [622, 249] width 38 height 14
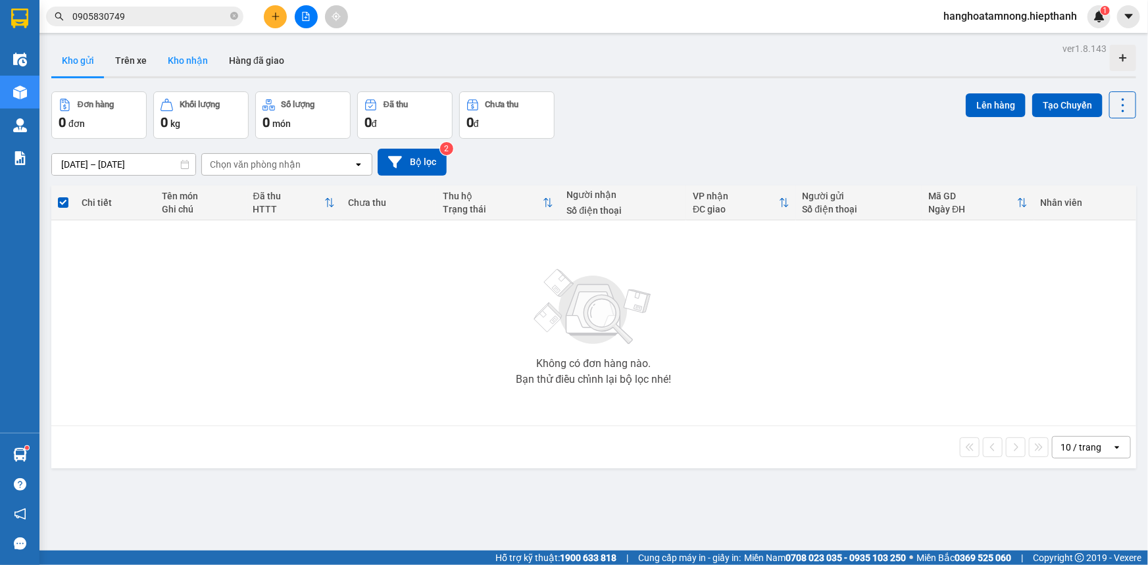
click at [192, 53] on button "Kho nhận" at bounding box center [187, 61] width 61 height 32
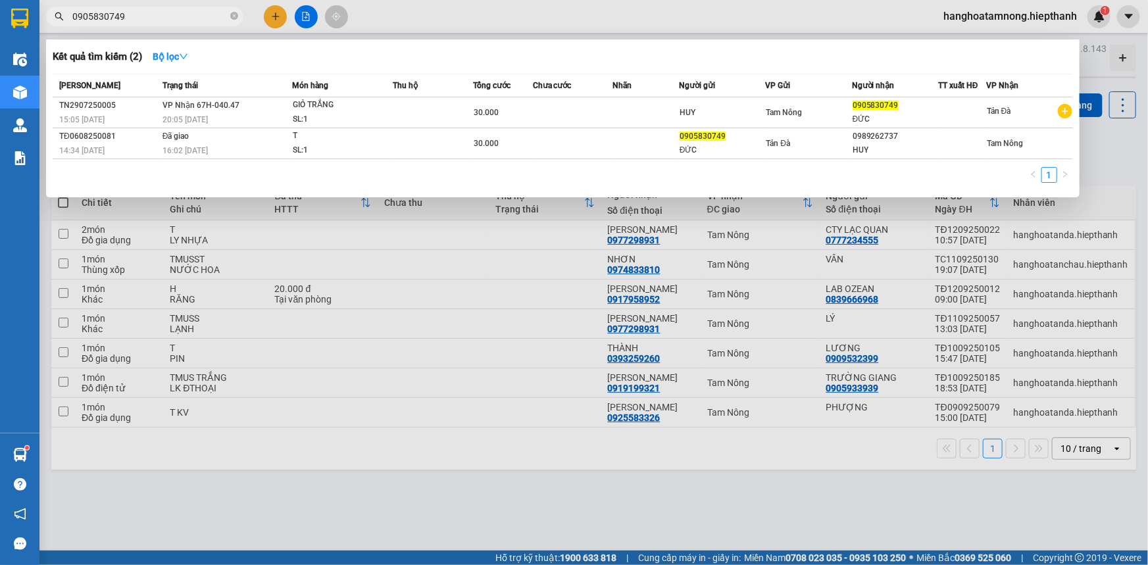
click at [143, 15] on input "0905830749" at bounding box center [149, 16] width 155 height 14
click at [328, 444] on div at bounding box center [574, 282] width 1148 height 565
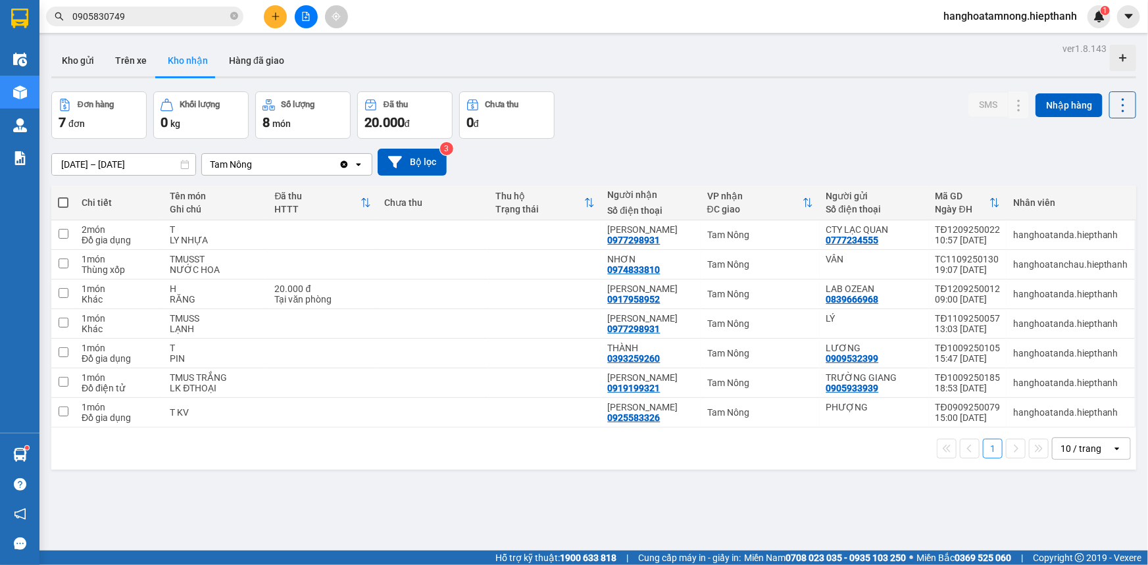
click at [137, 14] on input "0905830749" at bounding box center [149, 16] width 155 height 14
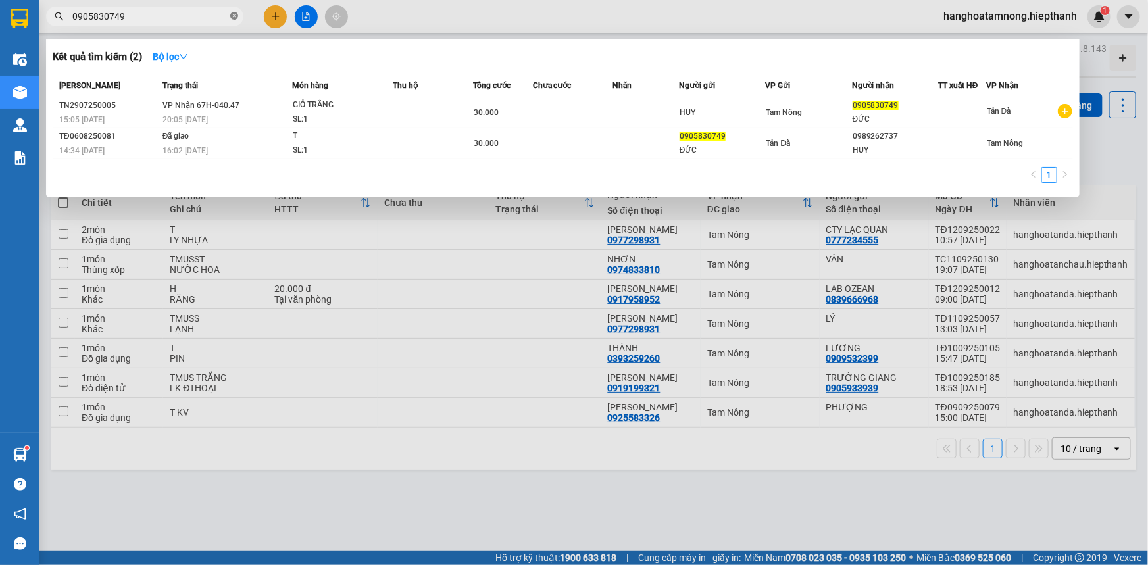
click at [233, 18] on icon "close-circle" at bounding box center [234, 16] width 8 height 8
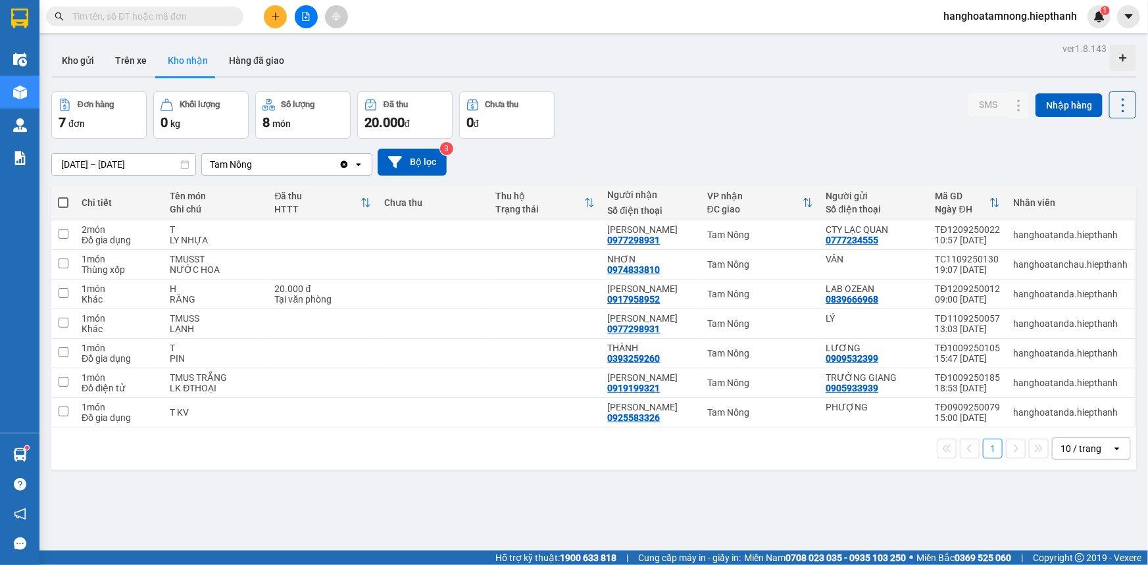
click at [159, 18] on input "text" at bounding box center [149, 16] width 155 height 14
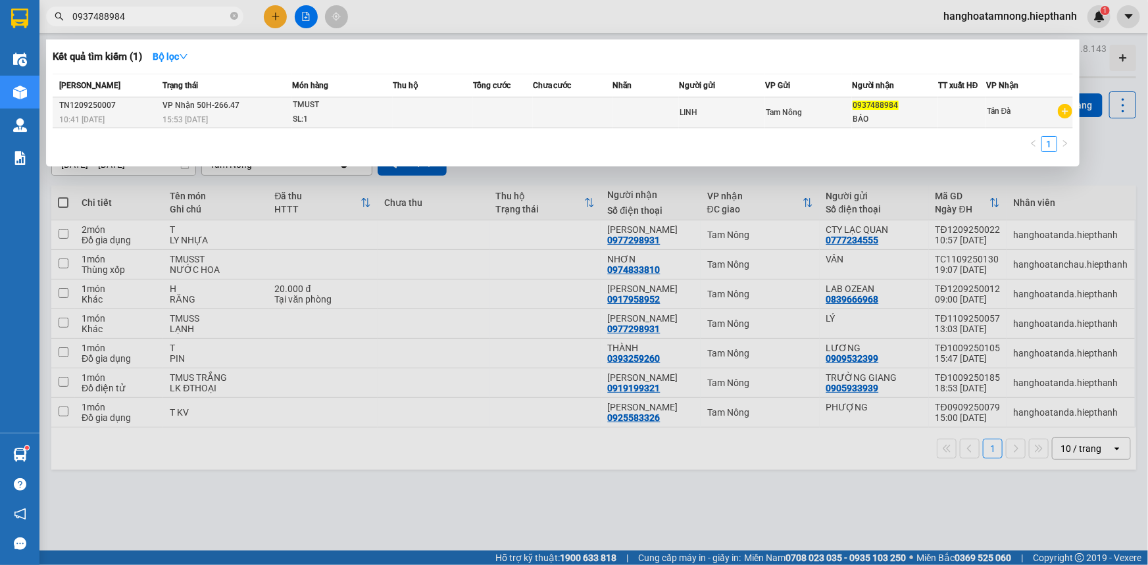
type input "0937488984"
click at [480, 109] on td at bounding box center [503, 112] width 60 height 31
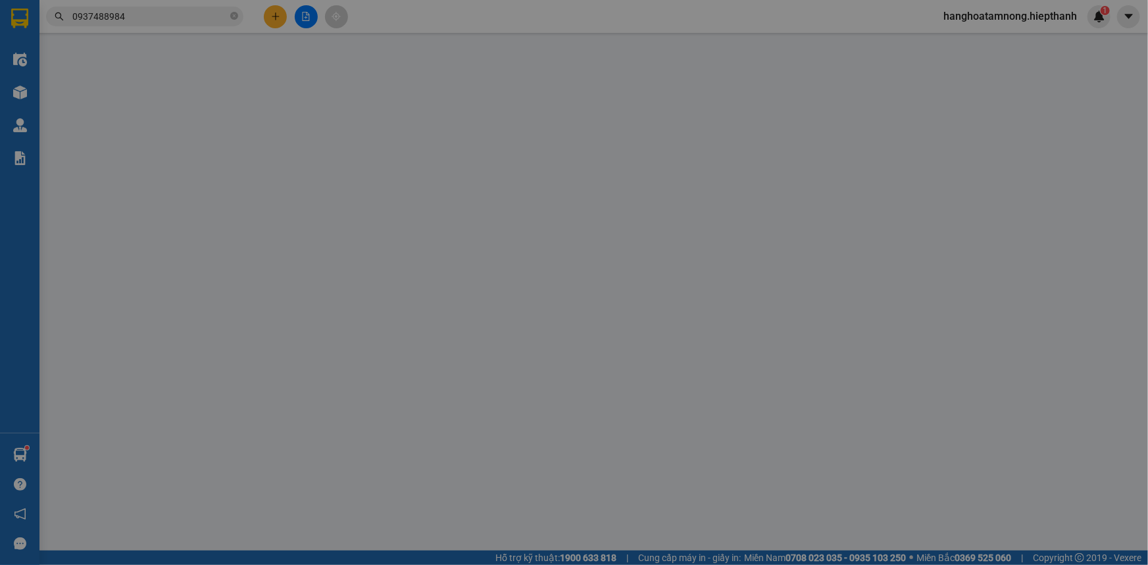
type input "0937488984"
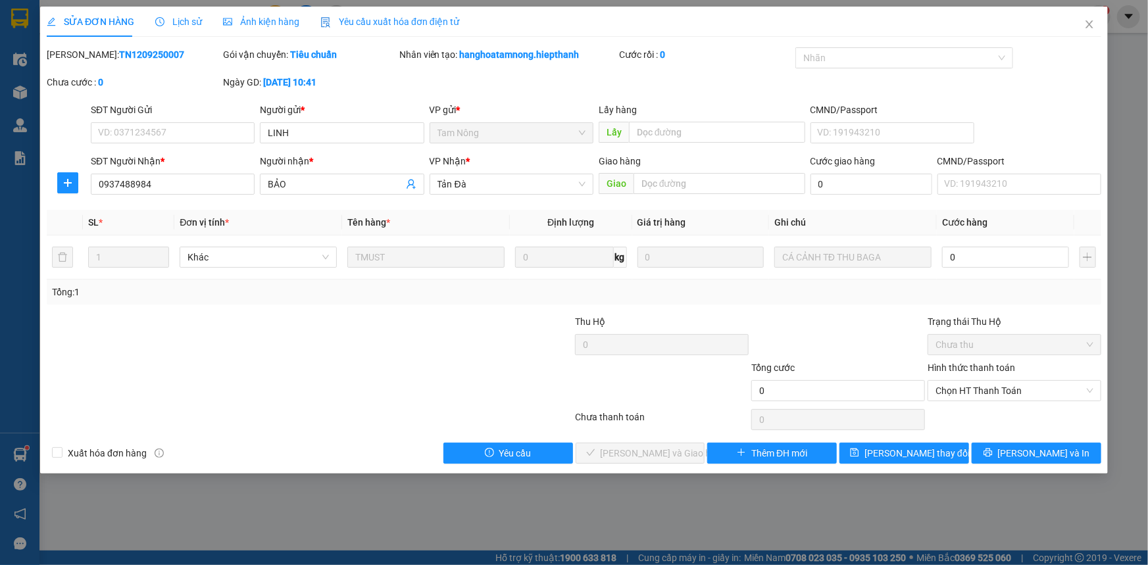
click at [574, 80] on div "Mã ĐH: TN1209250007 Gói vận chuyển: Tiêu chuẩn Nhân viên tạo: hanghoatamnong.hi…" at bounding box center [573, 74] width 1057 height 55
